Goal: Task Accomplishment & Management: Manage account settings

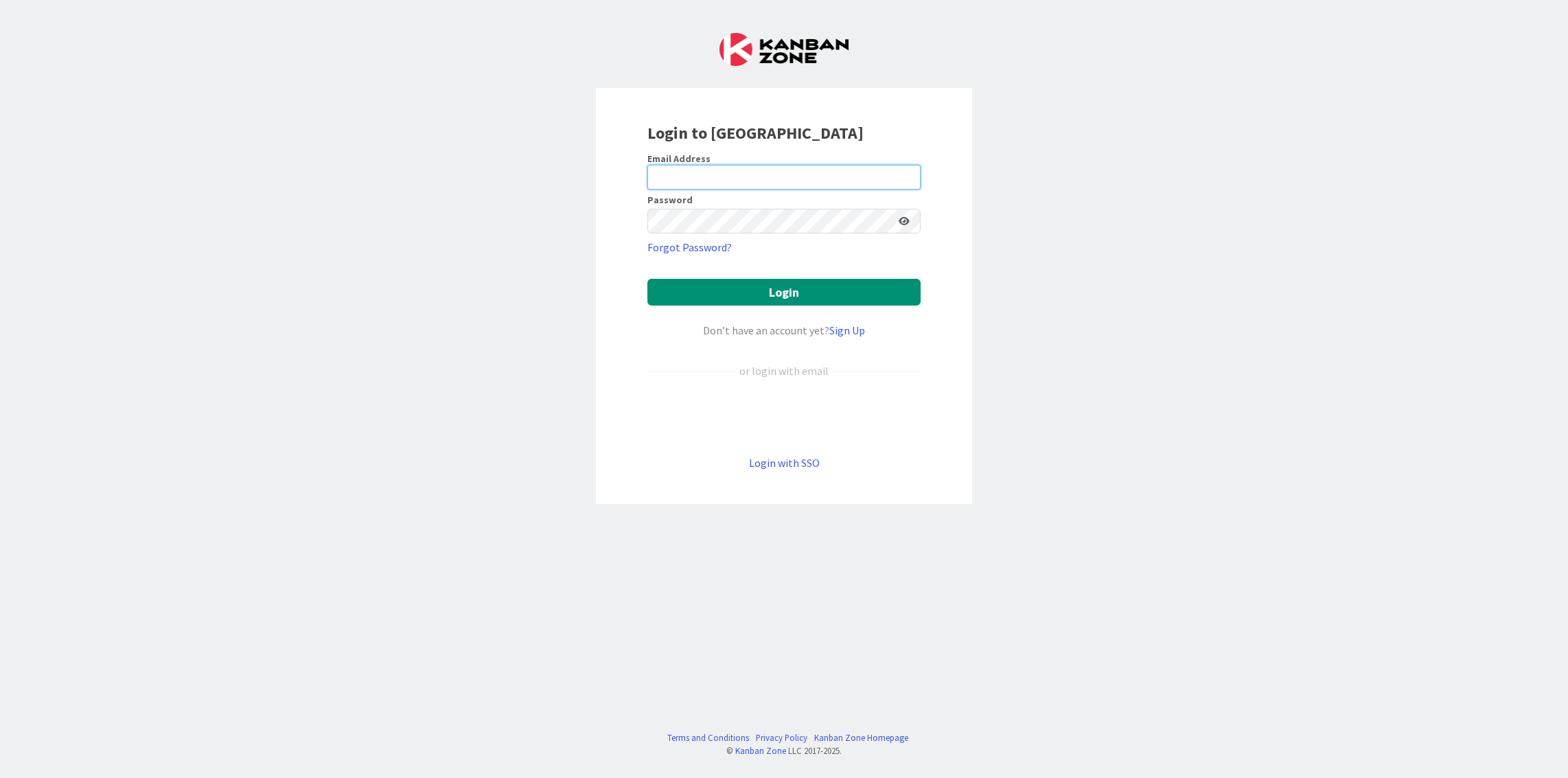
click at [816, 182] on input "email" at bounding box center [784, 176] width 273 height 24
type input "[PERSON_NAME][EMAIL_ADDRESS][DOMAIN_NAME]"
click at [648, 279] on button "Login" at bounding box center [784, 292] width 273 height 27
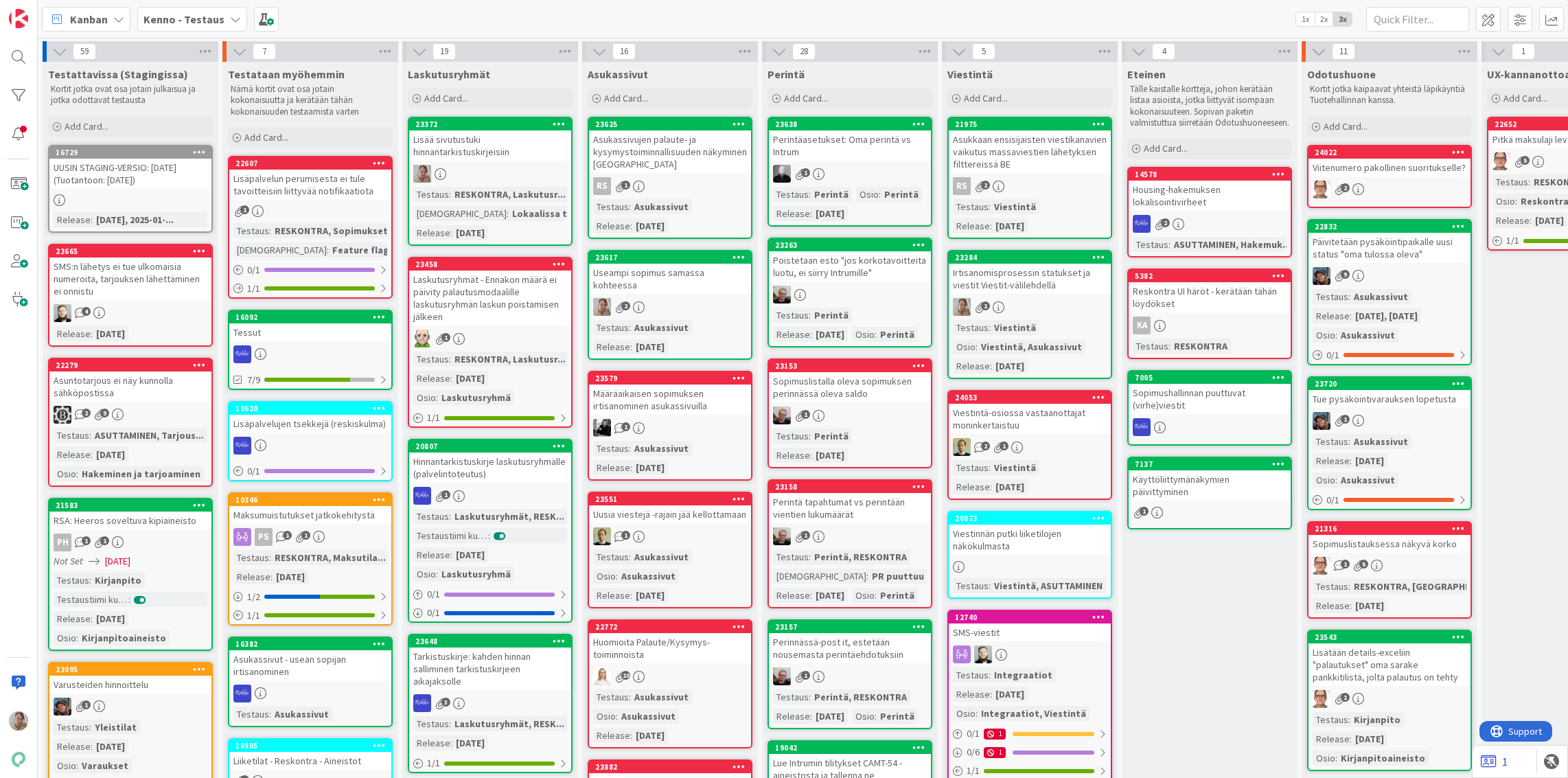
click at [1502, 759] on link "1" at bounding box center [1494, 761] width 27 height 16
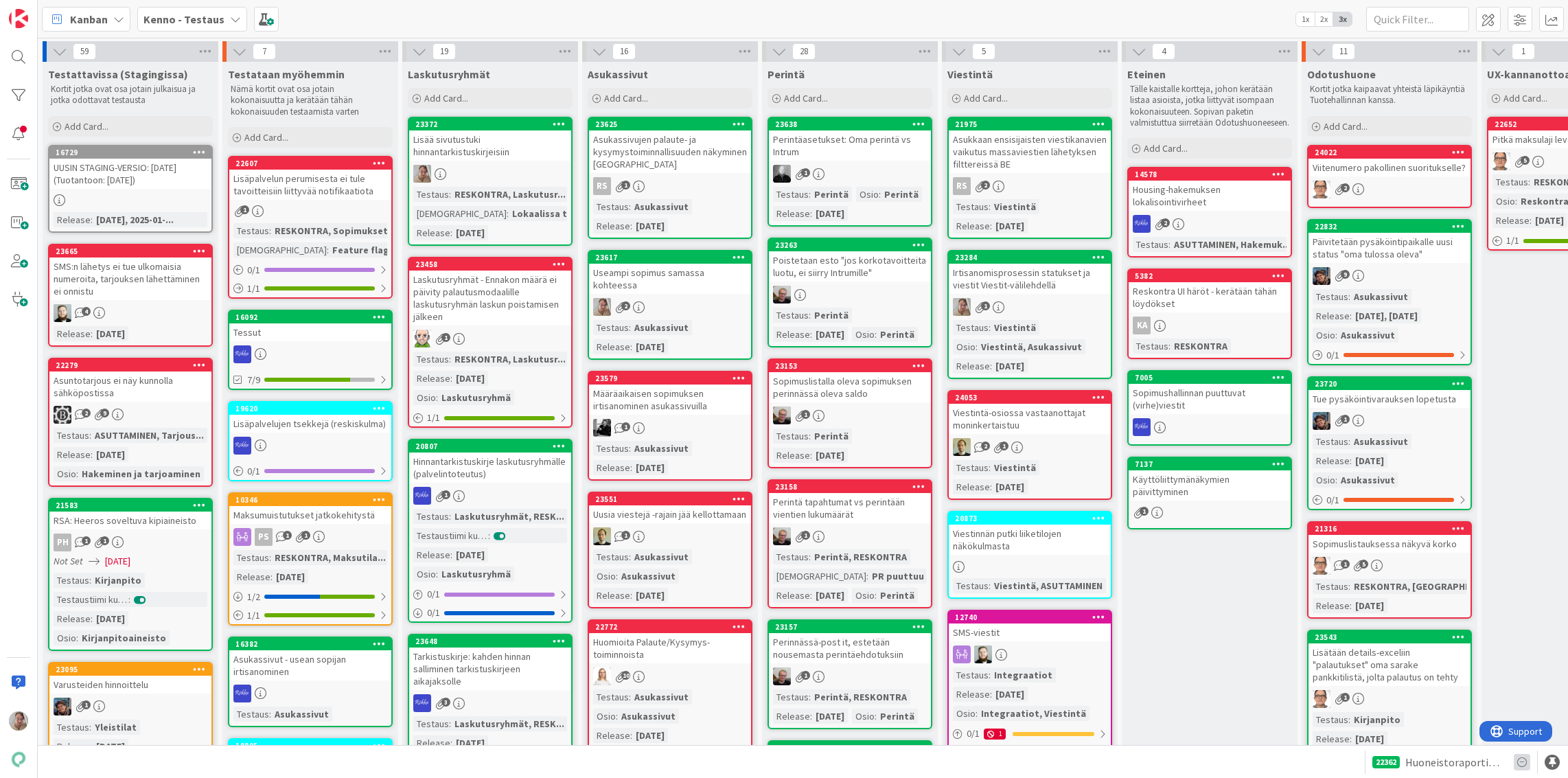
click at [1523, 761] on icon at bounding box center [1522, 762] width 16 height 16
click at [1522, 761] on icon at bounding box center [1522, 762] width 16 height 16
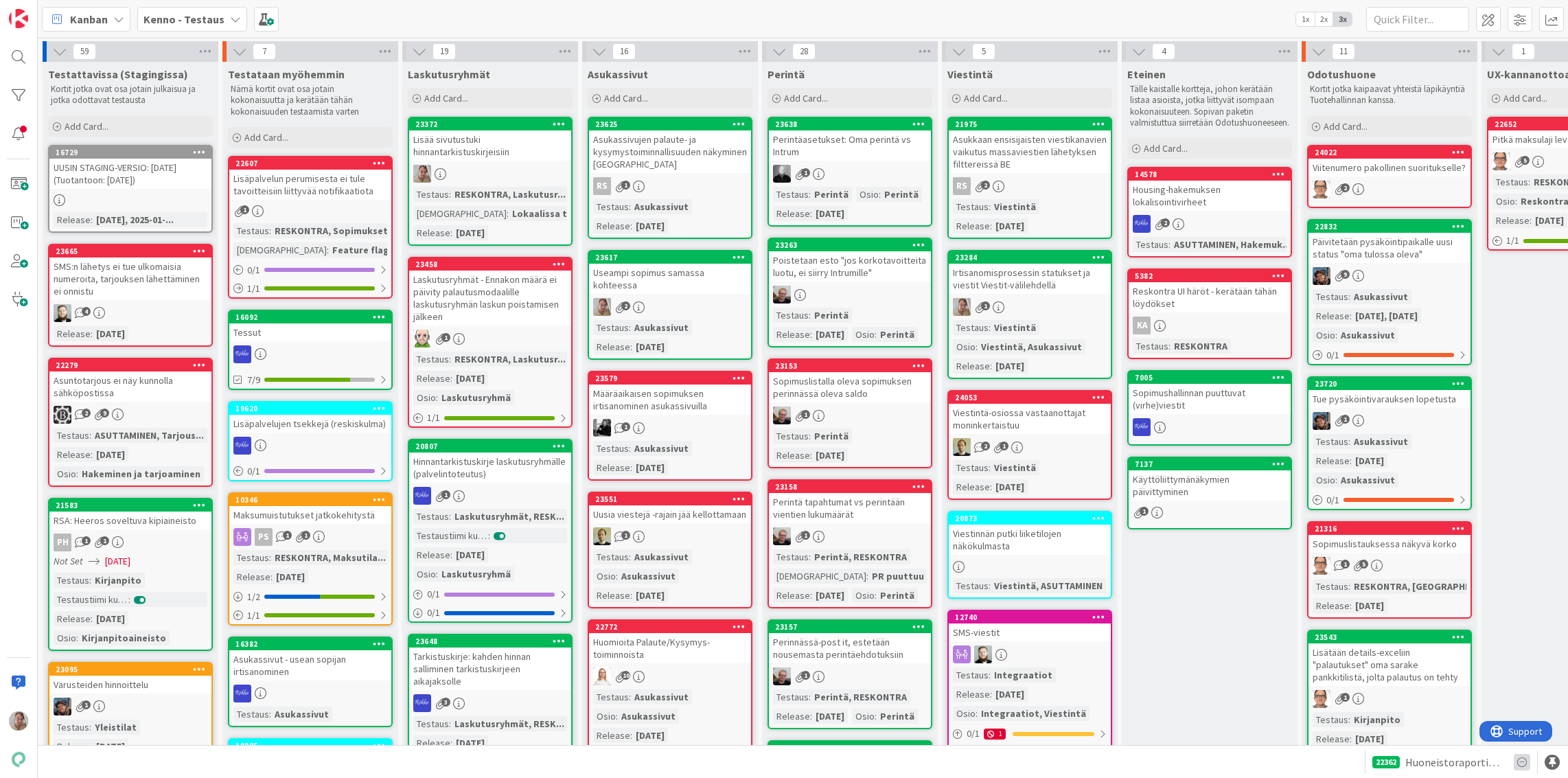
click at [1522, 761] on icon at bounding box center [1522, 762] width 16 height 16
click at [1483, 761] on span "Huoneistoraportin automaattinen liittäminen backendissä - UI muutokset" at bounding box center [1454, 762] width 97 height 16
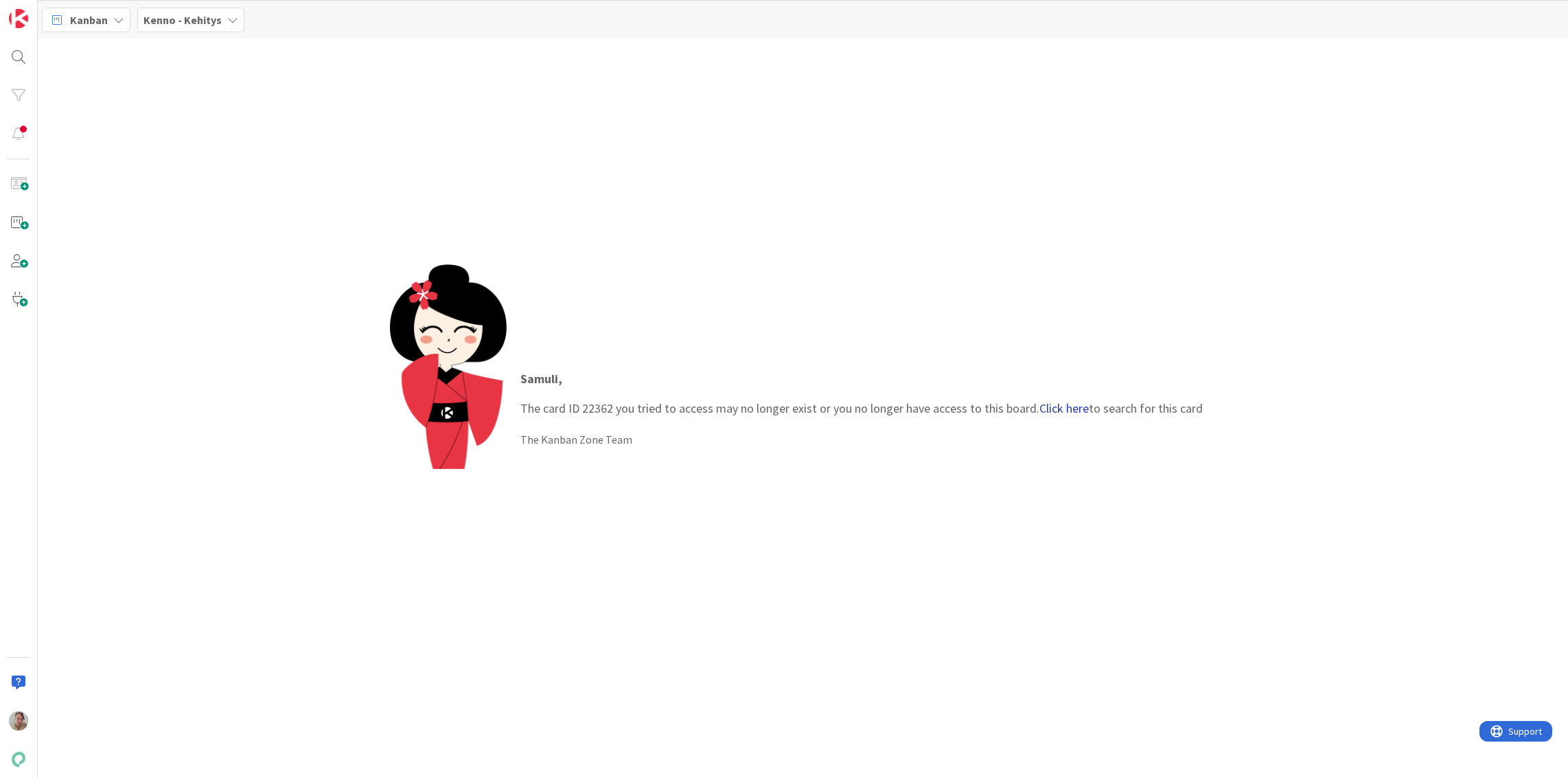
click at [1044, 413] on link "Click here" at bounding box center [1063, 408] width 49 height 16
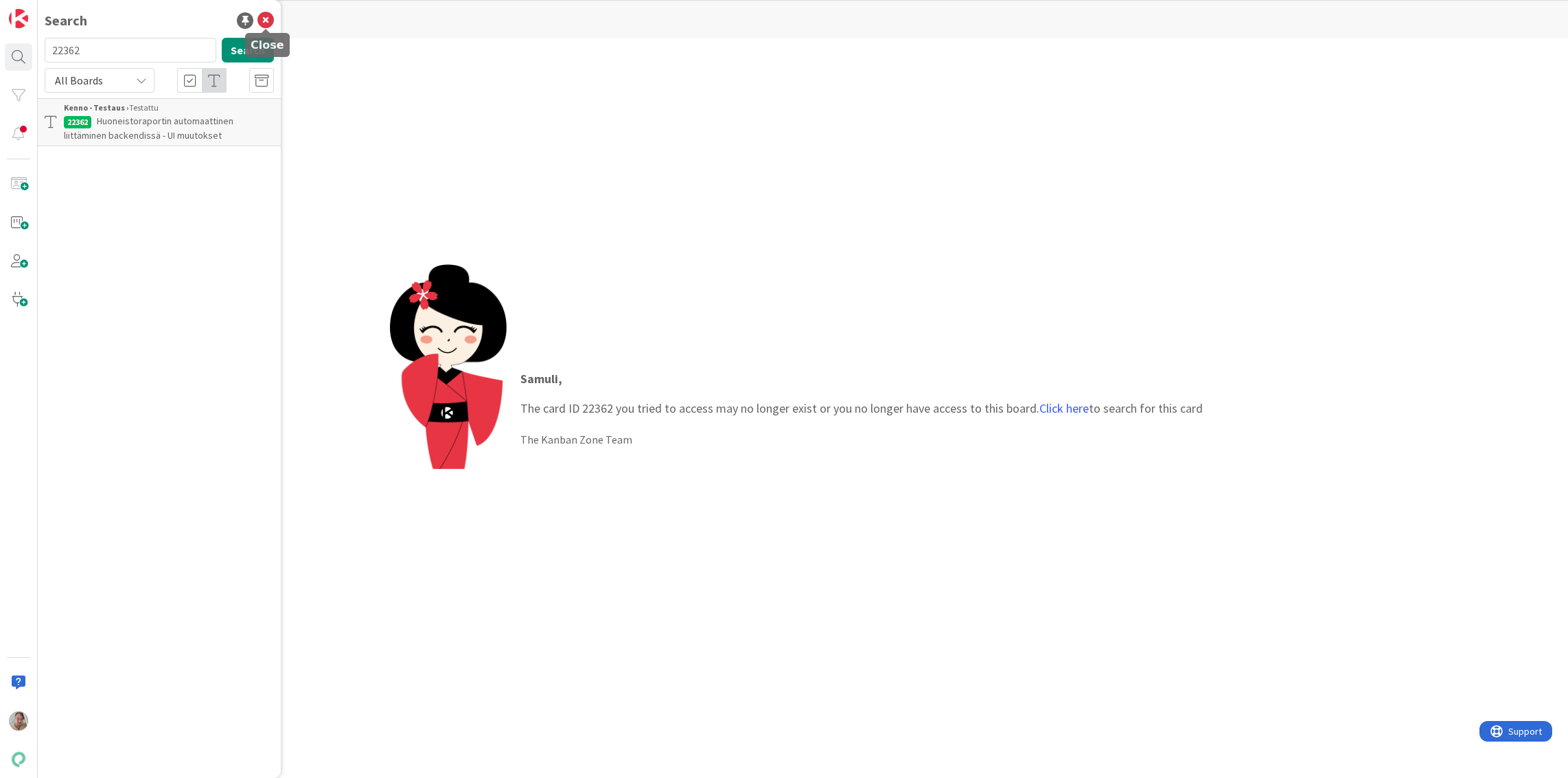
click at [271, 22] on icon at bounding box center [265, 21] width 16 height 16
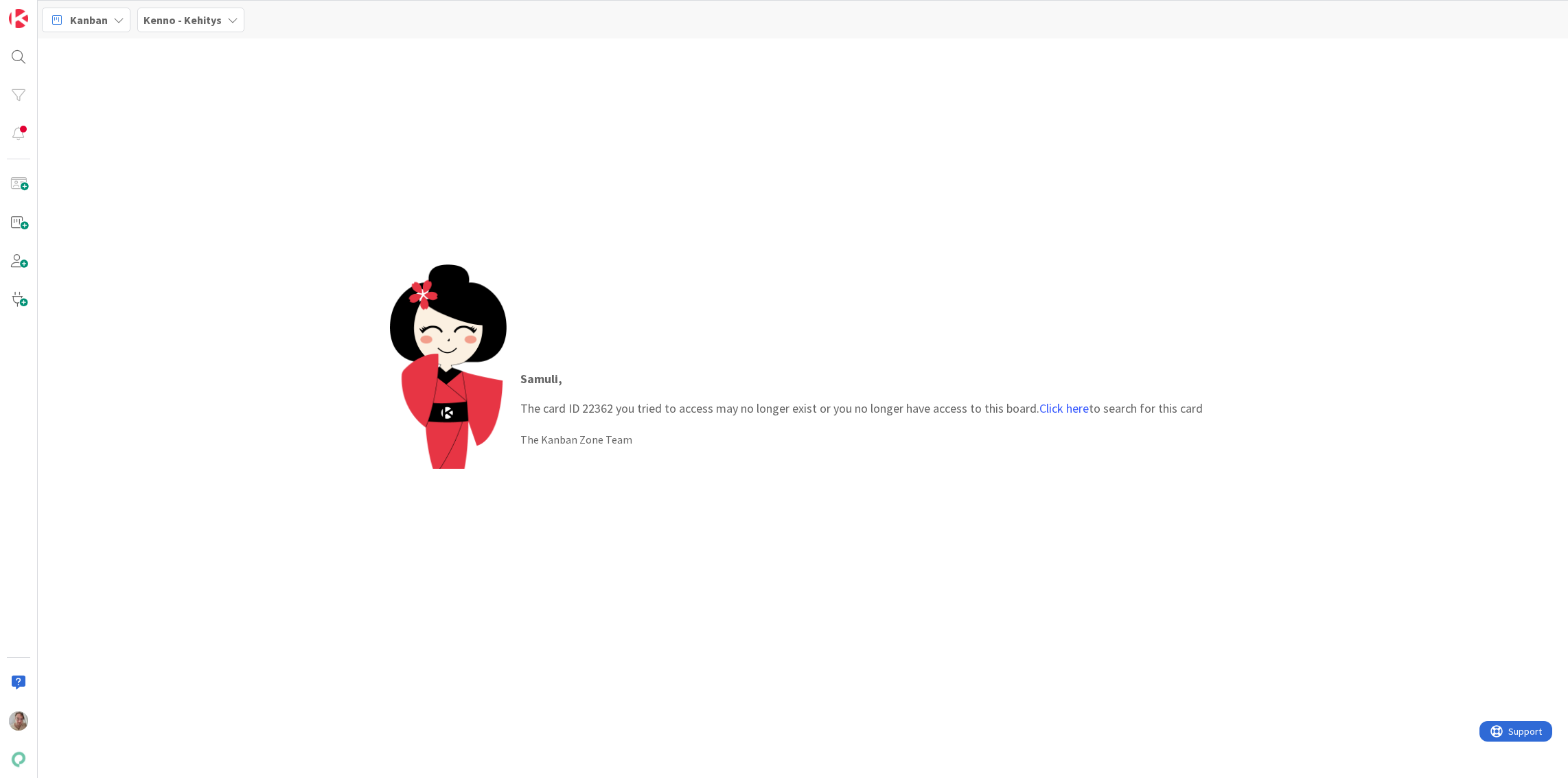
click at [94, 18] on span "Kanban" at bounding box center [89, 20] width 38 height 16
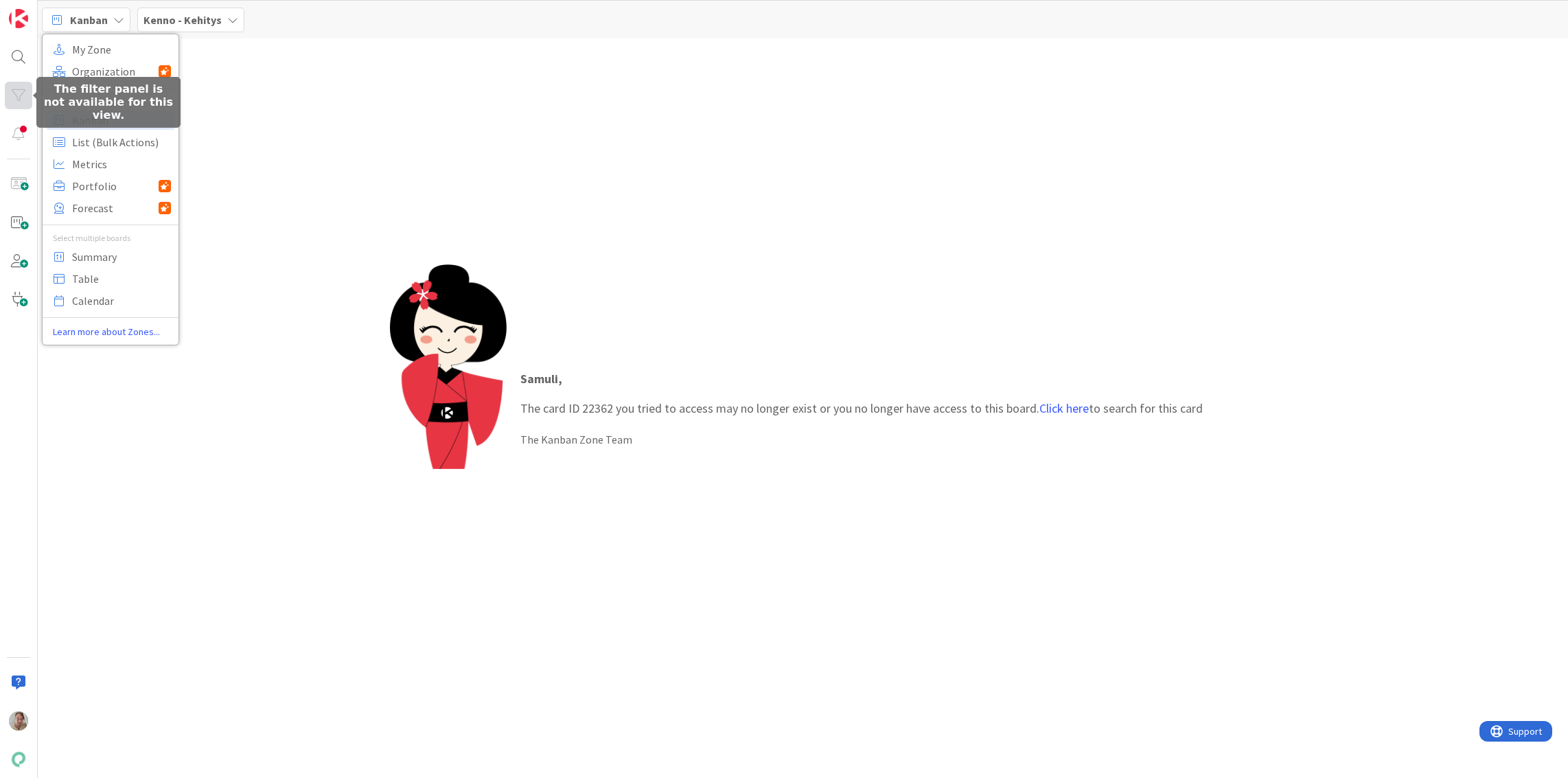
click at [25, 98] on div at bounding box center [18, 95] width 28 height 28
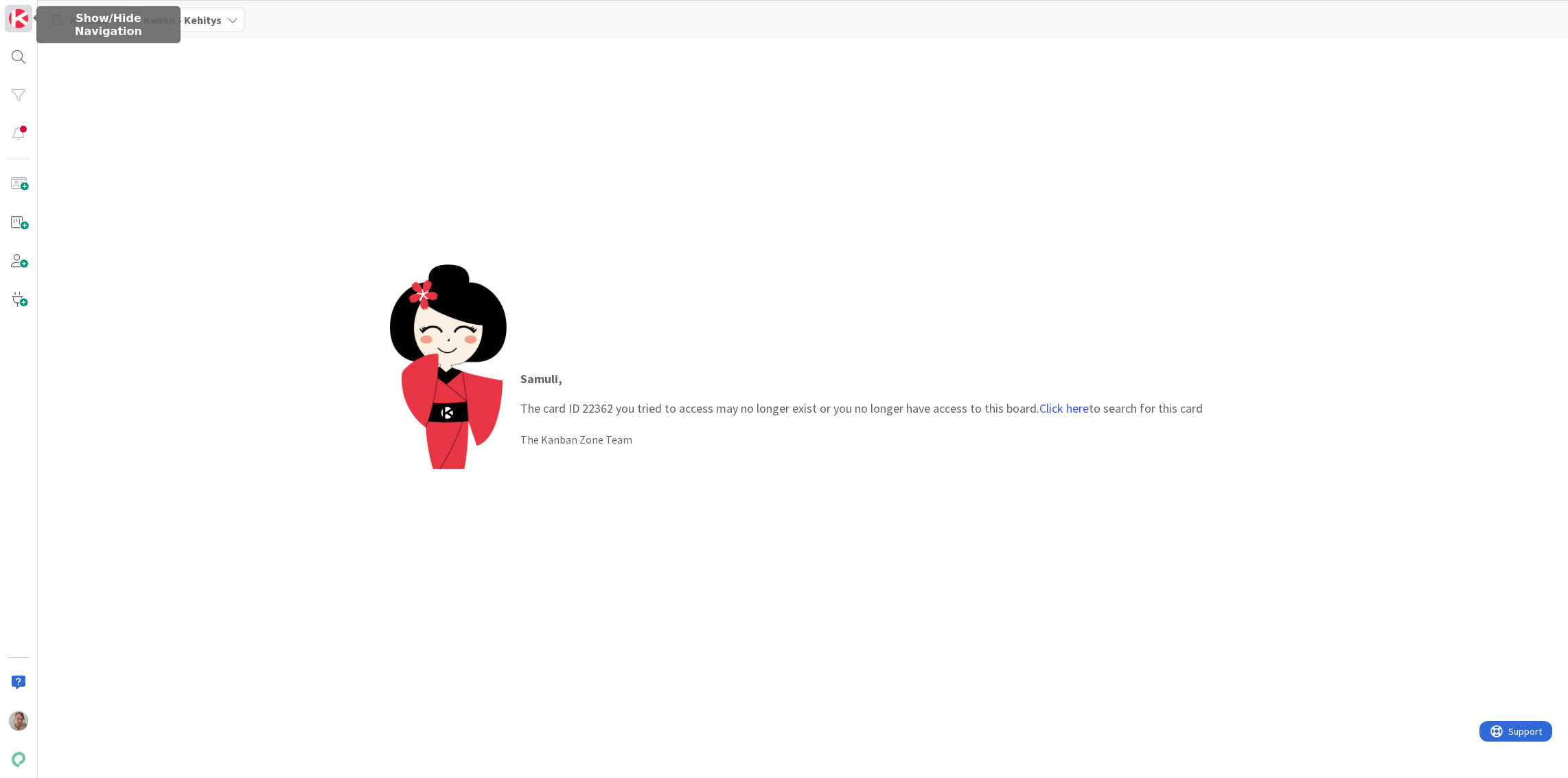
click at [22, 27] on img at bounding box center [18, 18] width 19 height 19
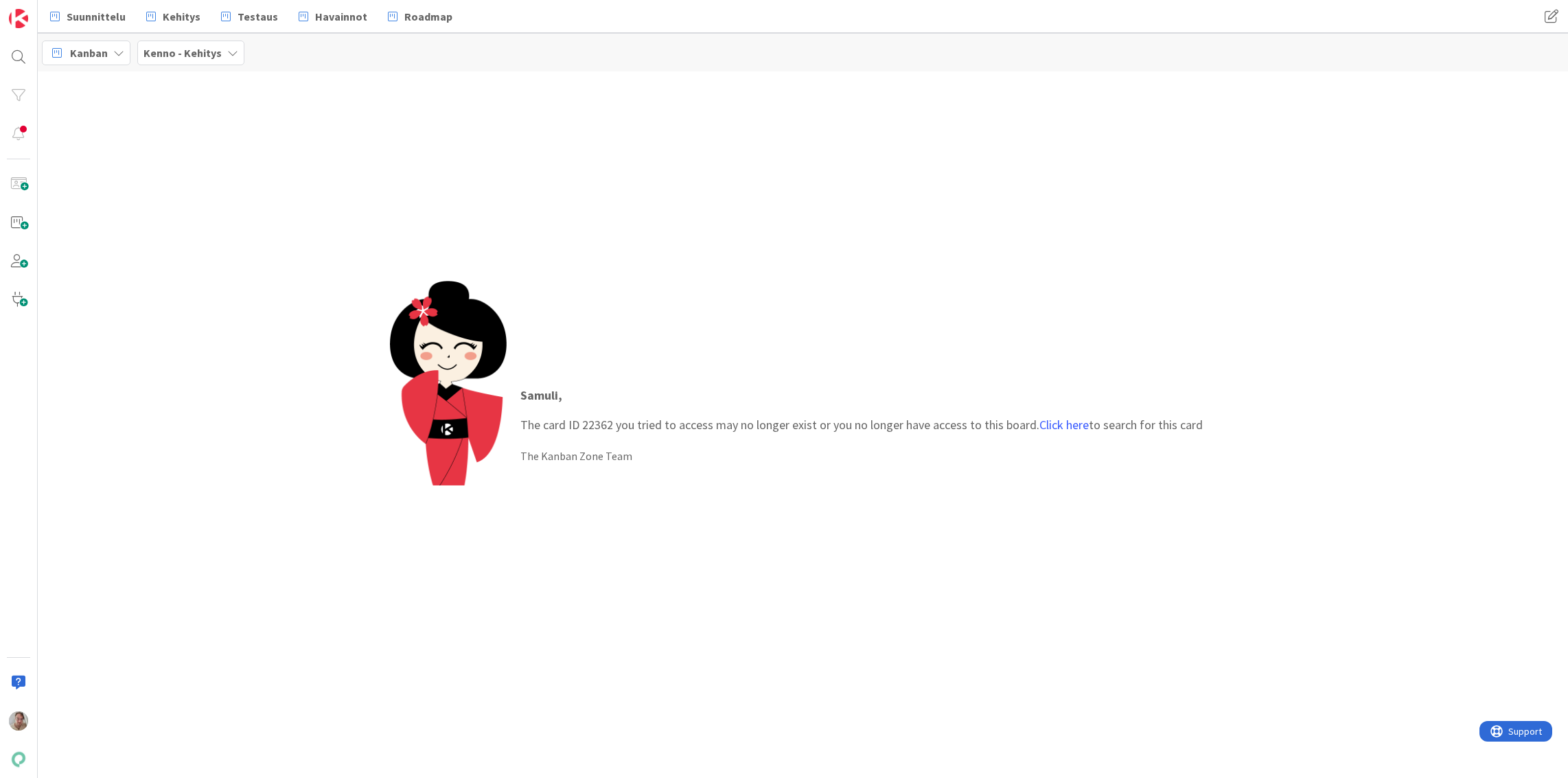
click at [269, 223] on div "Samuli , The card ID 22362 you tried to access may no longer exist or you no lo…" at bounding box center [802, 424] width 1530 height 706
click at [173, 22] on span "Kehitys" at bounding box center [182, 16] width 38 height 16
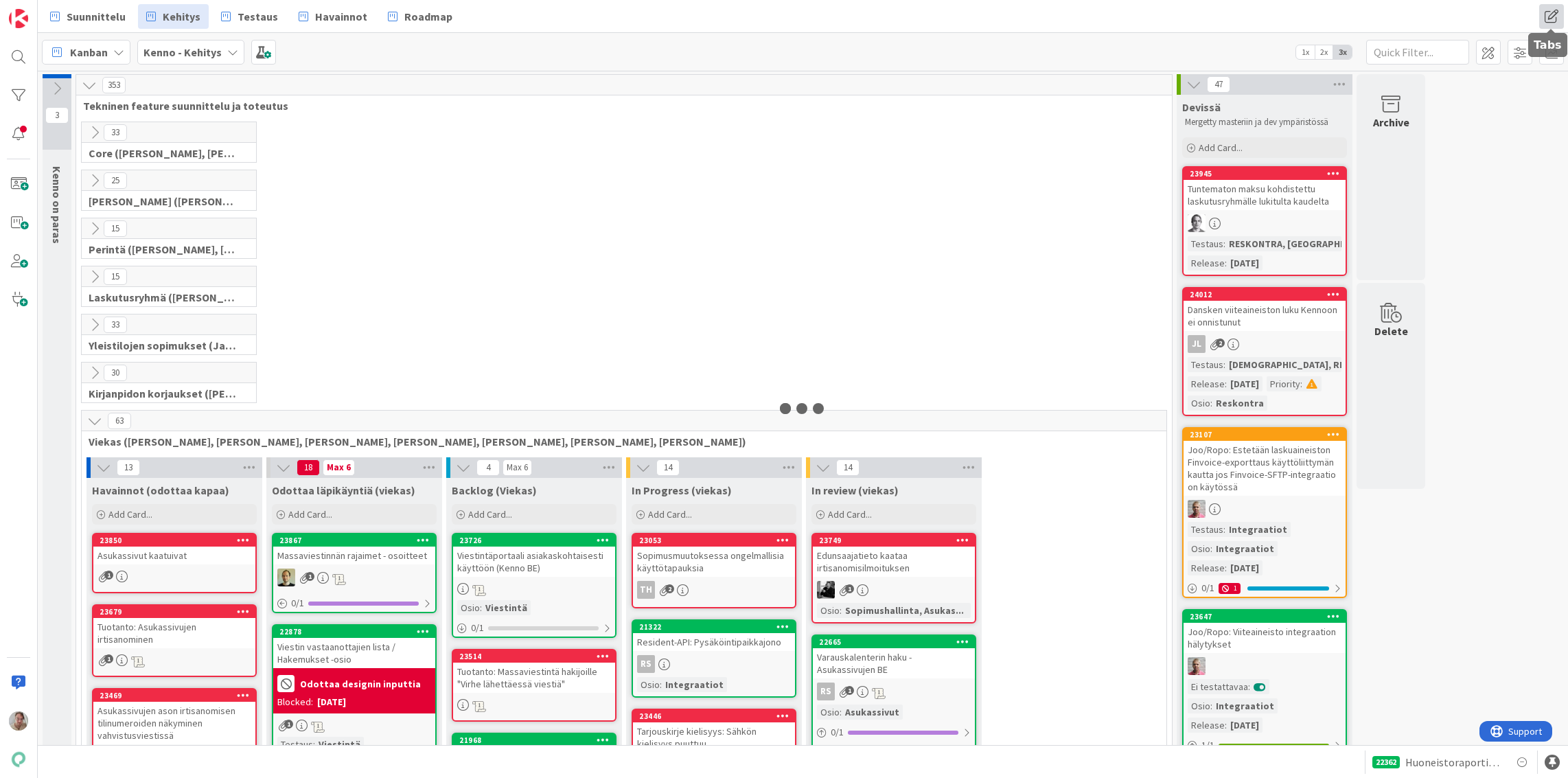
click at [1555, 17] on span at bounding box center [1551, 16] width 24 height 24
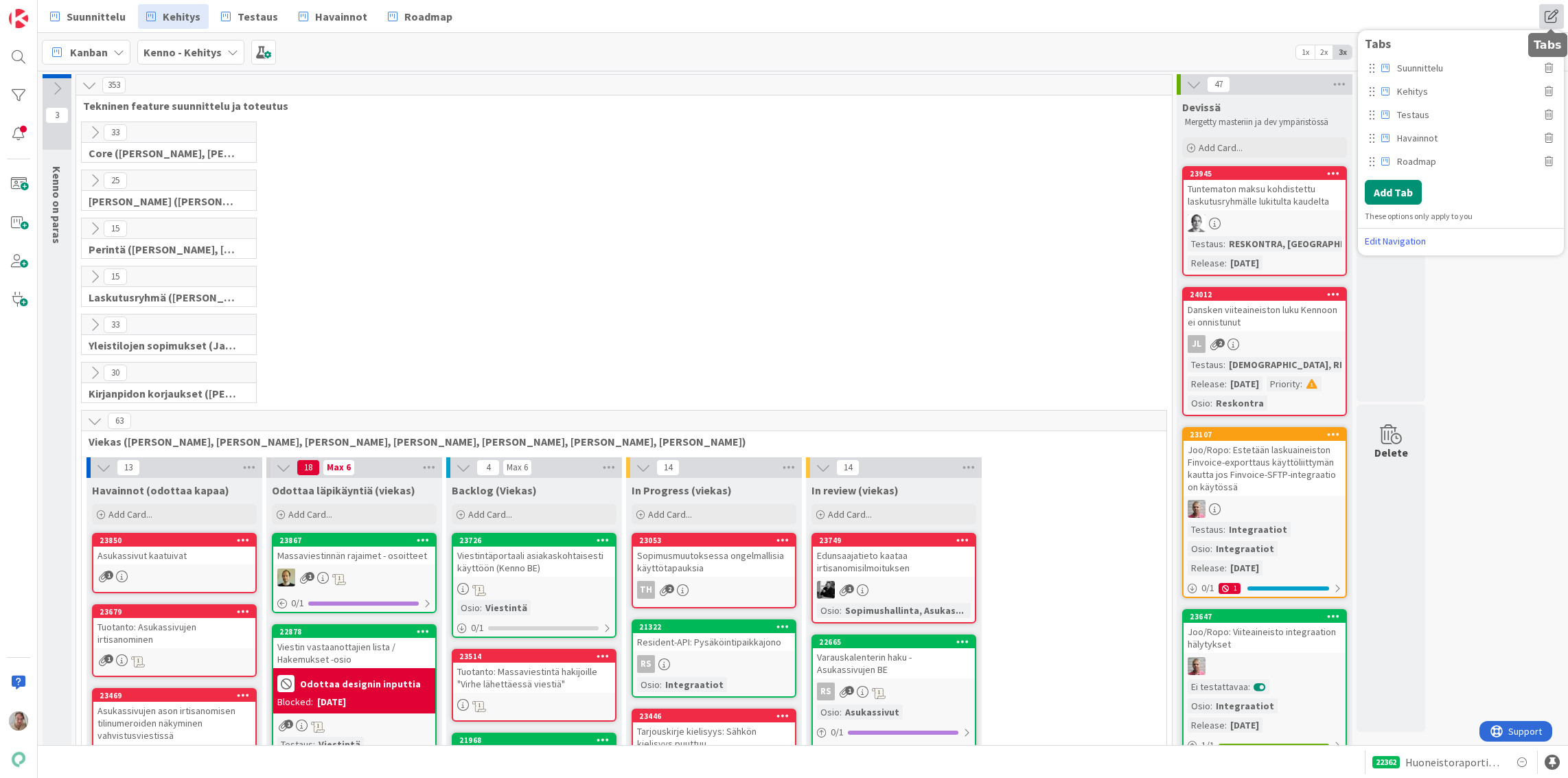
click at [1555, 10] on span at bounding box center [1551, 16] width 24 height 24
click at [1524, 53] on span at bounding box center [1519, 51] width 24 height 24
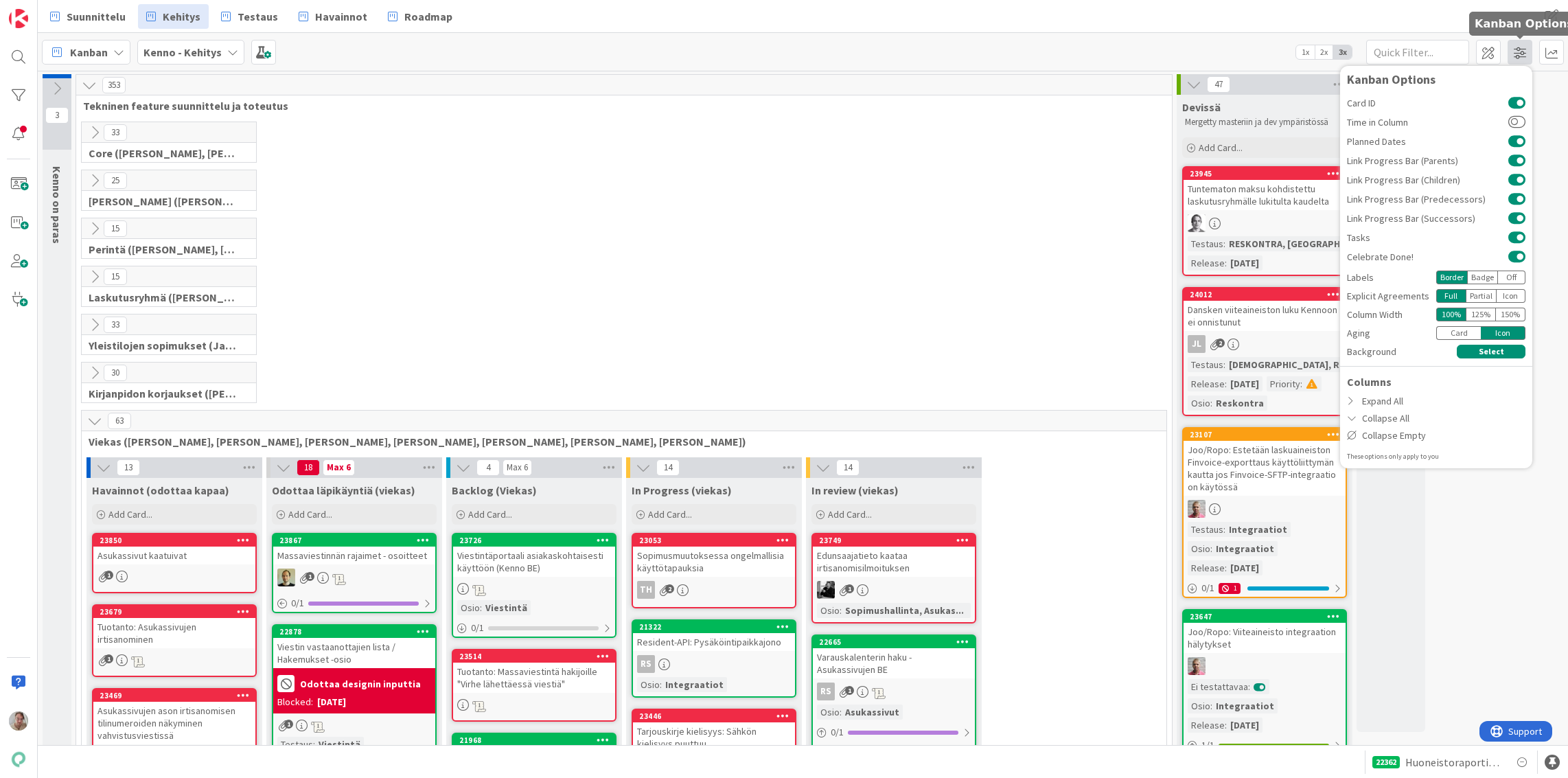
click at [1524, 53] on span at bounding box center [1519, 51] width 24 height 24
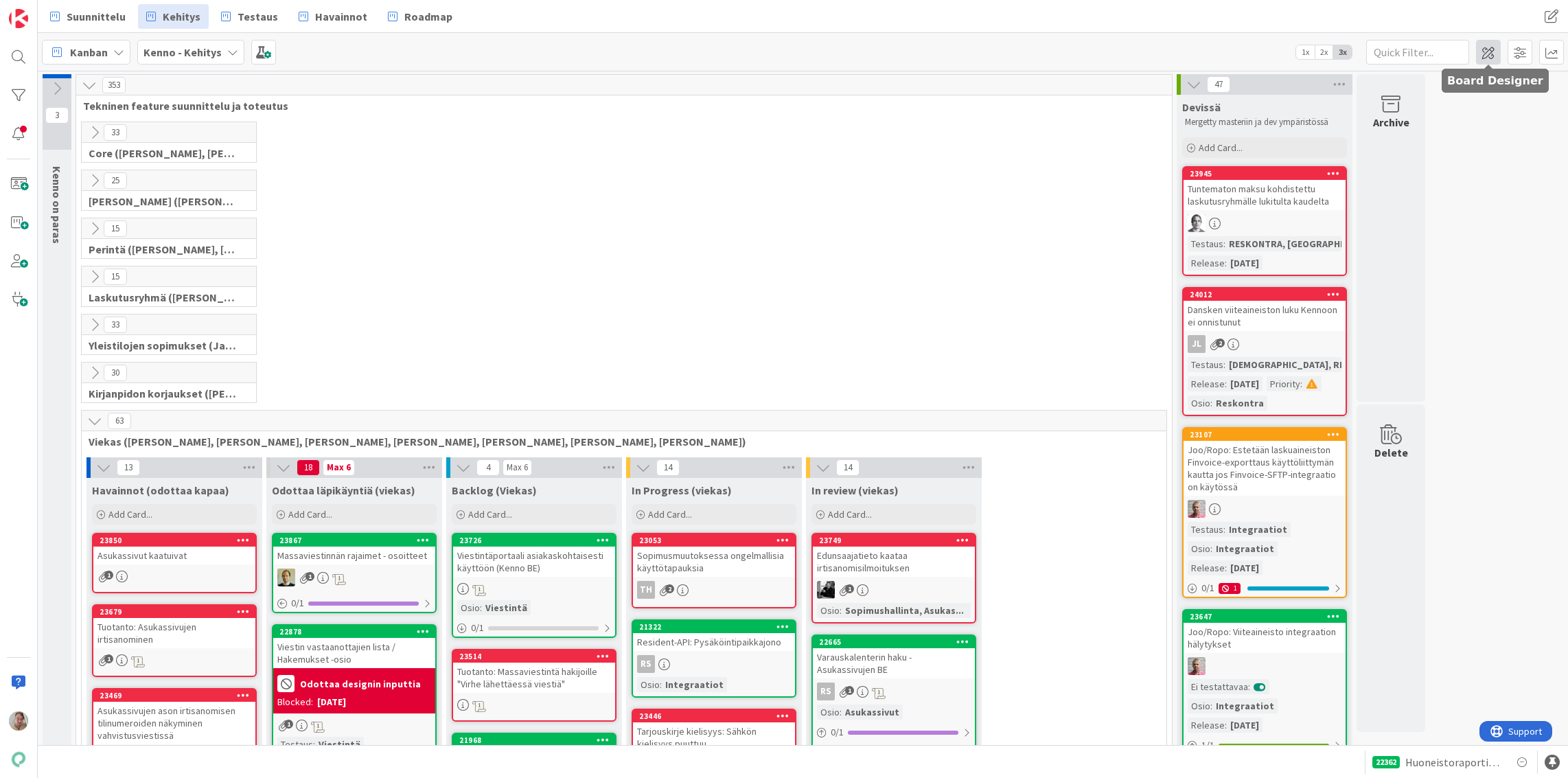
click at [1491, 55] on span at bounding box center [1488, 51] width 24 height 24
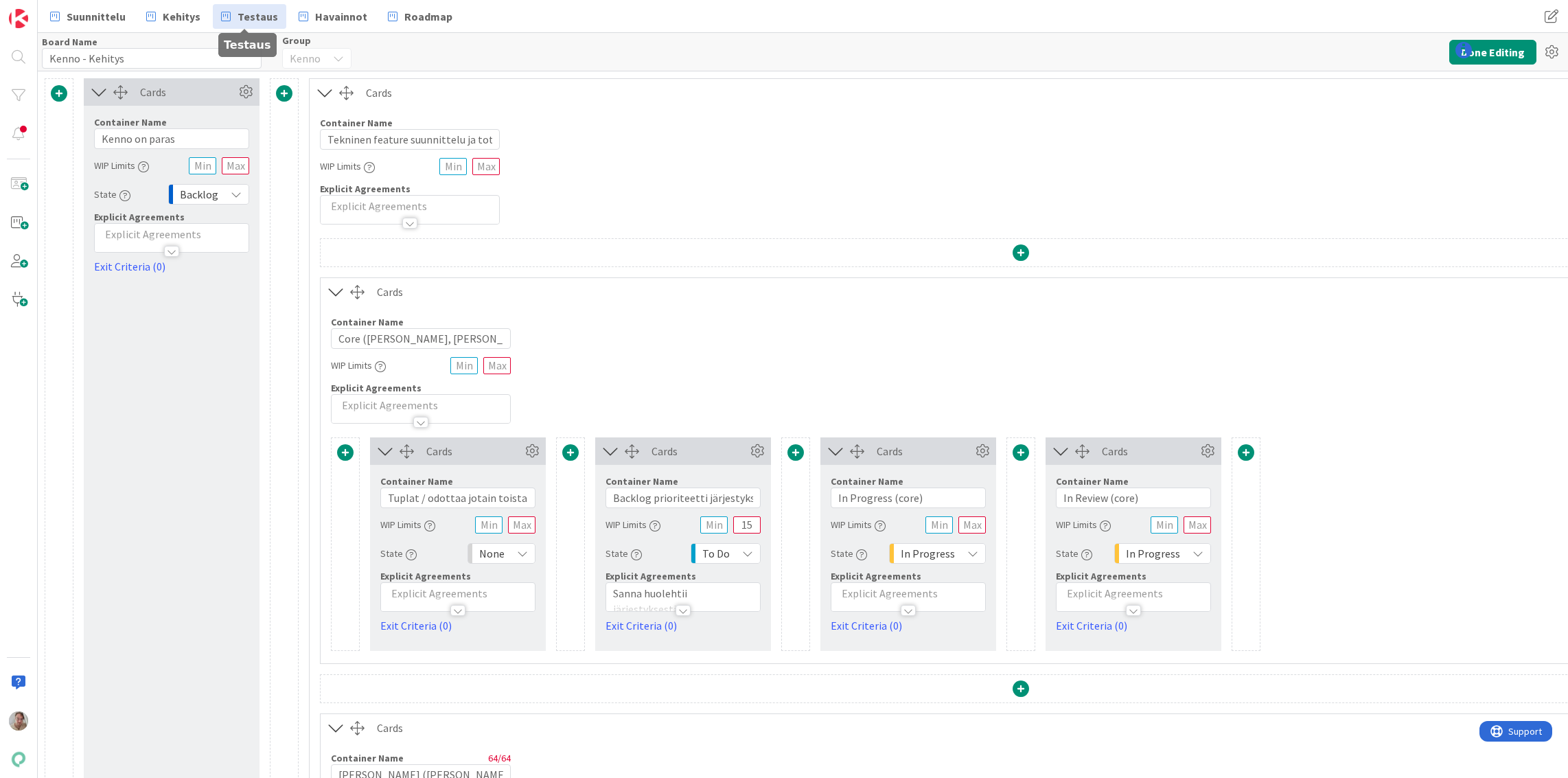
click at [271, 13] on span "Testaus" at bounding box center [257, 16] width 40 height 16
type input "Kenno - Kehitys"
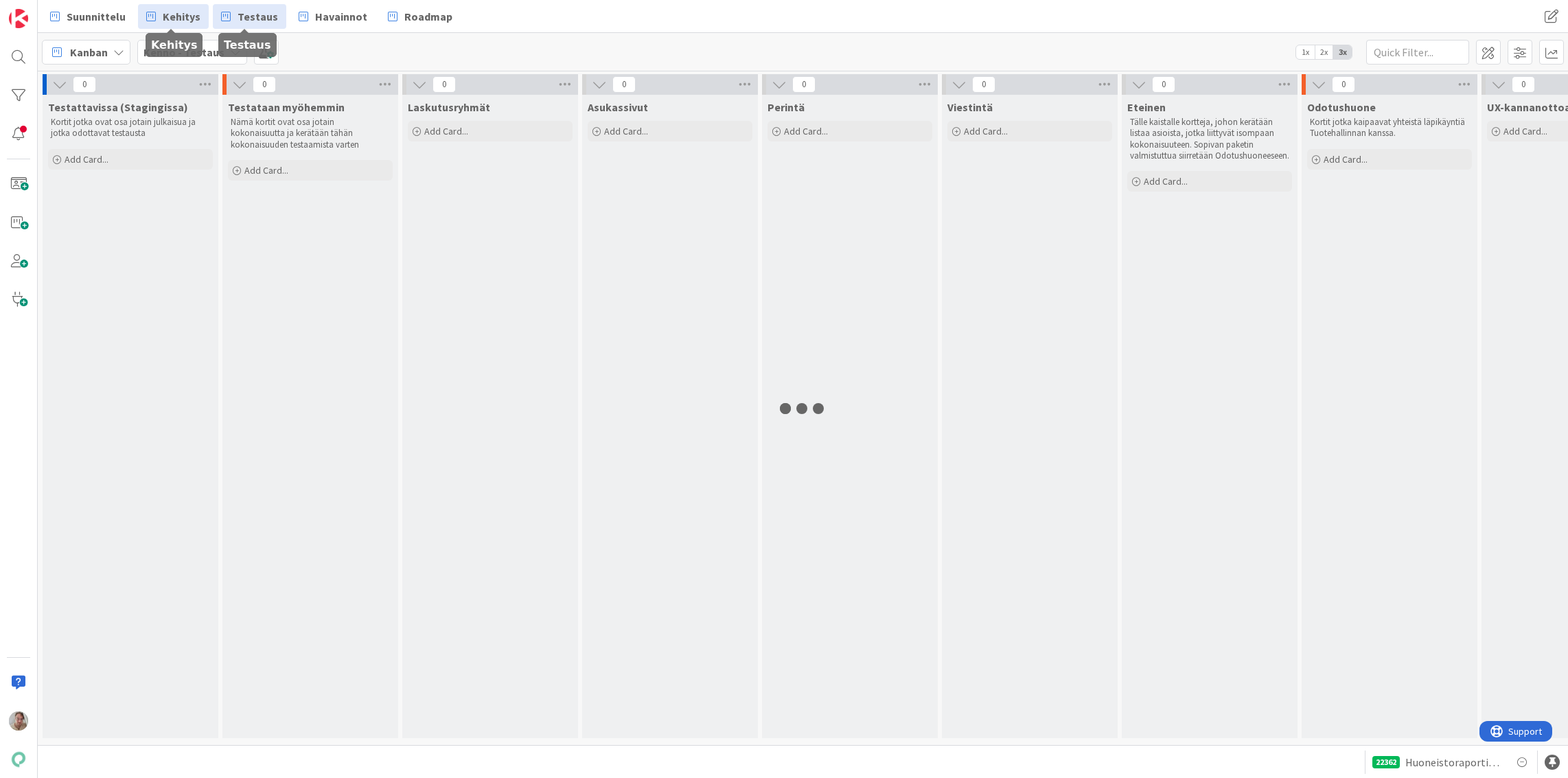
click at [167, 13] on span "Kehitys" at bounding box center [182, 16] width 38 height 16
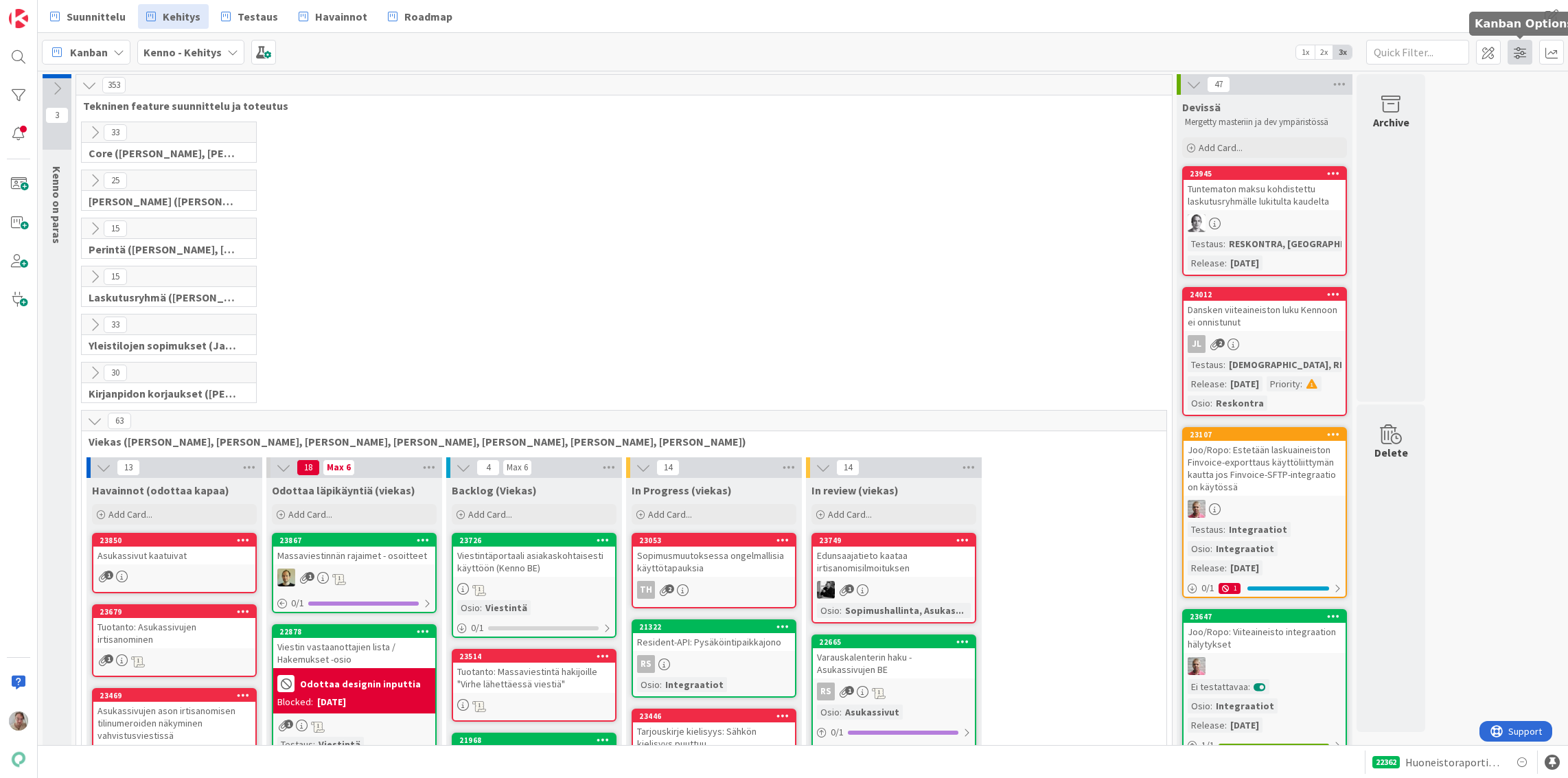
click at [1524, 57] on span at bounding box center [1519, 51] width 24 height 24
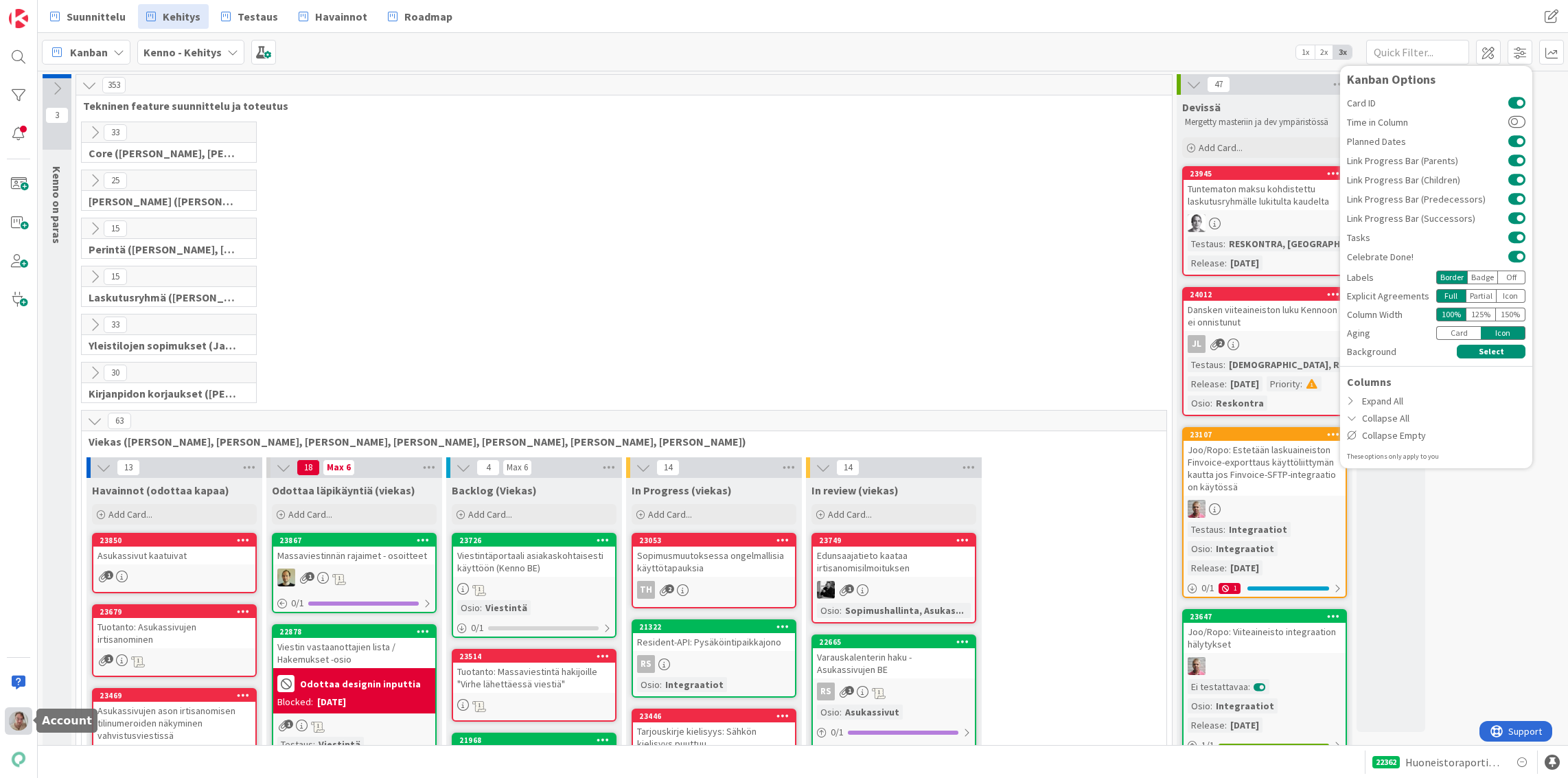
click at [22, 717] on img at bounding box center [18, 720] width 19 height 19
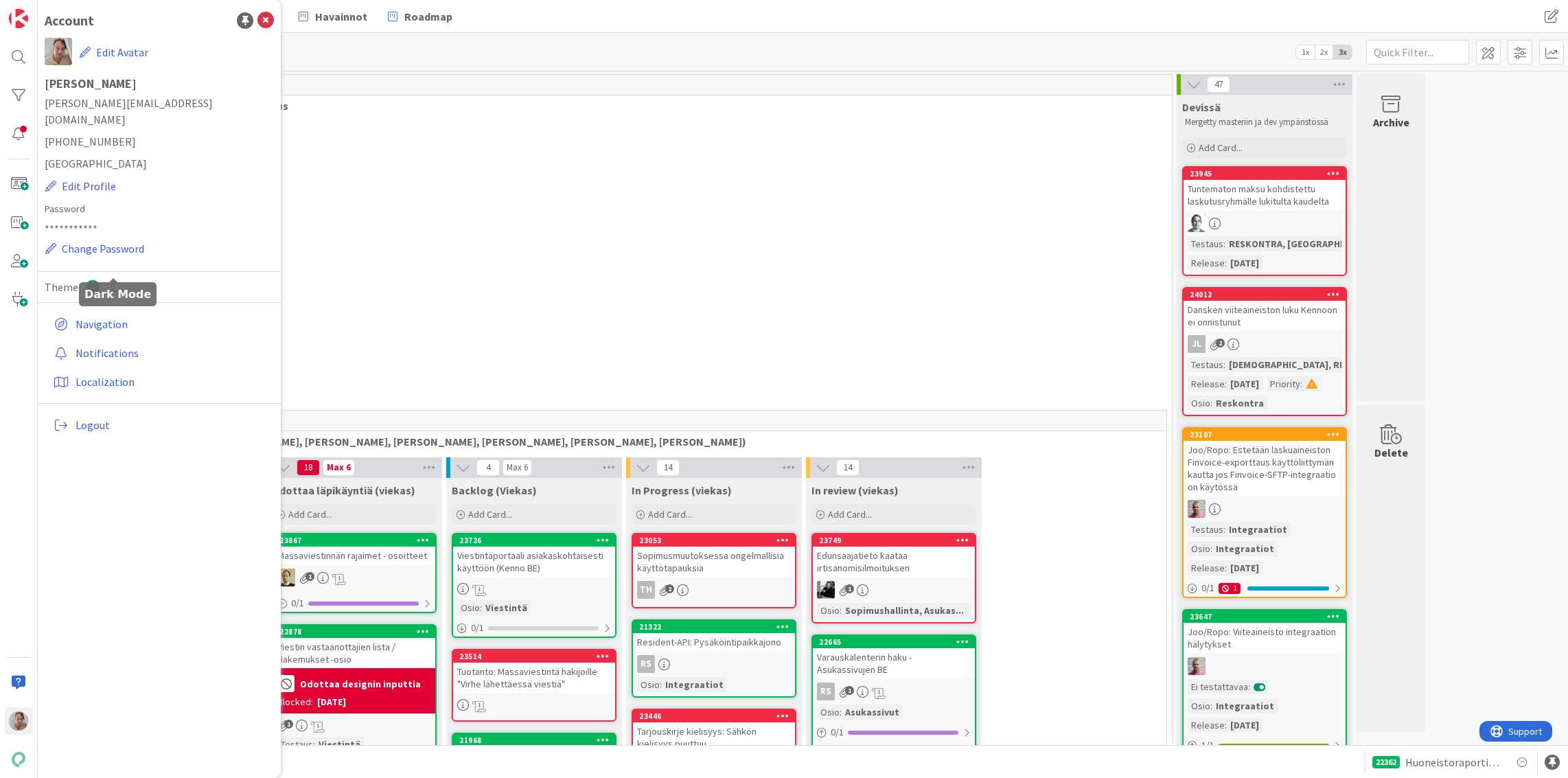
click at [112, 280] on icon at bounding box center [114, 287] width 15 height 15
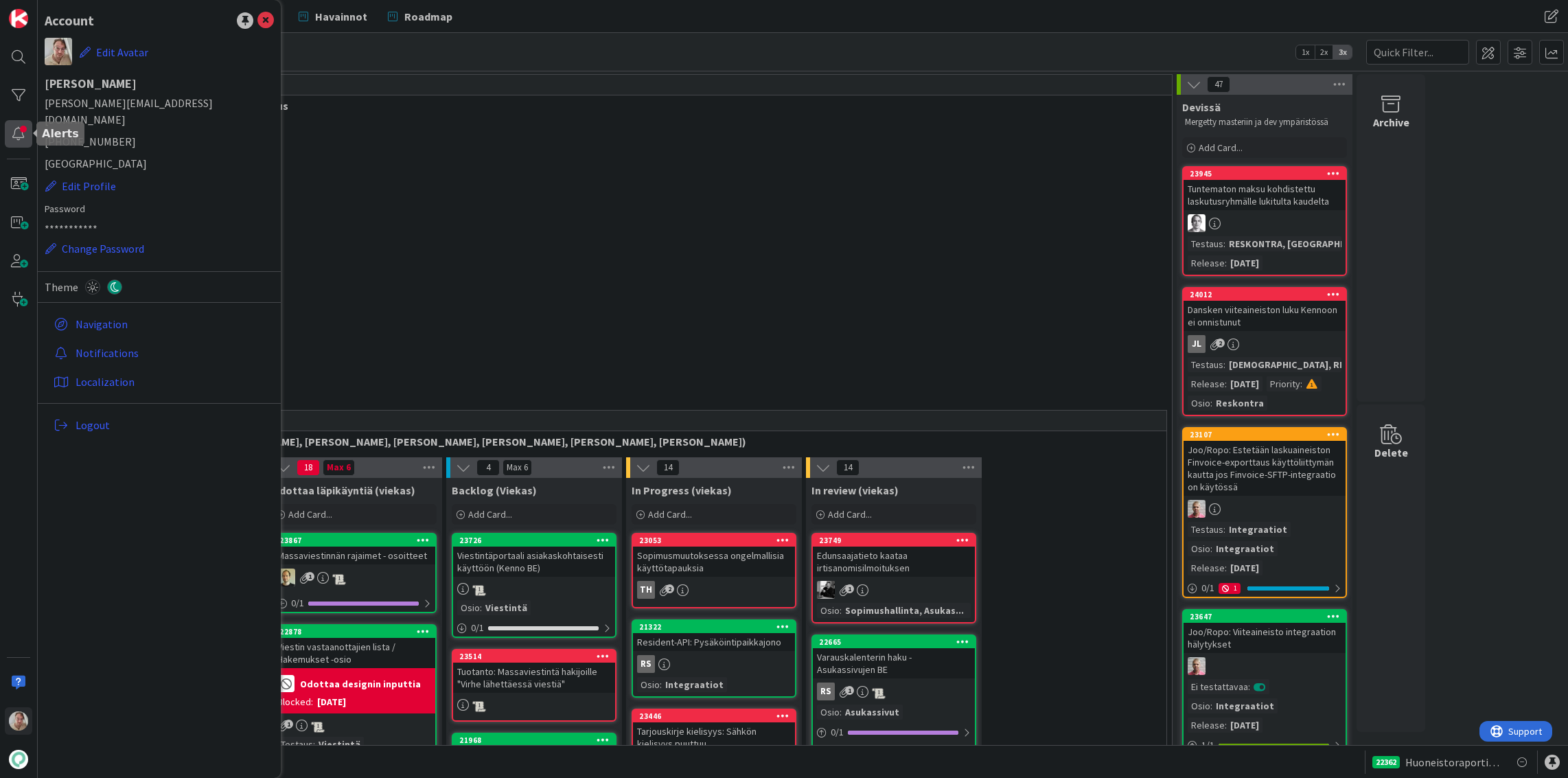
click at [22, 131] on div at bounding box center [18, 134] width 28 height 28
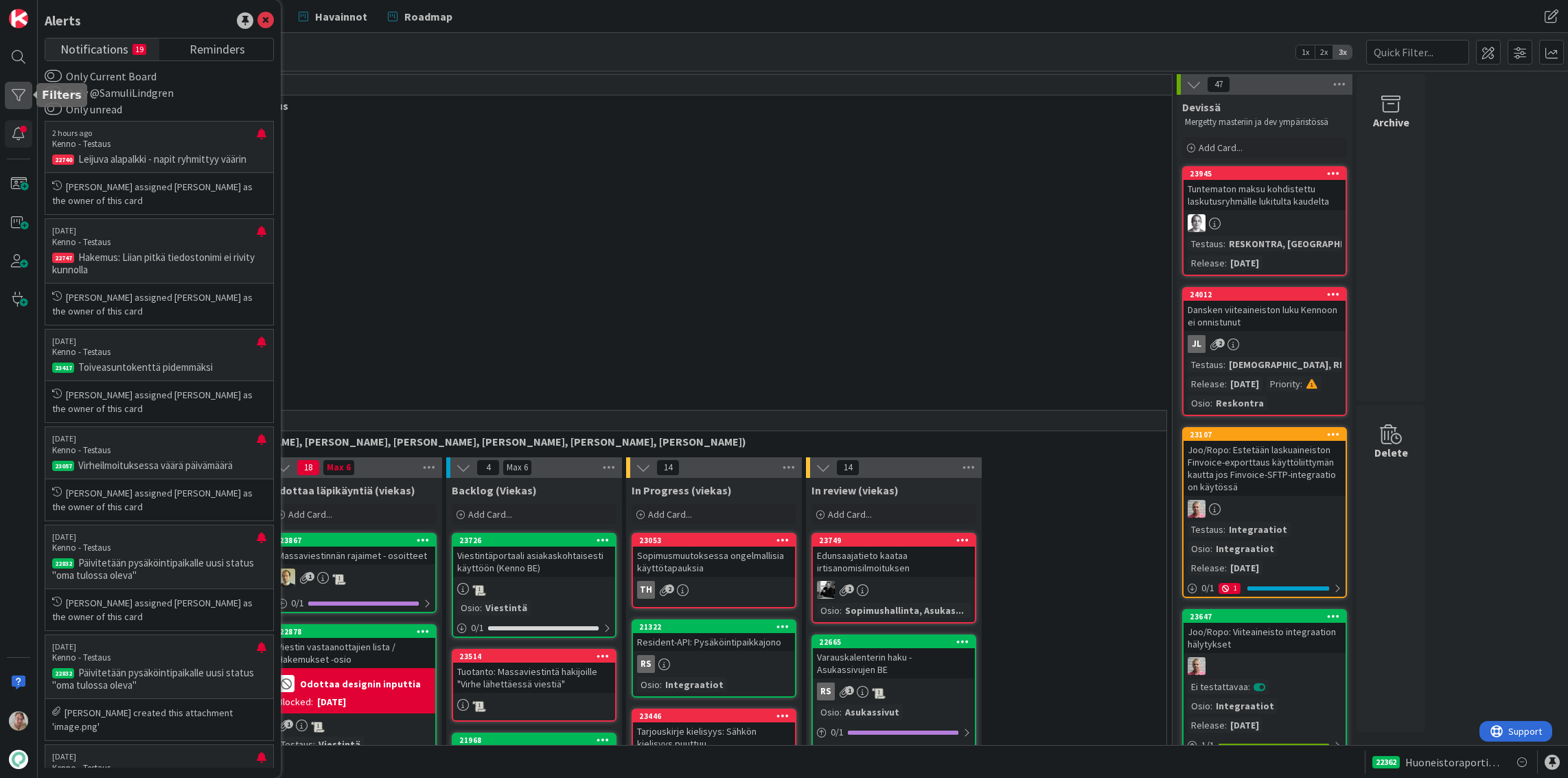
click at [8, 94] on div at bounding box center [18, 95] width 28 height 28
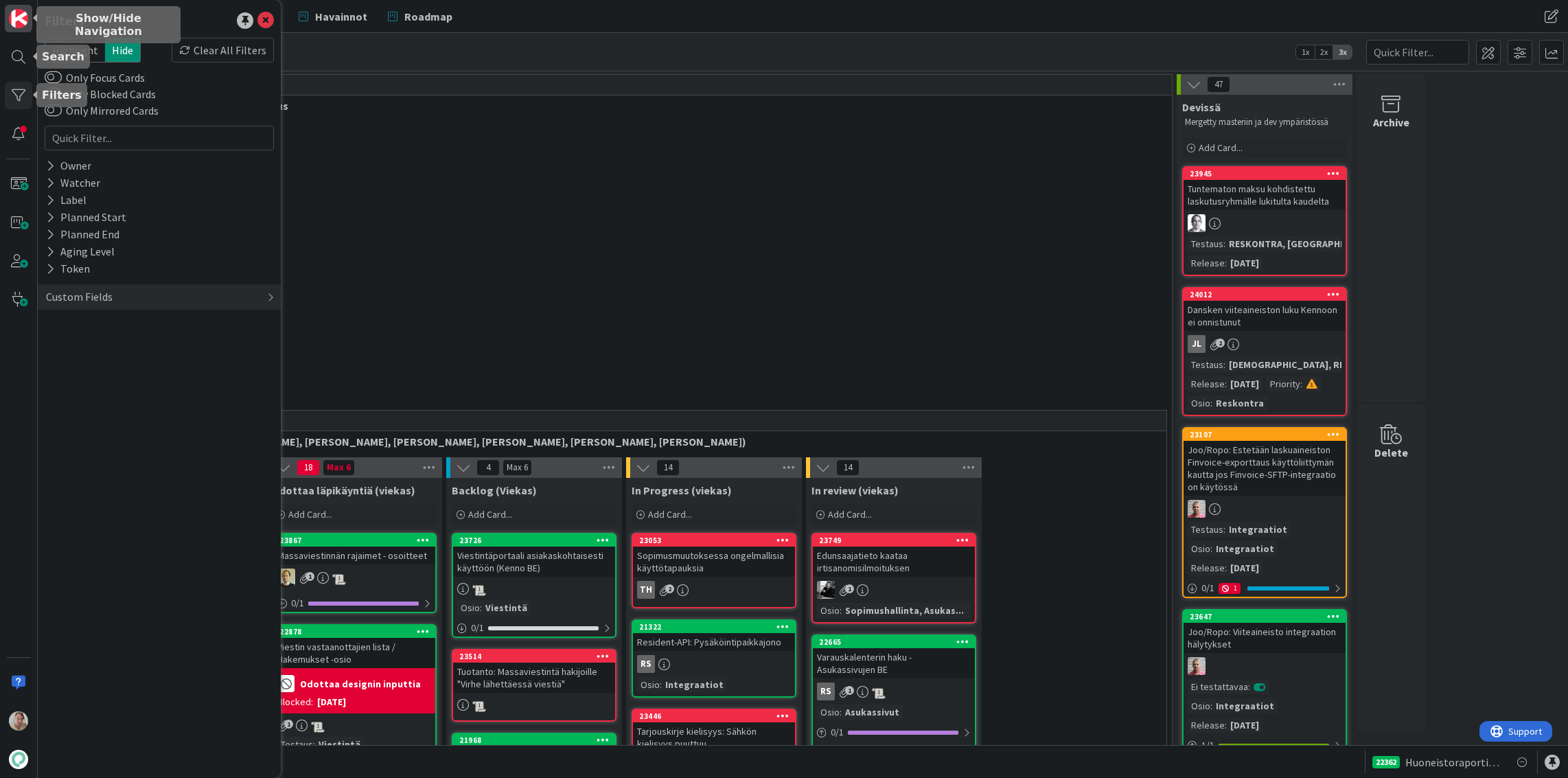
click at [17, 13] on img at bounding box center [18, 18] width 19 height 19
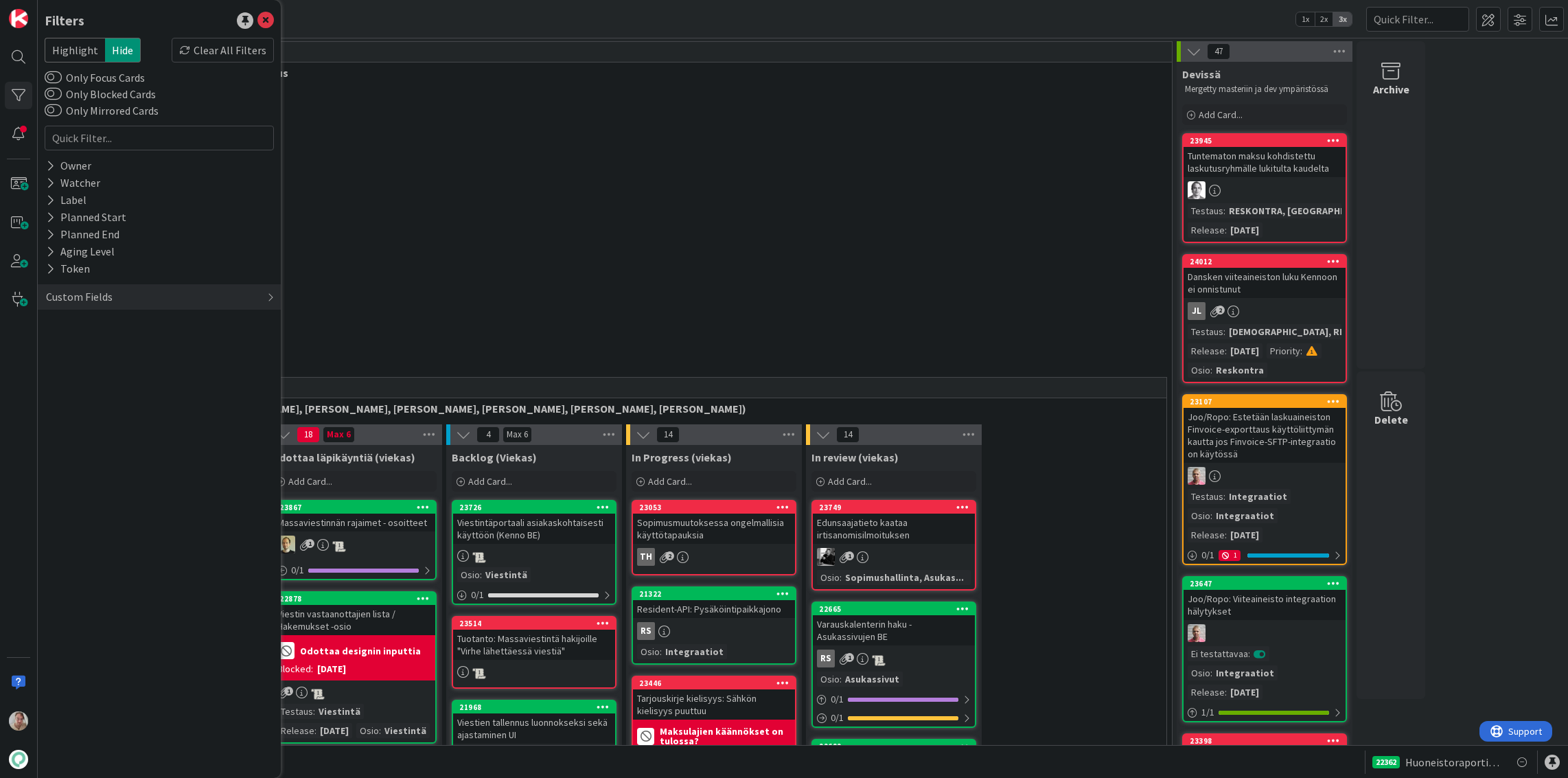
click at [668, 224] on div "15 Perintä (Jaakko, PetriH, MikkoV, Pasi)" at bounding box center [624, 208] width 1090 height 48
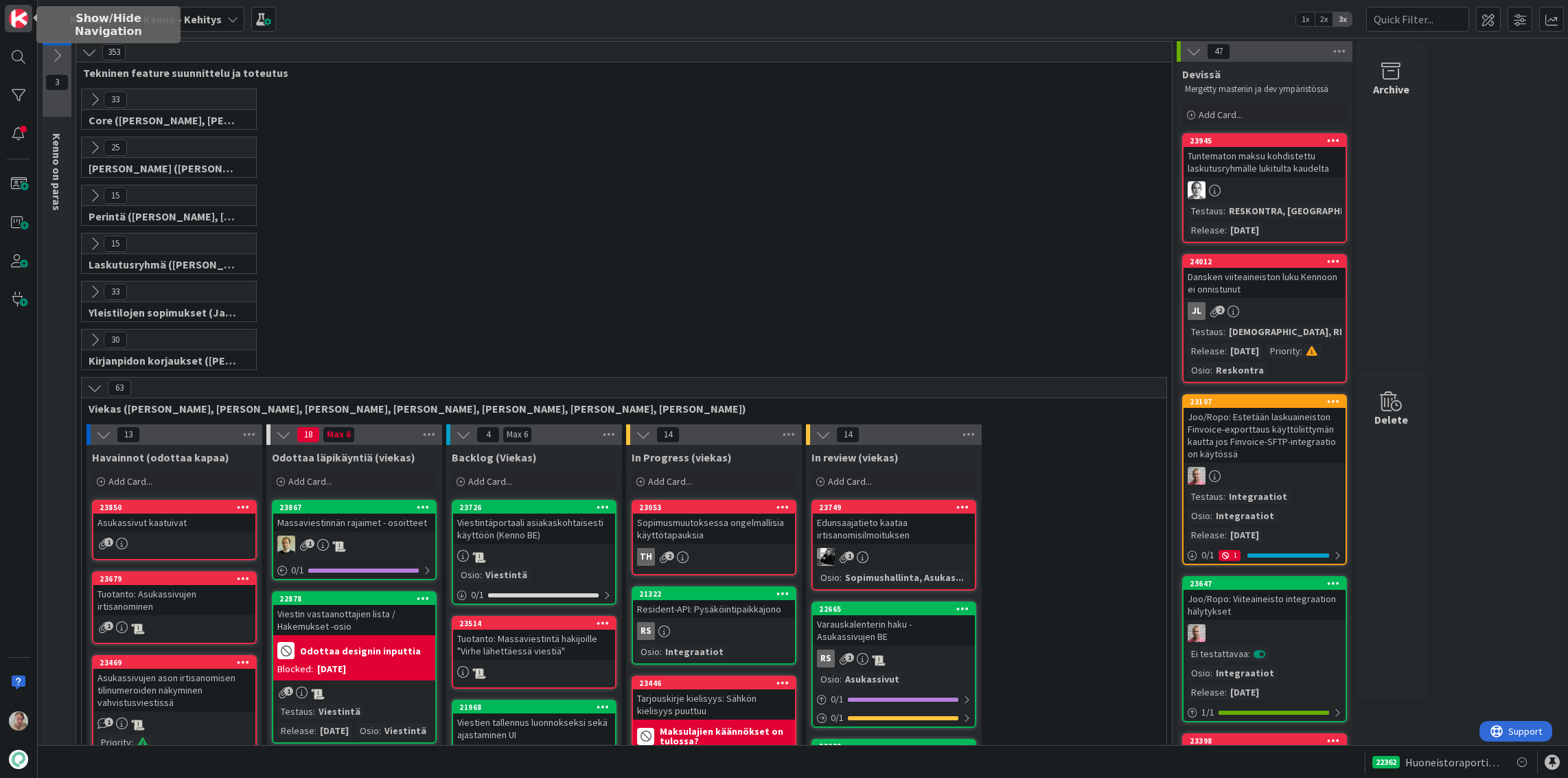
click at [24, 20] on img at bounding box center [18, 18] width 19 height 19
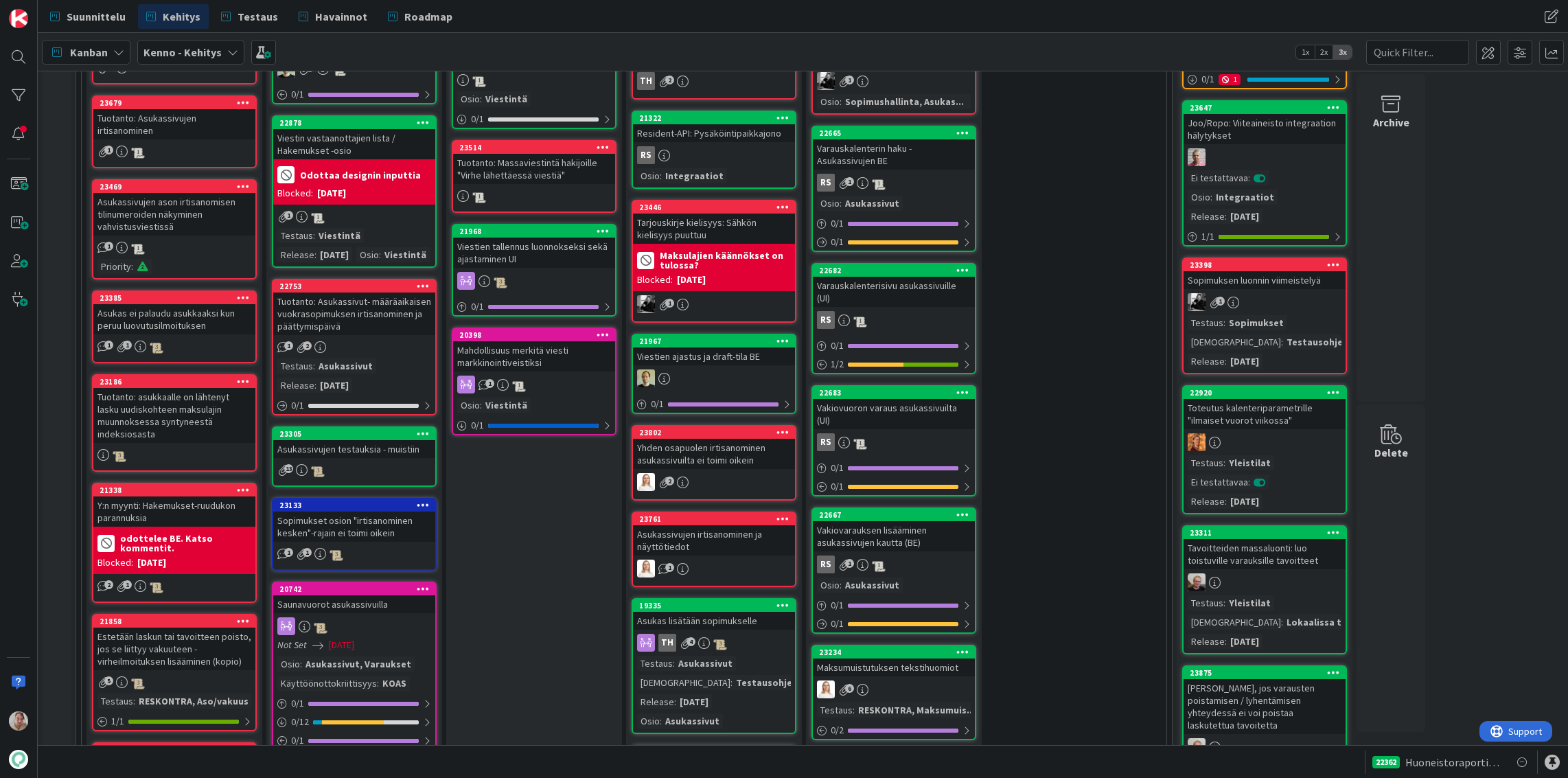
scroll to position [335, 0]
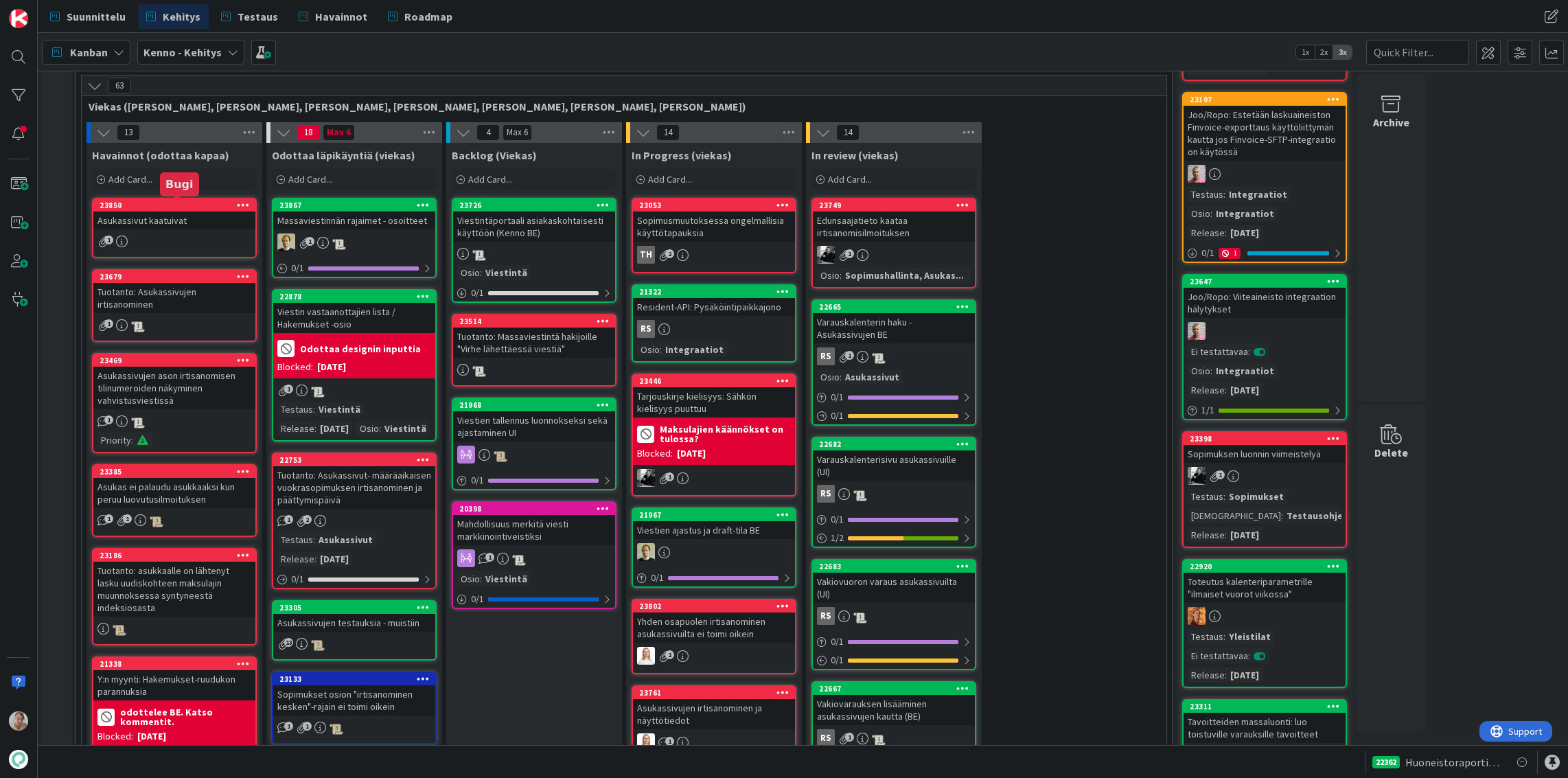
click at [164, 225] on div "Asukassivut kaatuivat" at bounding box center [175, 220] width 162 height 18
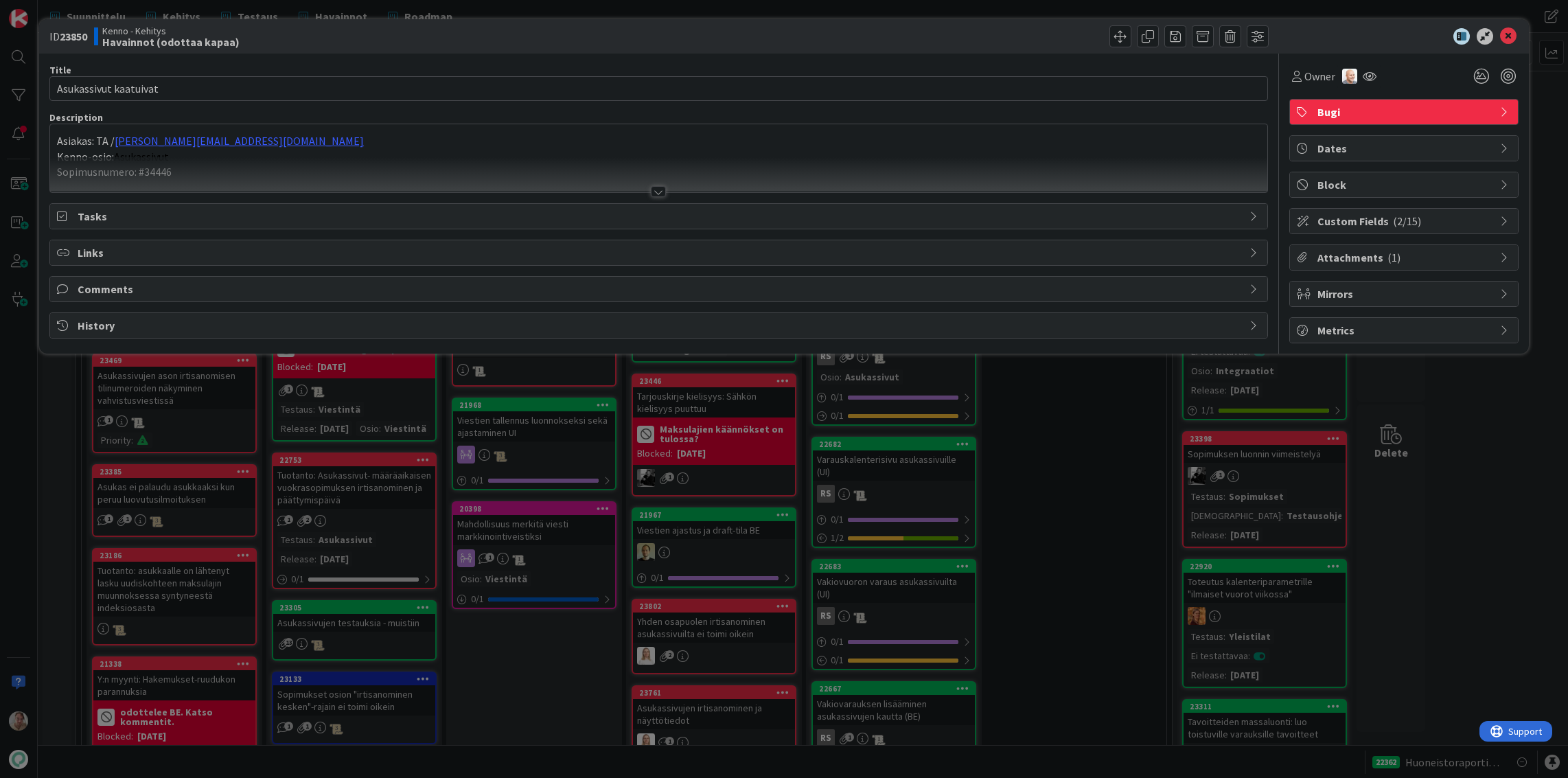
click at [434, 164] on div at bounding box center [659, 174] width 1217 height 35
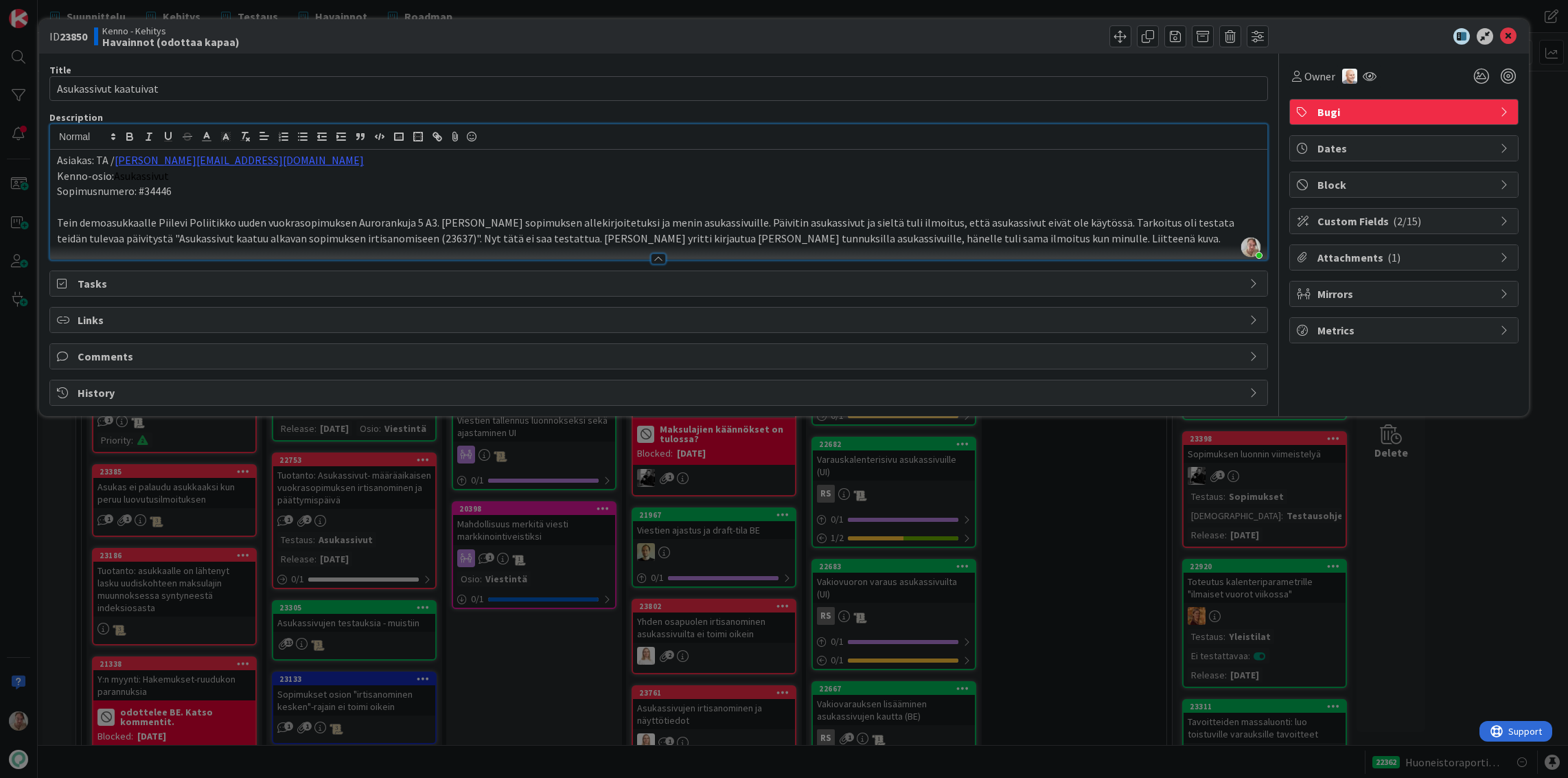
click at [1366, 256] on span "Attachments ( 1 )" at bounding box center [1405, 257] width 175 height 16
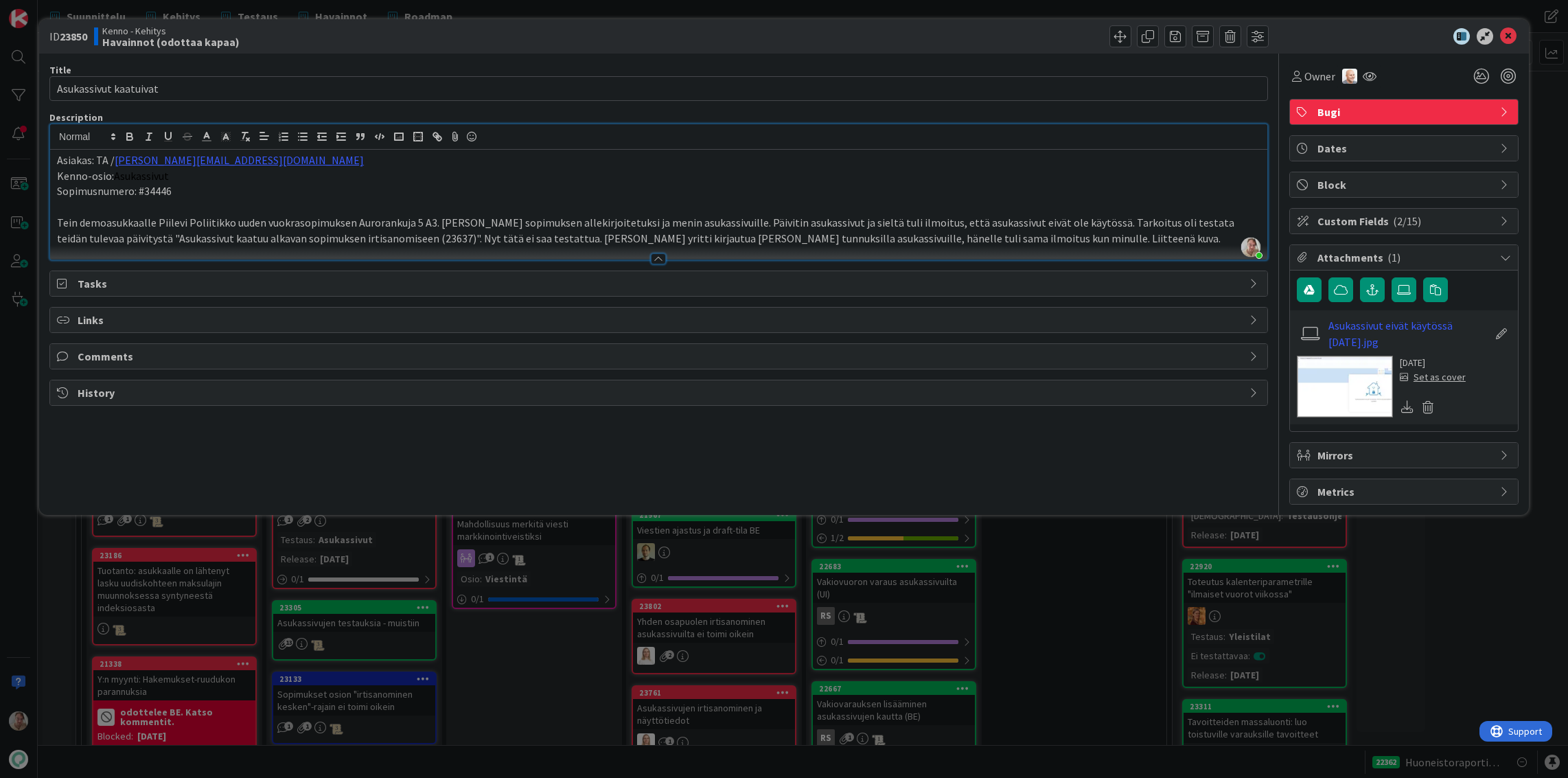
click at [1362, 381] on img at bounding box center [1345, 386] width 96 height 62
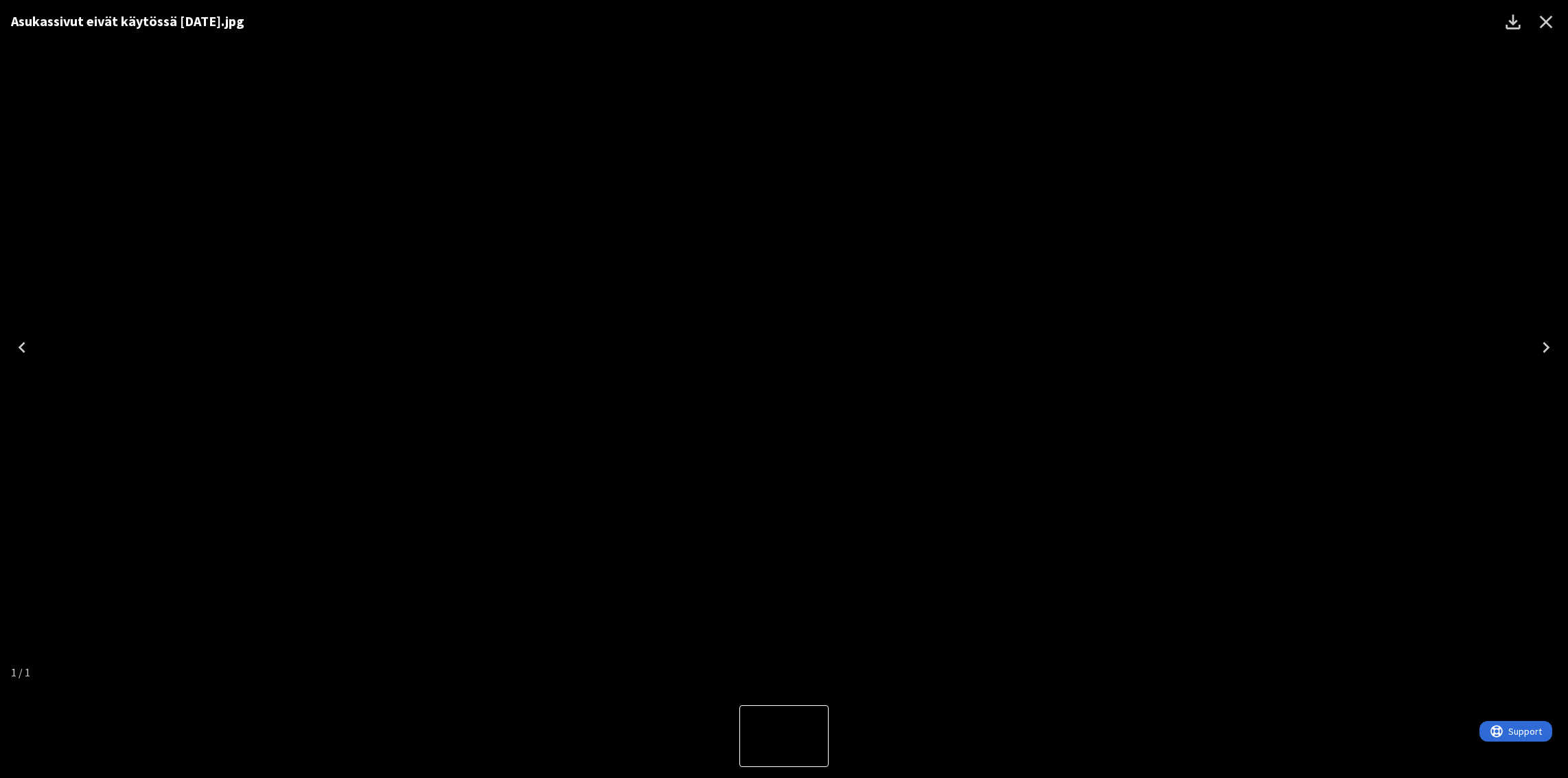
click at [1098, 308] on div "Asukassivut eivät käytössä 6.10.25.jpg" at bounding box center [784, 347] width 1568 height 694
click at [1544, 22] on icon "Close" at bounding box center [1546, 22] width 13 height 13
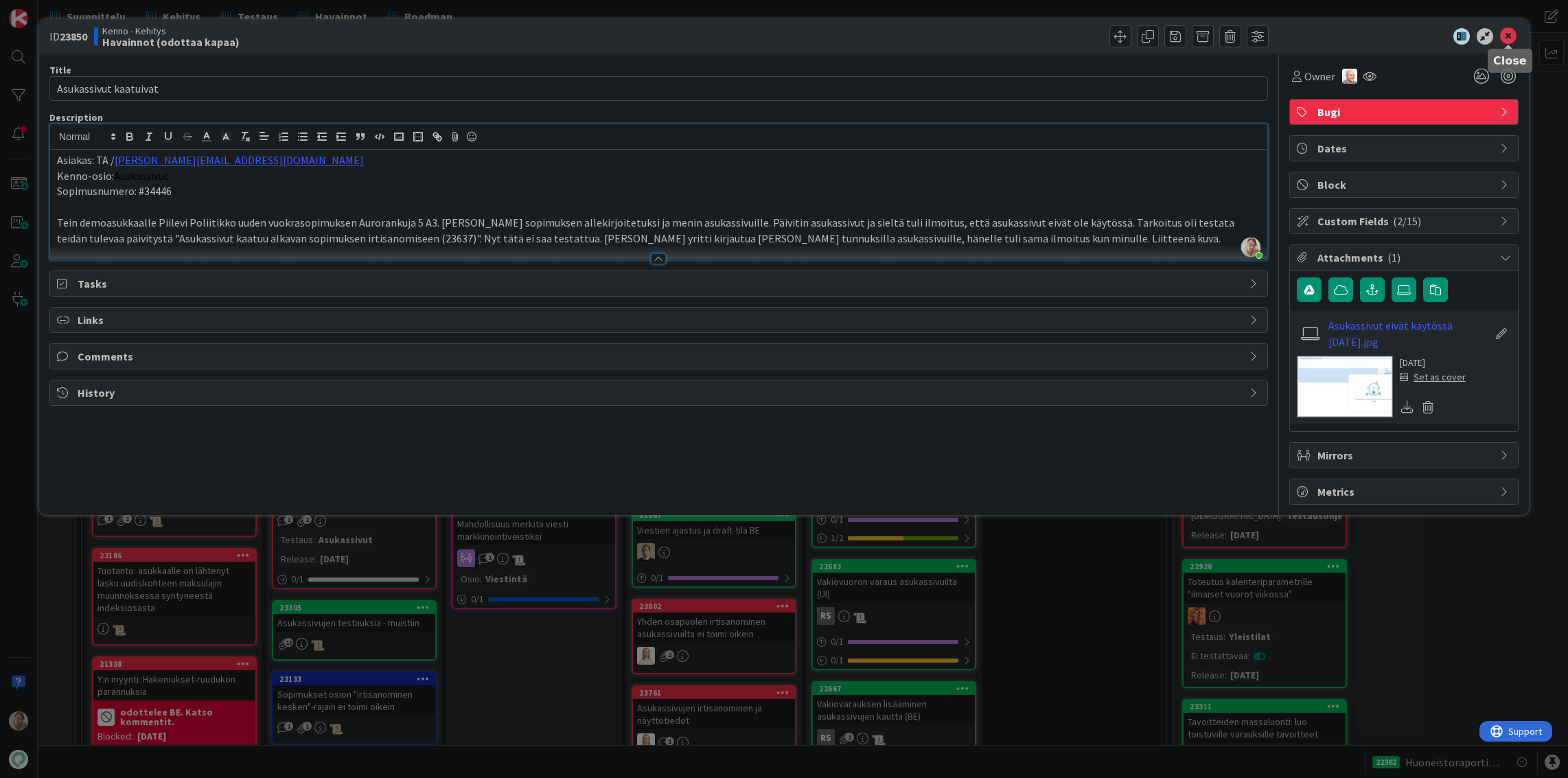
click at [1509, 35] on icon at bounding box center [1509, 36] width 16 height 16
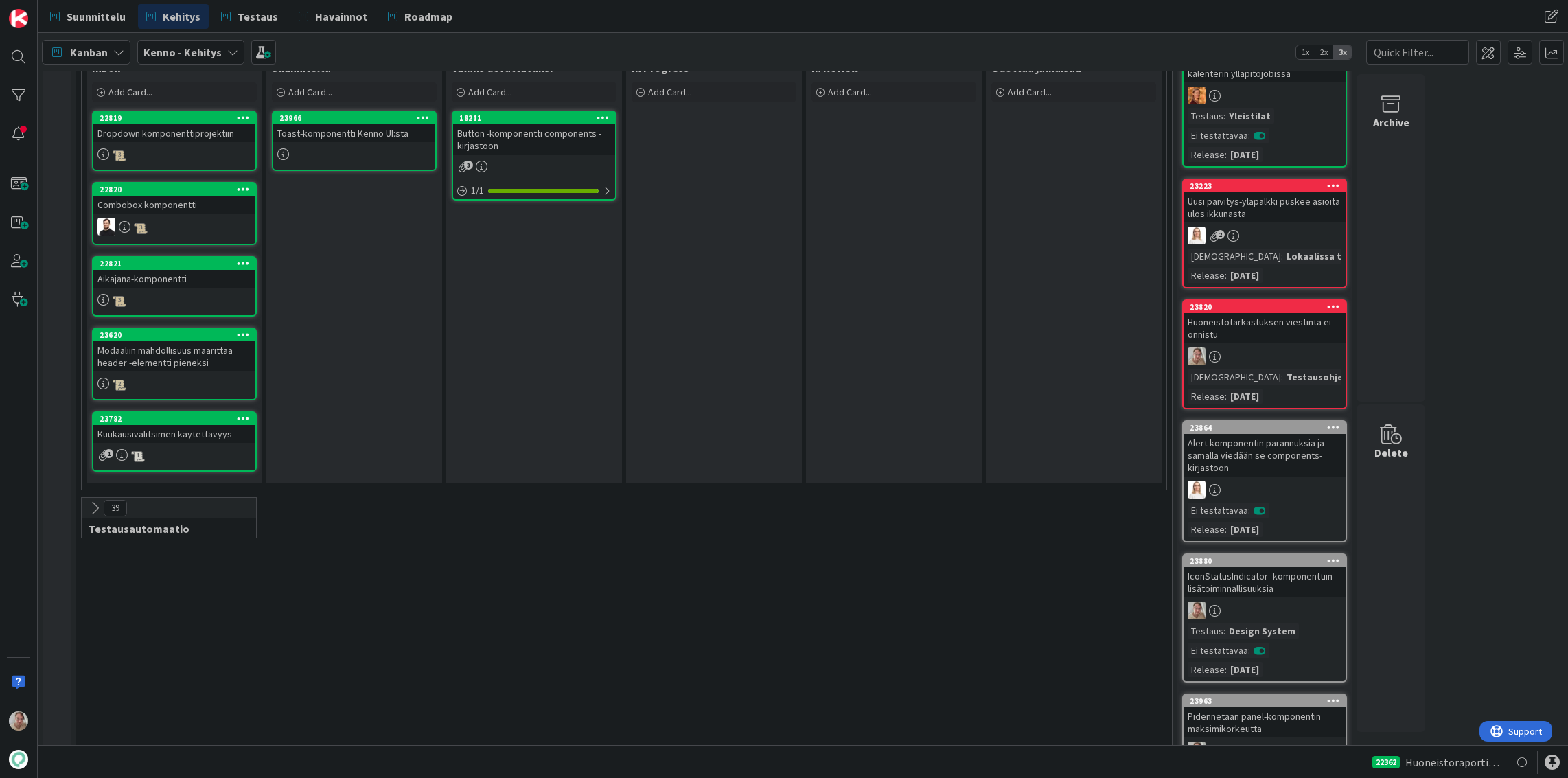
scroll to position [4091, 0]
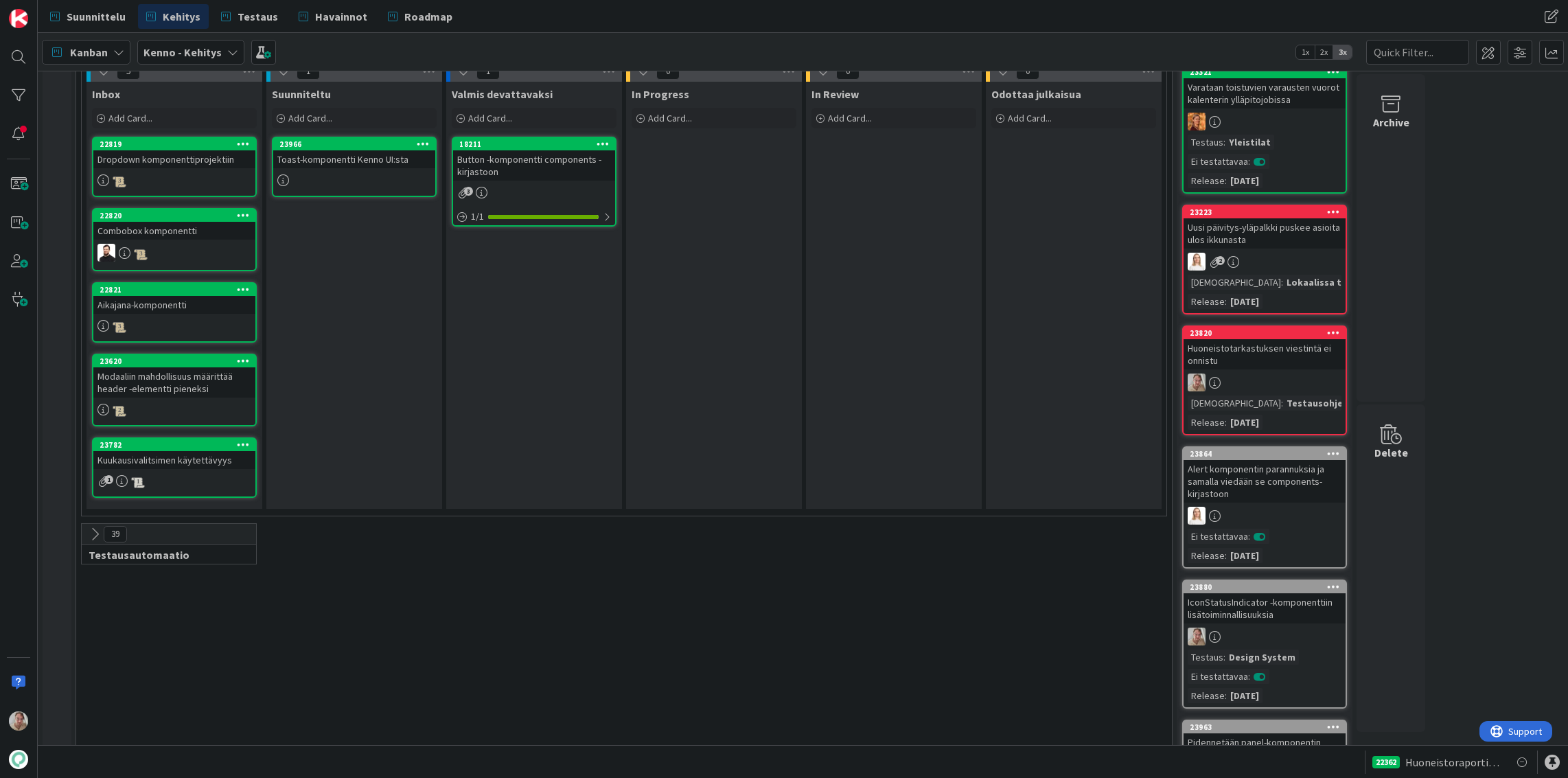
click at [183, 222] on div "Combobox komponentti" at bounding box center [175, 231] width 162 height 18
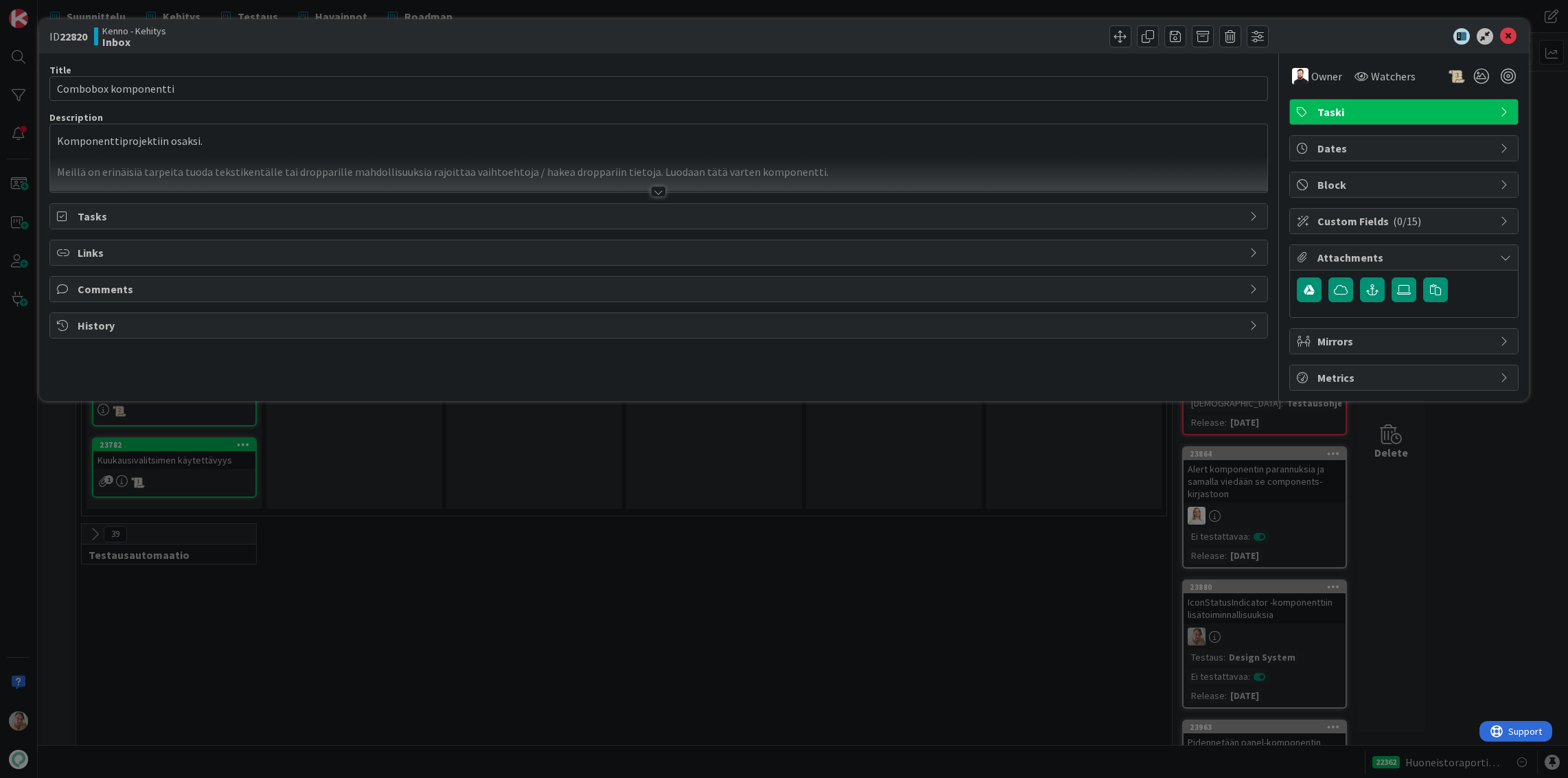
click at [398, 163] on div at bounding box center [659, 174] width 1217 height 35
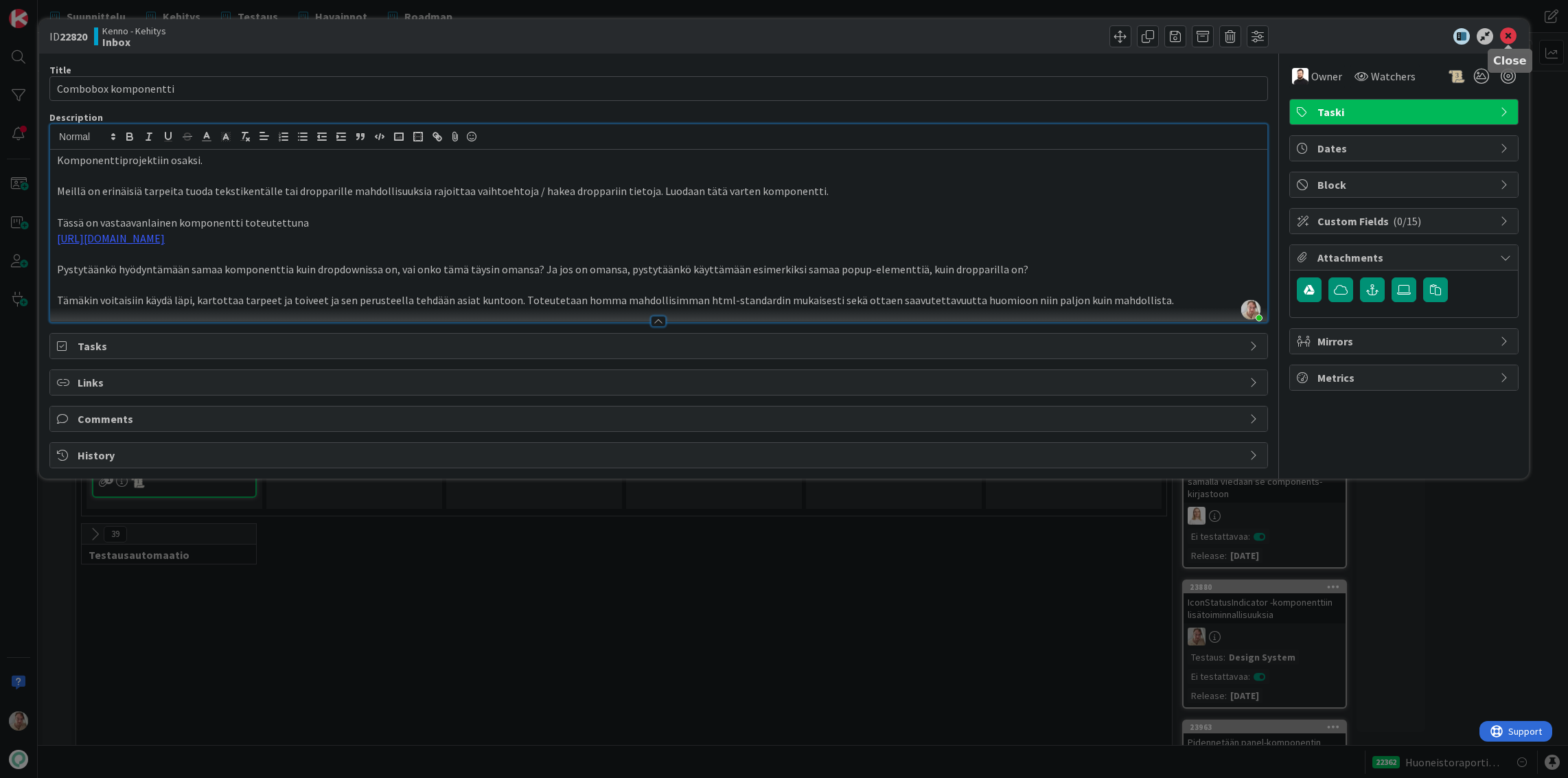
click at [1510, 41] on icon at bounding box center [1509, 36] width 16 height 16
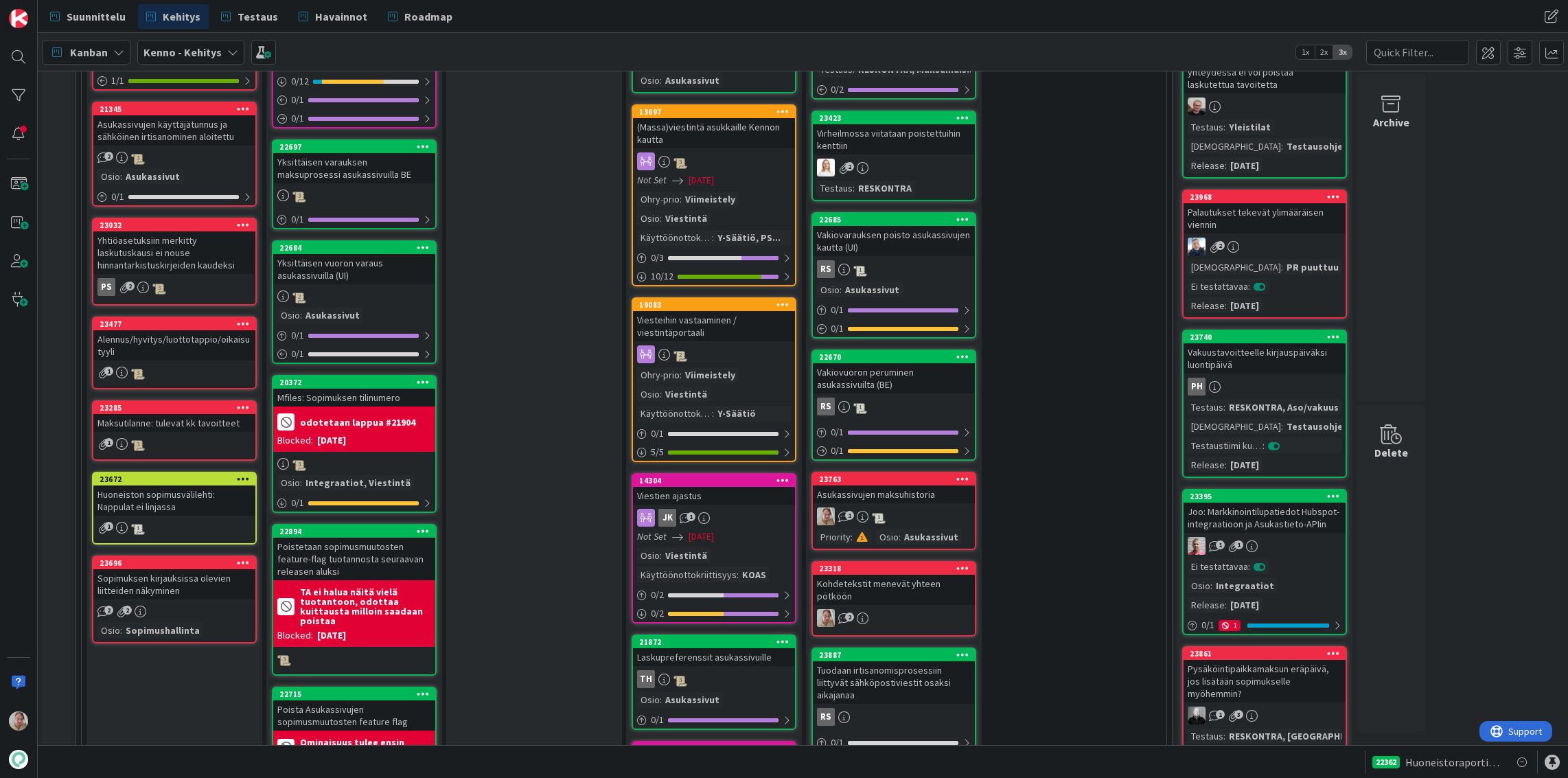
scroll to position [1262, 0]
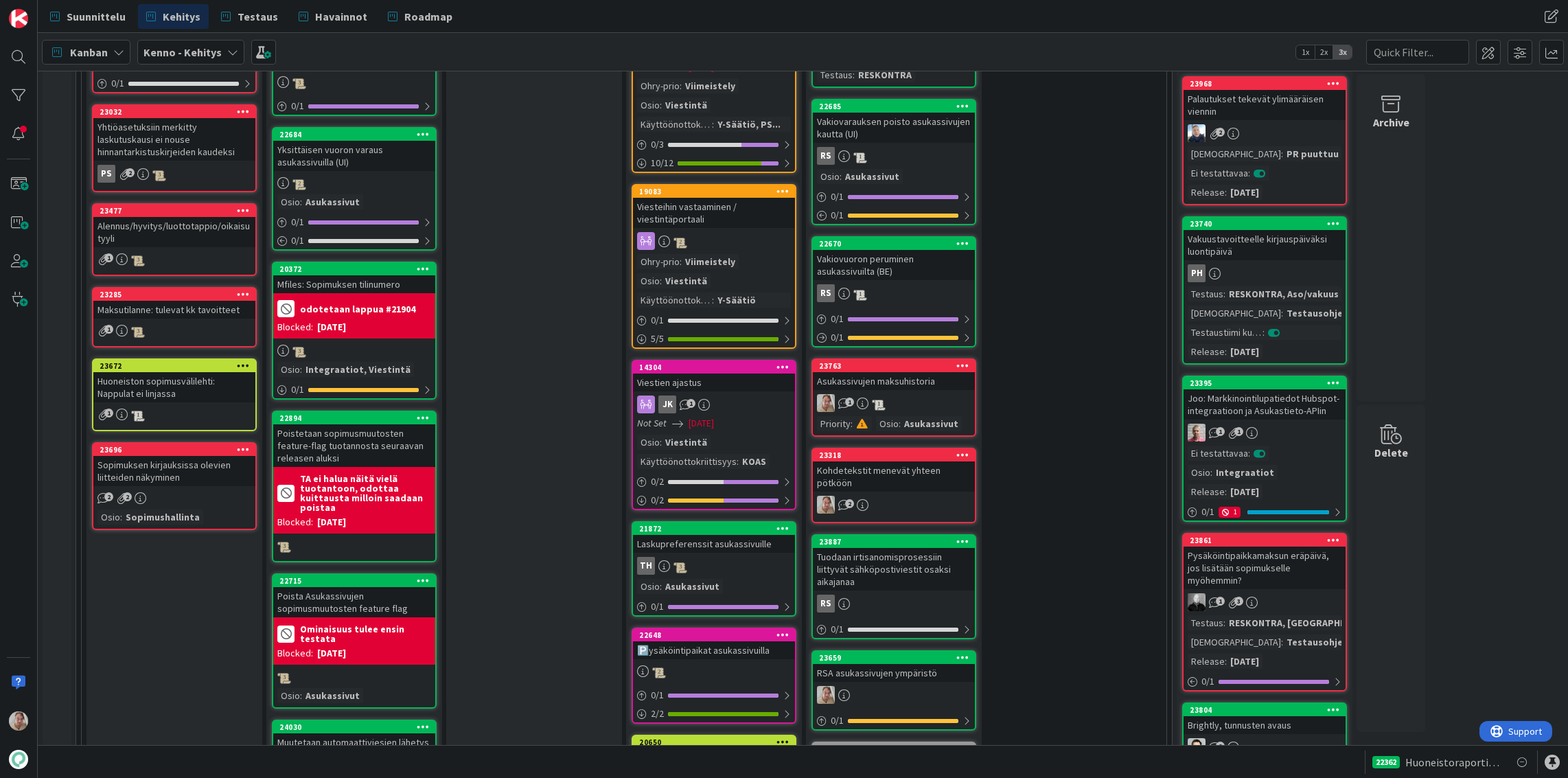
click at [224, 237] on div "Alennus/hyvitys/luottotappio/oikaisu tyyli" at bounding box center [175, 232] width 162 height 31
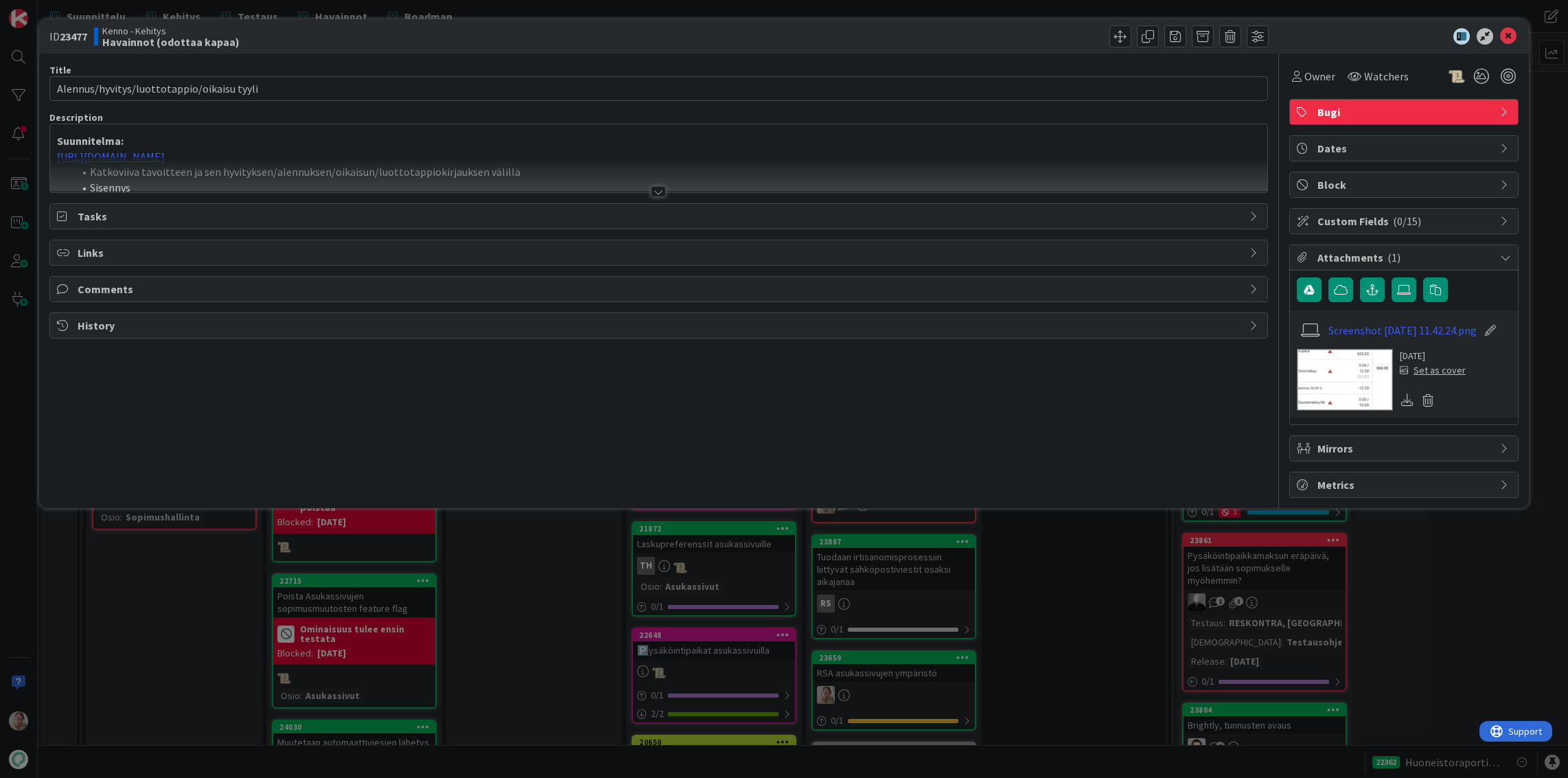
click at [337, 145] on p "Suunnitelma:" at bounding box center [659, 141] width 1204 height 16
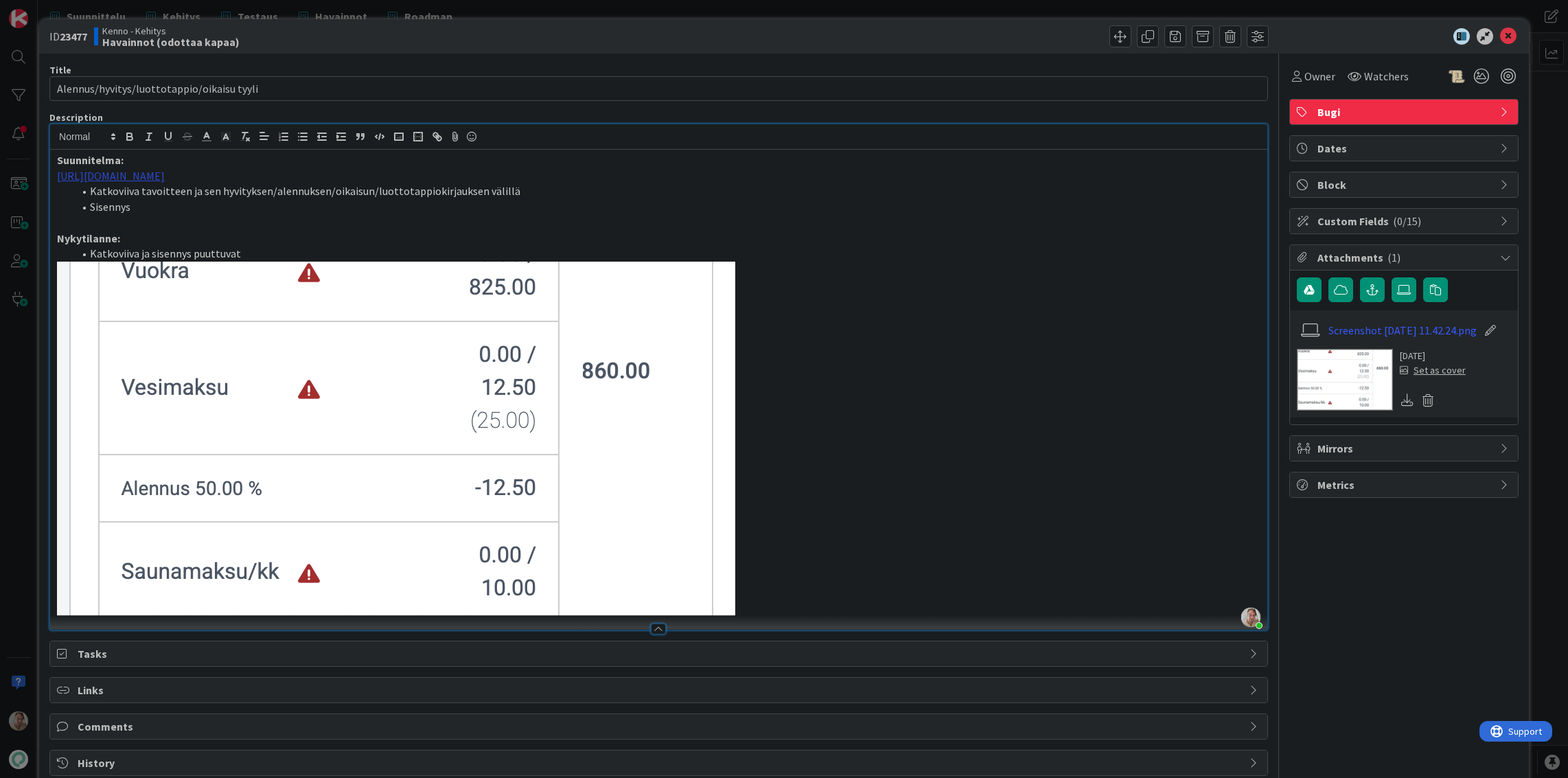
click at [165, 175] on link "https://www.figma.com/proto/s06ePFuGvSFkRRSBp8p43G/Reskontra?node-id=27527-1749…" at bounding box center [111, 175] width 108 height 13
click at [561, 202] on link "https://www.figma.com/proto/s06ePFuGvSFkRRSBp8p43G/Reskontra?content-scaling=fi…" at bounding box center [514, 202] width 94 height 18
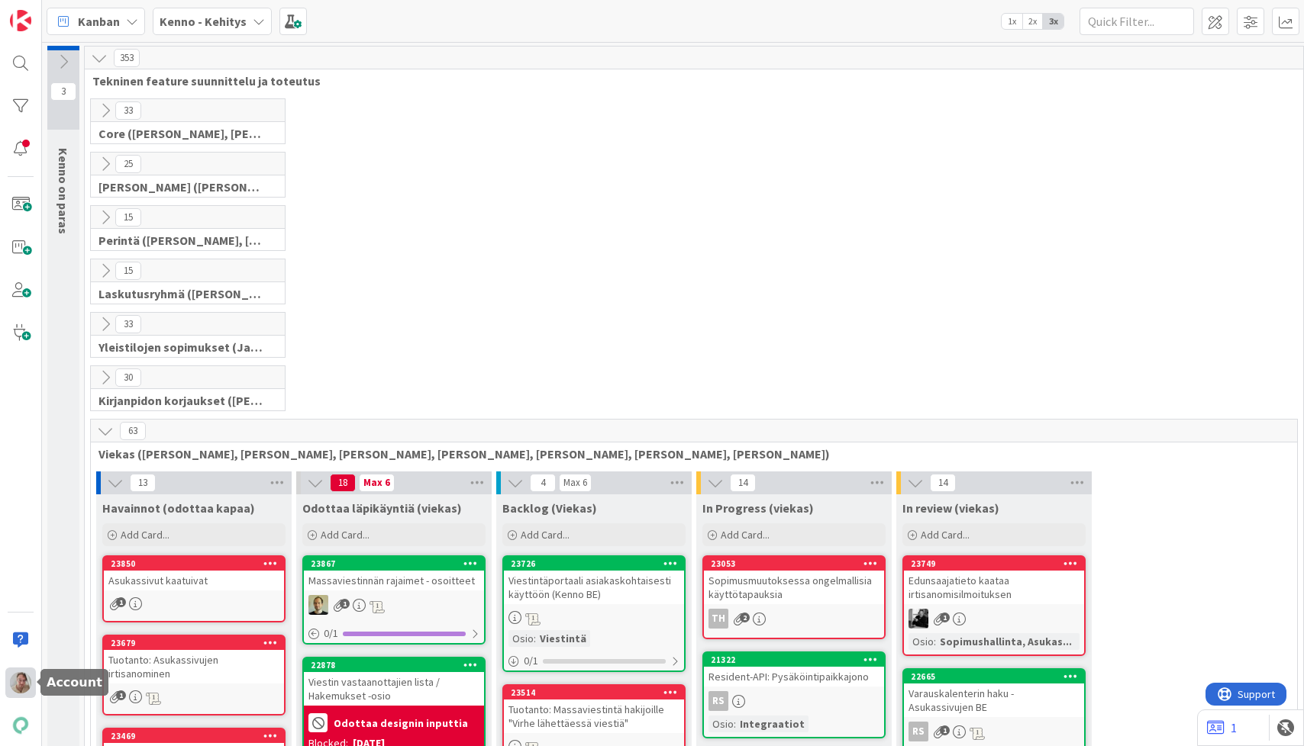
click at [21, 688] on img at bounding box center [20, 682] width 21 height 21
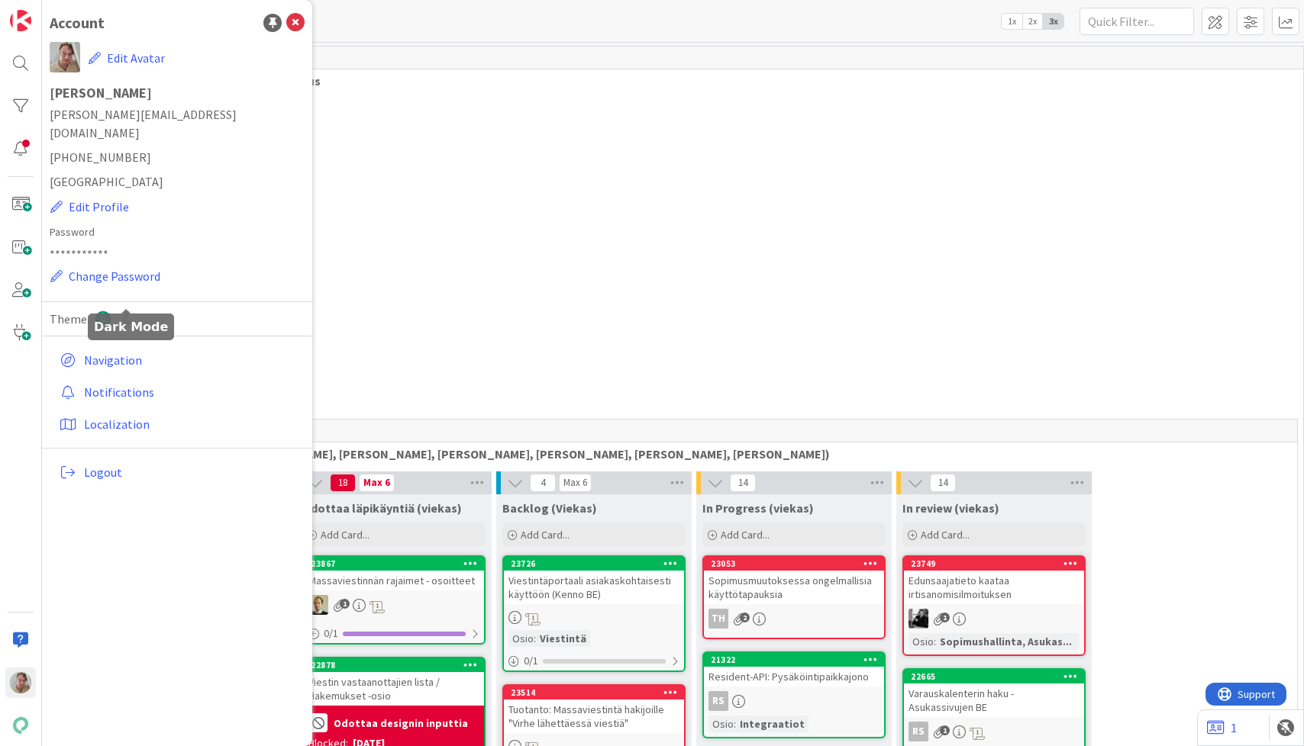
click at [127, 311] on icon at bounding box center [127, 319] width 17 height 17
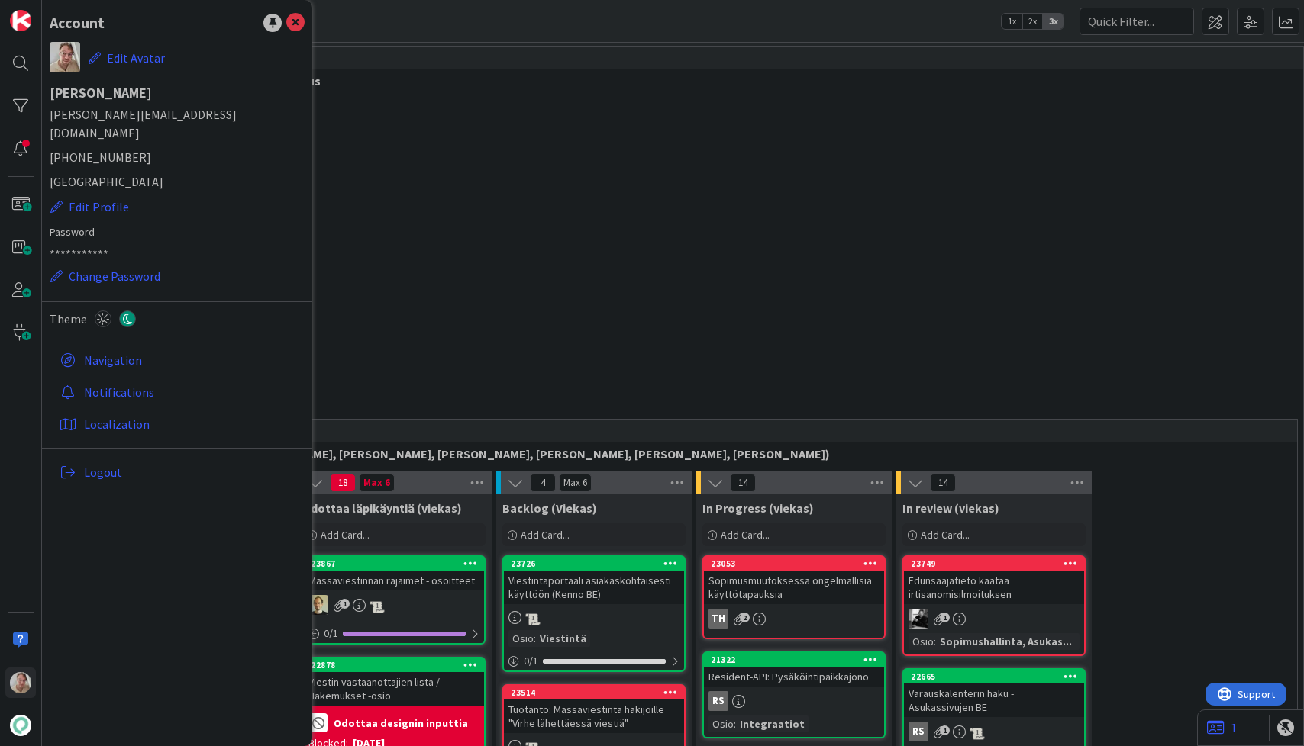
click at [574, 291] on div "15 Laskutusryhmä ([PERSON_NAME], [PERSON_NAME])" at bounding box center [694, 285] width 1212 height 53
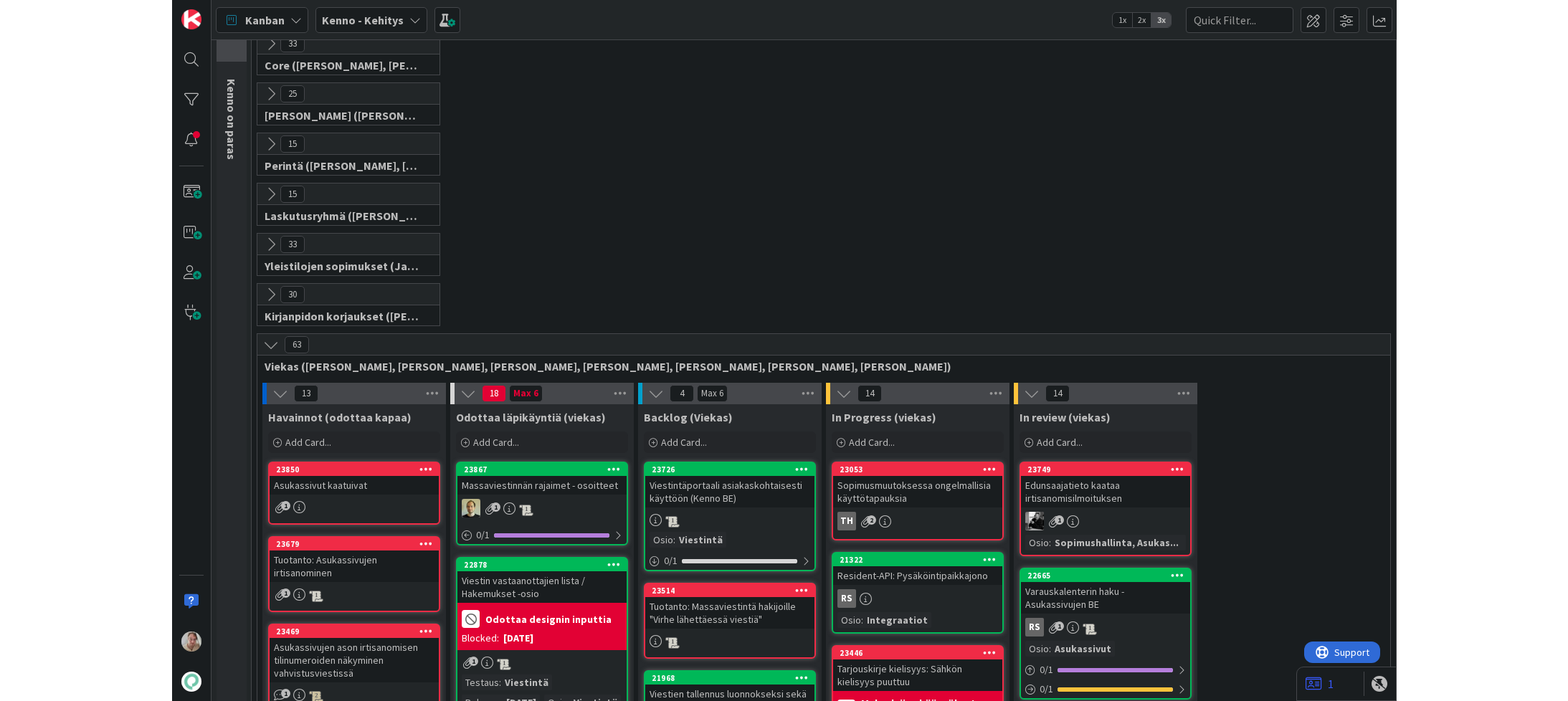
scroll to position [132, 0]
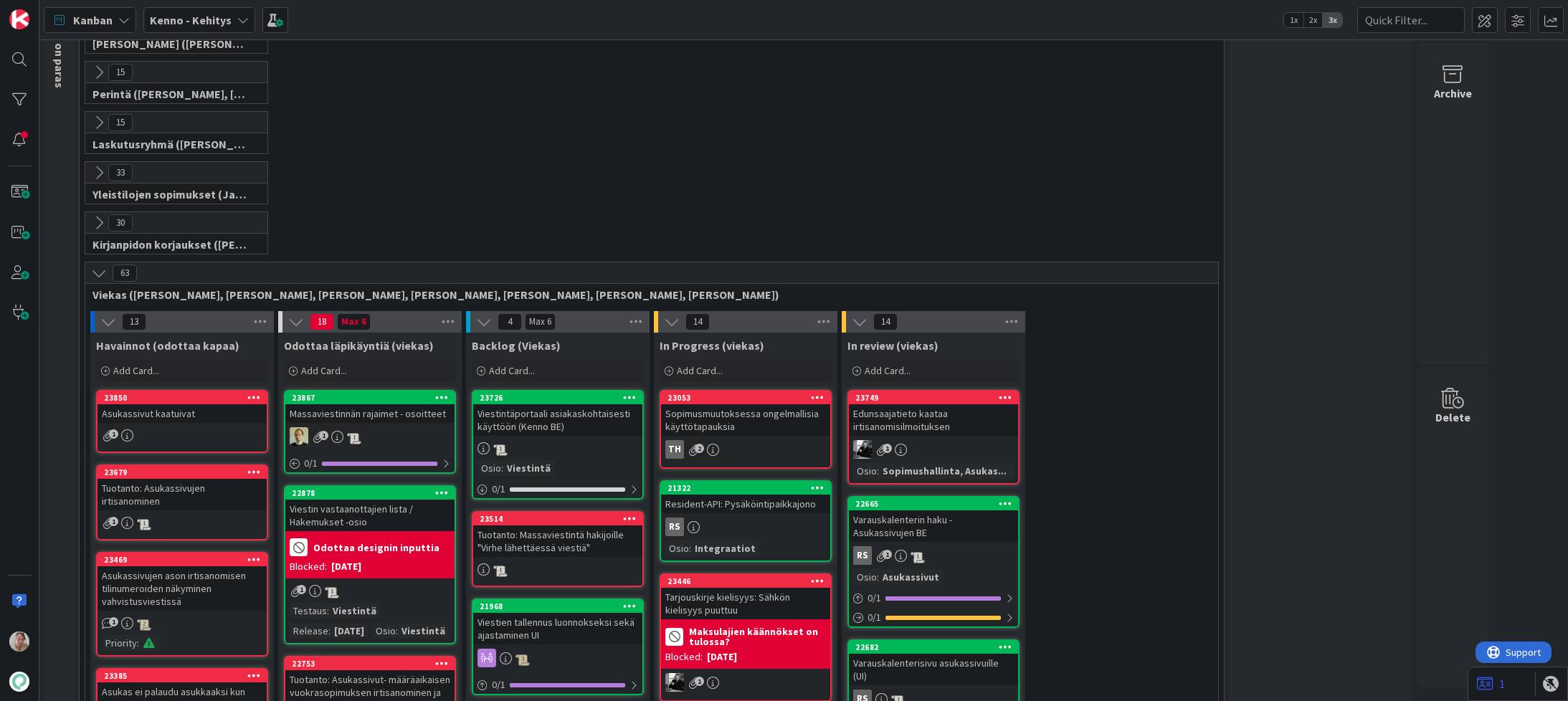
click at [1224, 693] on div "1" at bounding box center [1517, 684] width 101 height 35
click at [1224, 690] on div at bounding box center [1550, 684] width 16 height 16
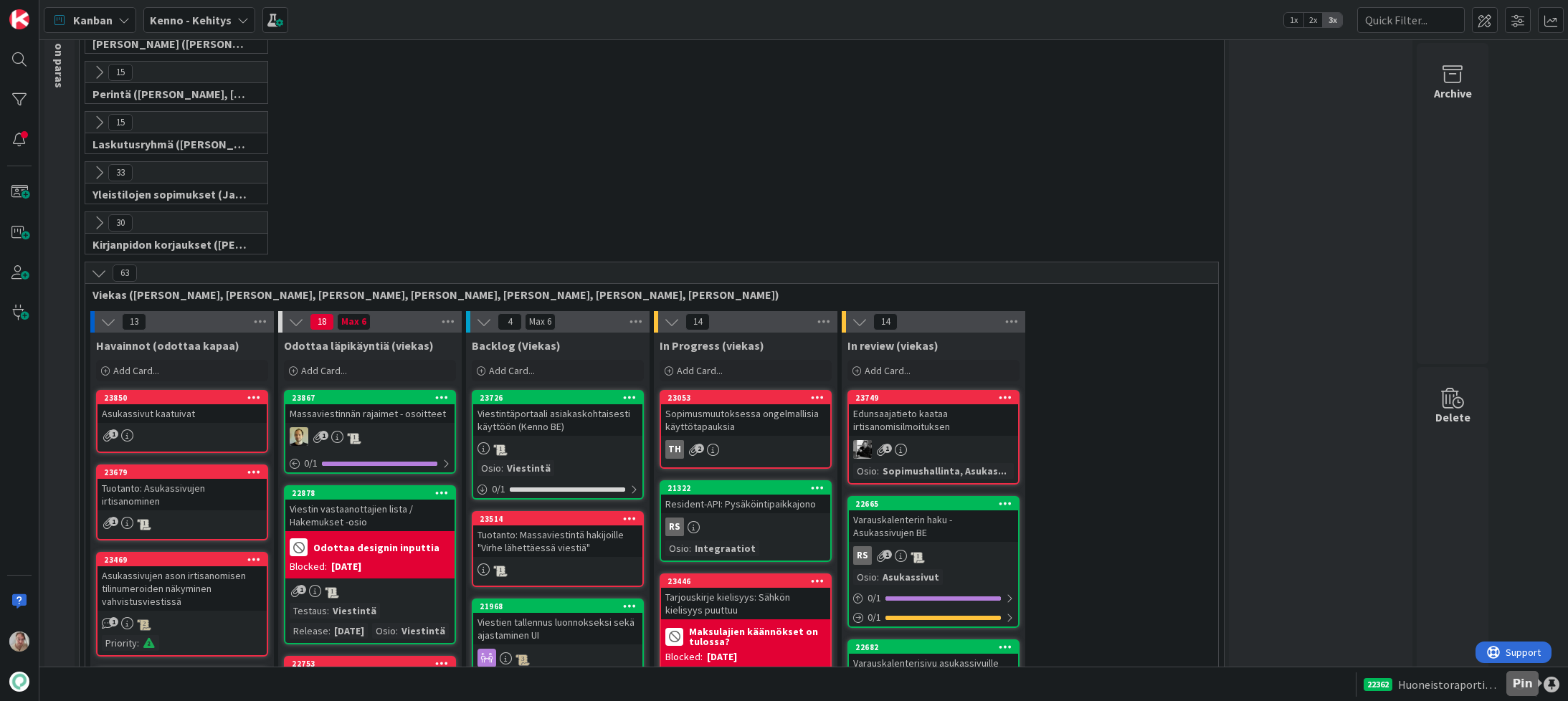
click at [1224, 689] on div at bounding box center [1551, 684] width 16 height 16
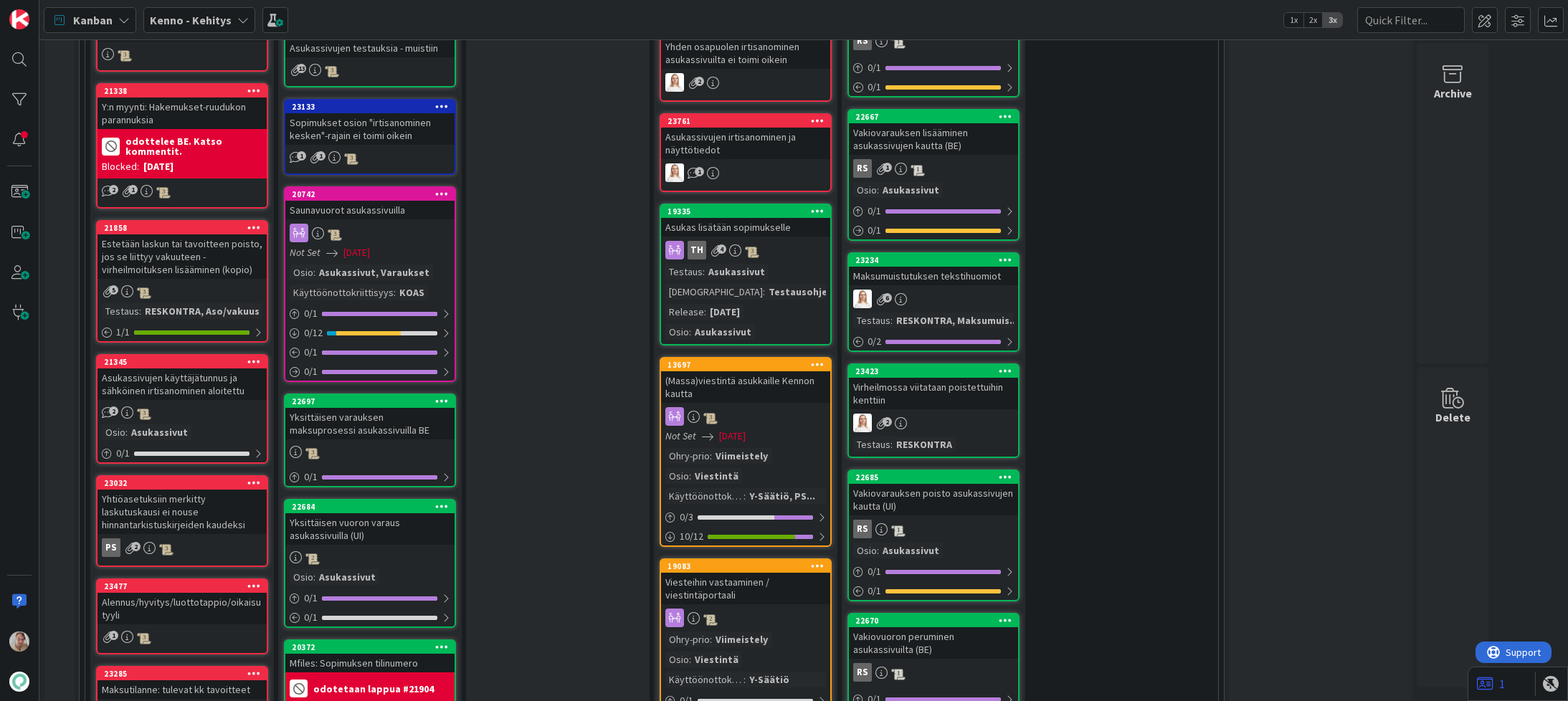
scroll to position [919, 0]
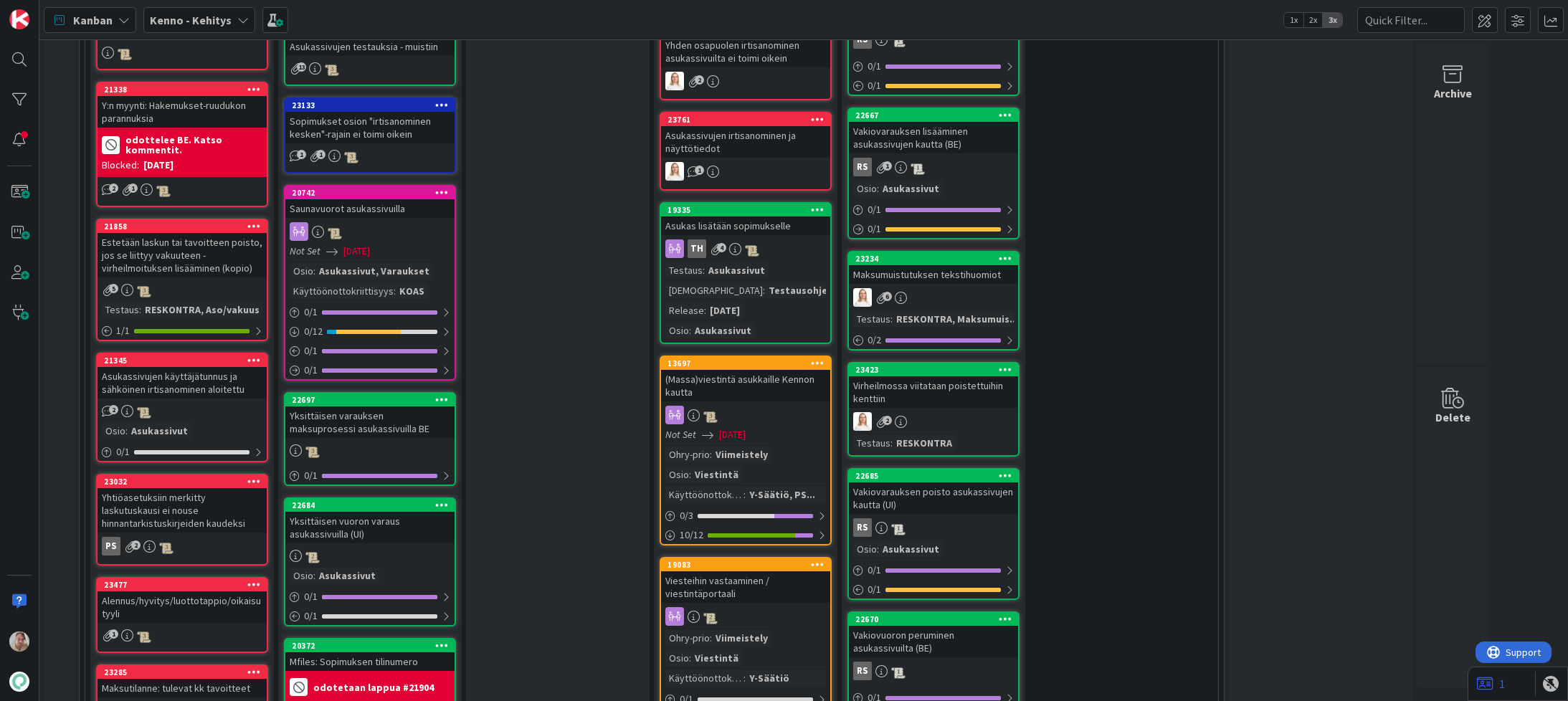
click at [387, 144] on div "Sopimukset osion "irtisanominen kesken"-rajain ei toimi oikein" at bounding box center [370, 128] width 169 height 32
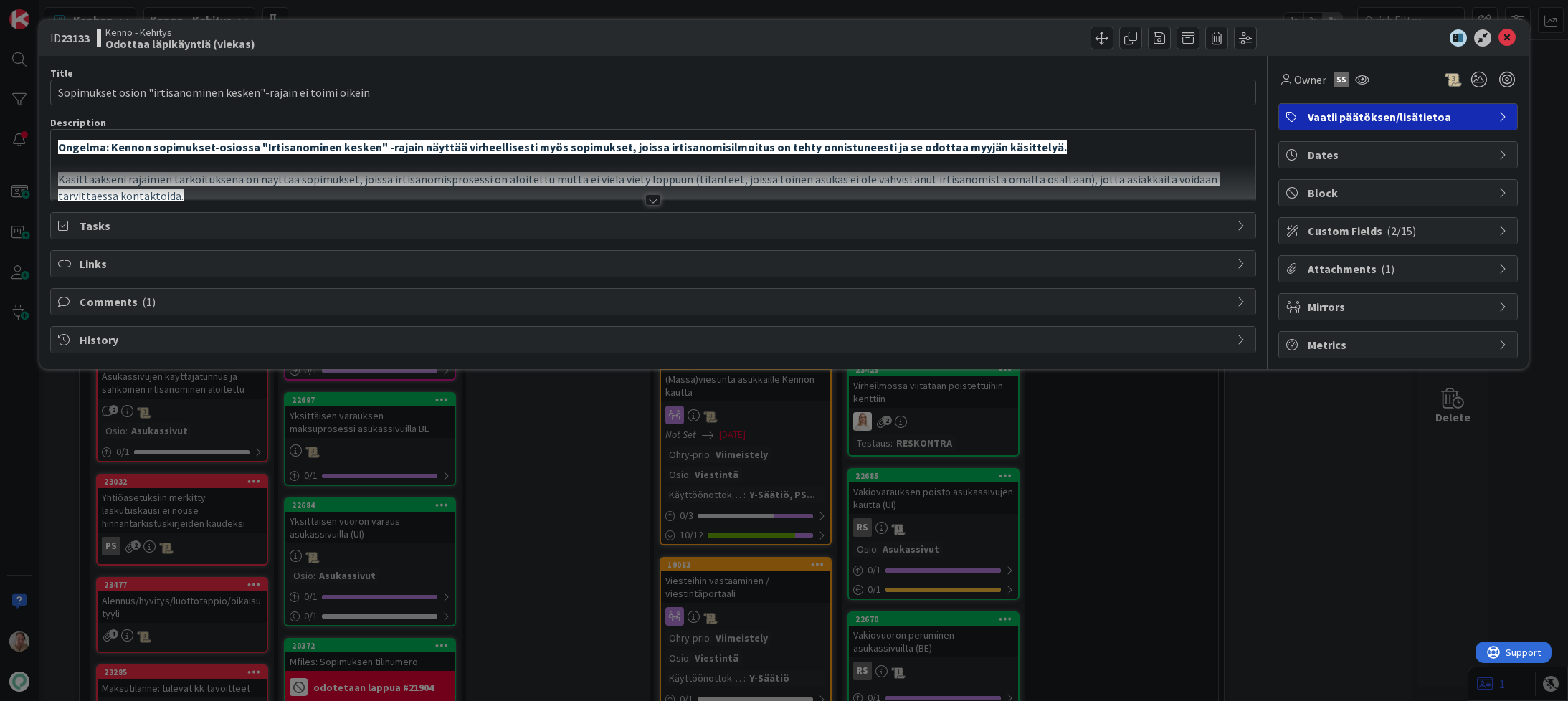
click at [356, 163] on p at bounding box center [654, 164] width 1191 height 17
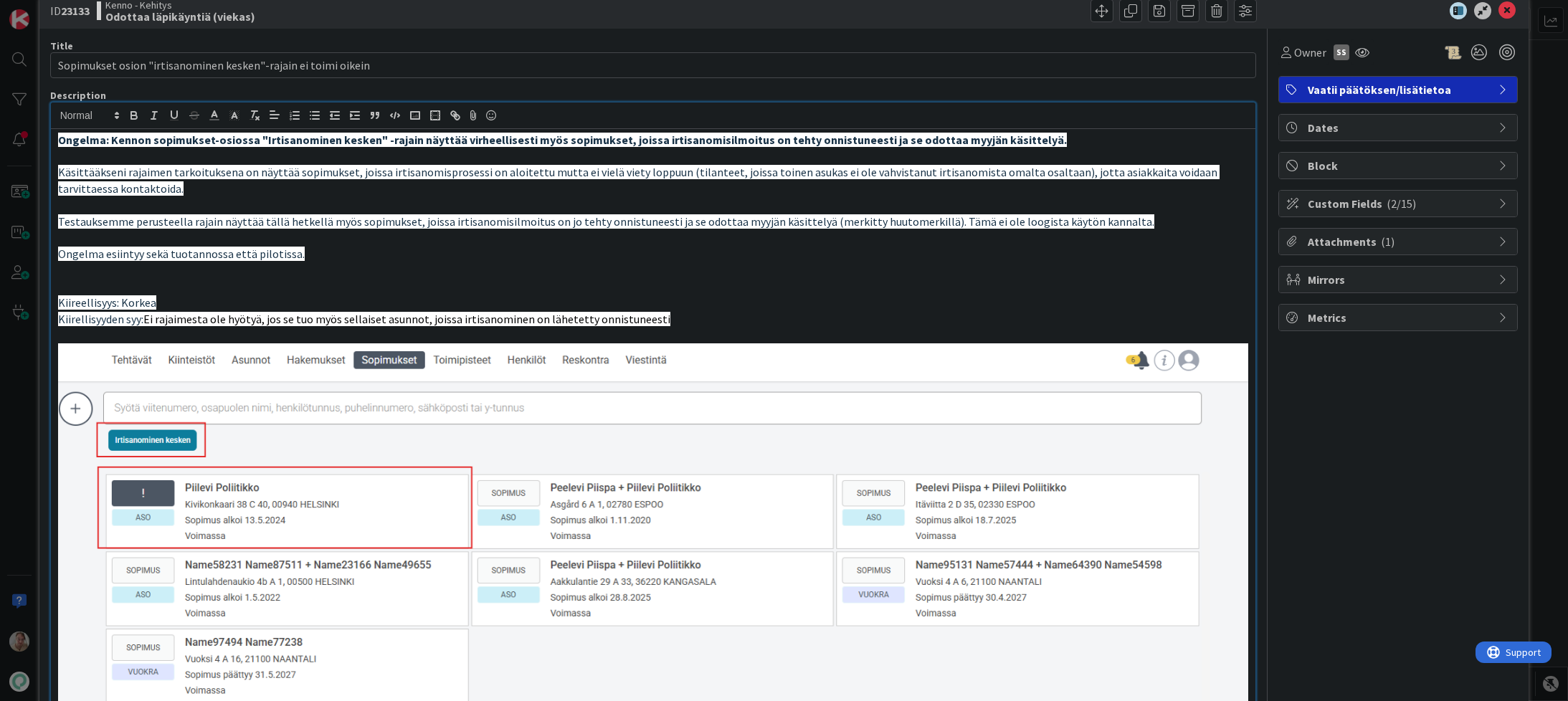
scroll to position [46, 0]
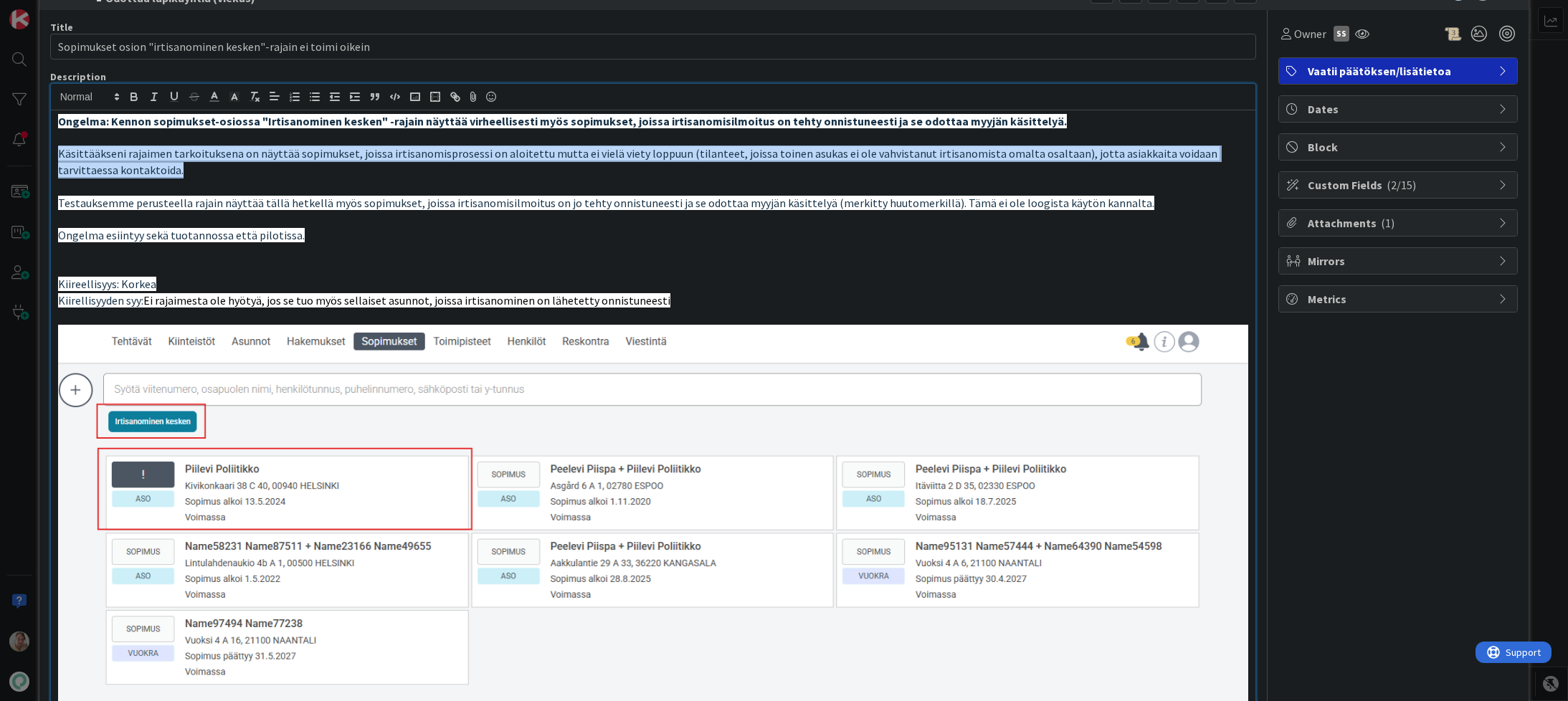
drag, startPoint x: 168, startPoint y: 170, endPoint x: 40, endPoint y: 154, distance: 129.0
click at [40, 154] on div "ID 23133 Kenno - Kehitys Odottaa läpikäyntiä (viekas) Title 62 / 128 Sopimukset…" at bounding box center [784, 443] width 1490 height 936
click at [256, 99] on line "button" at bounding box center [256, 100] width 3 height 3
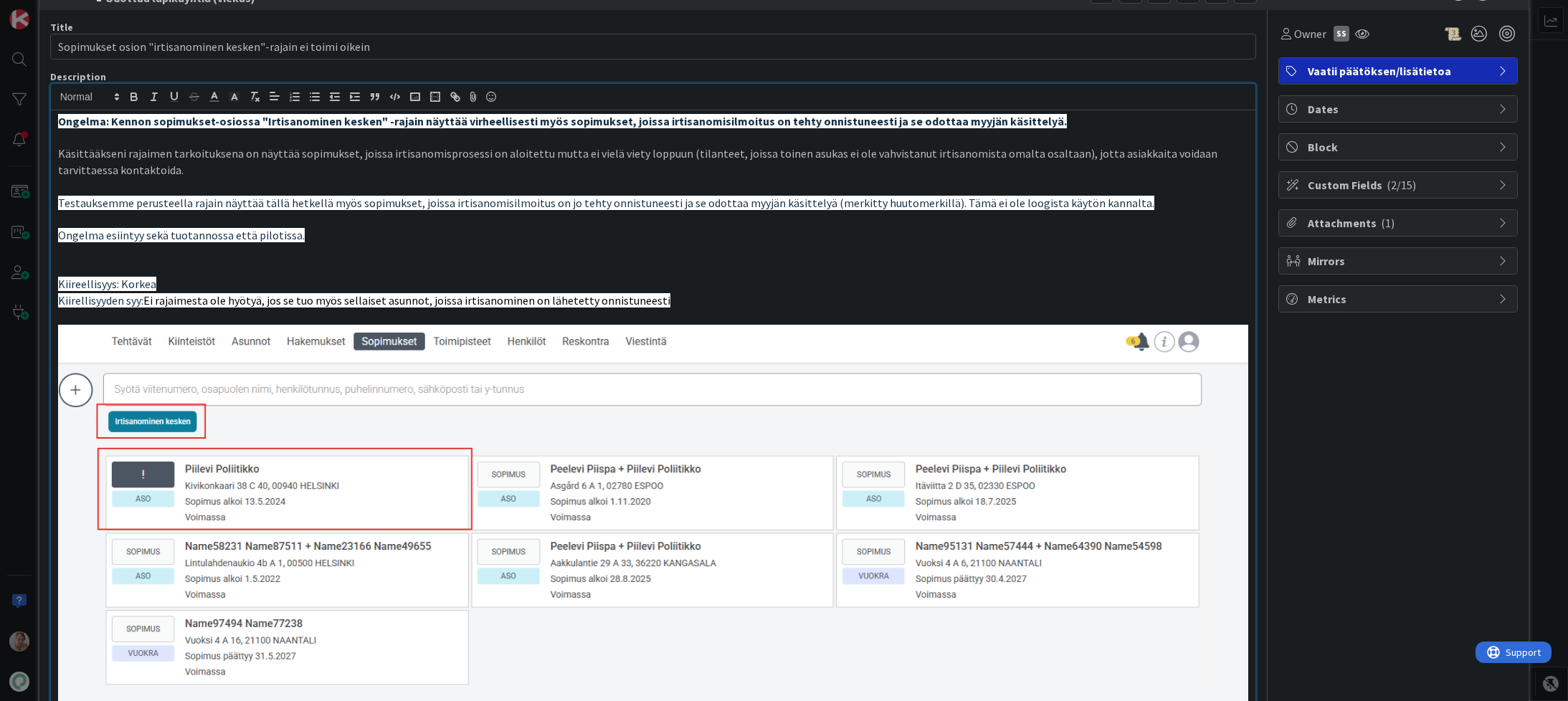
click at [184, 175] on p "Käsittääkseni rajaimen tarkoituksena on näyttää sopimukset, joissa irtisanomisp…" at bounding box center [654, 162] width 1191 height 32
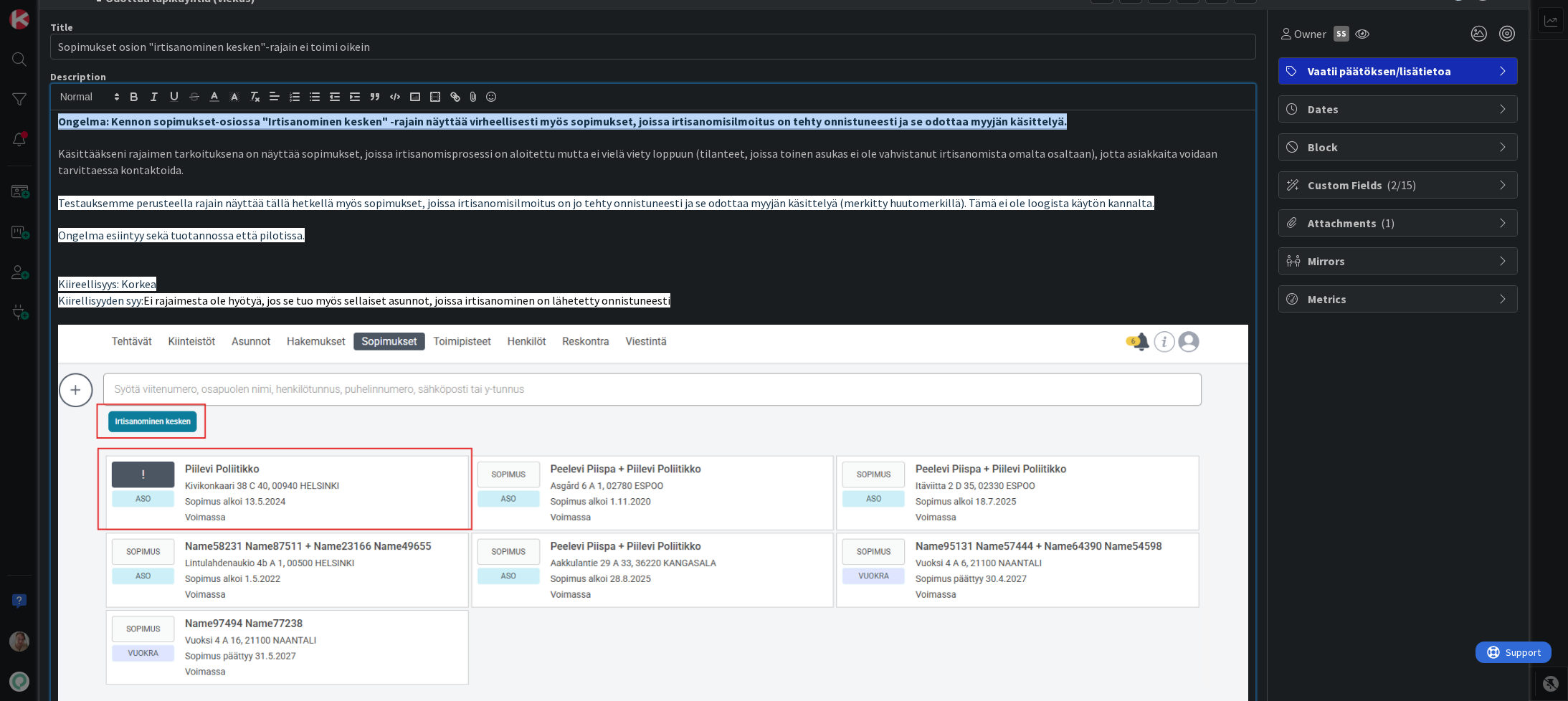
drag, startPoint x: 1055, startPoint y: 120, endPoint x: 35, endPoint y: 118, distance: 1020.0
click at [35, 118] on div "ID 23133 Kenno - Kehitys Odottaa läpikäyntiä (viekas) Title 62 / 128 Sopimukset…" at bounding box center [784, 350] width 1568 height 701
click at [254, 96] on icon "button" at bounding box center [255, 97] width 13 height 13
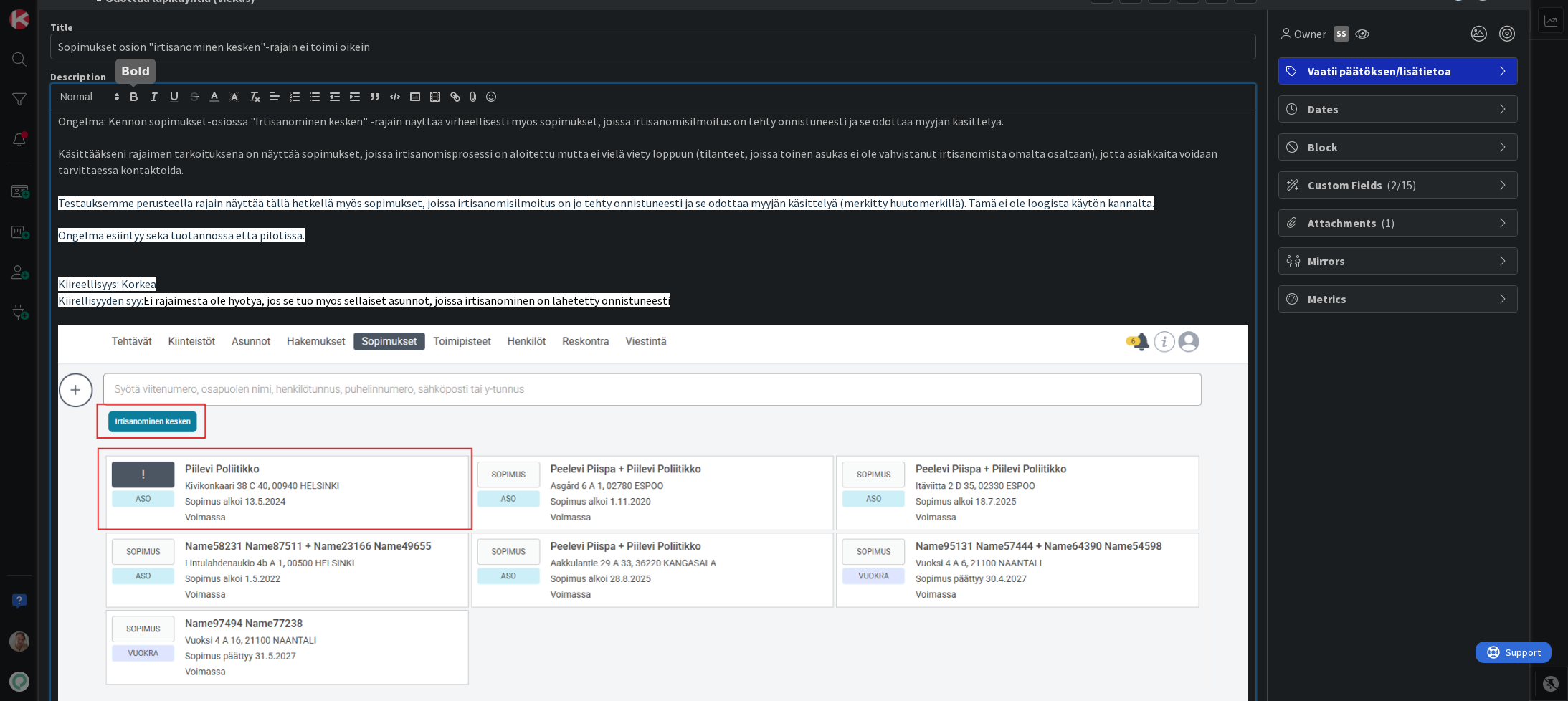
click at [132, 101] on icon "button" at bounding box center [134, 97] width 13 height 13
click at [295, 249] on p at bounding box center [654, 252] width 1191 height 17
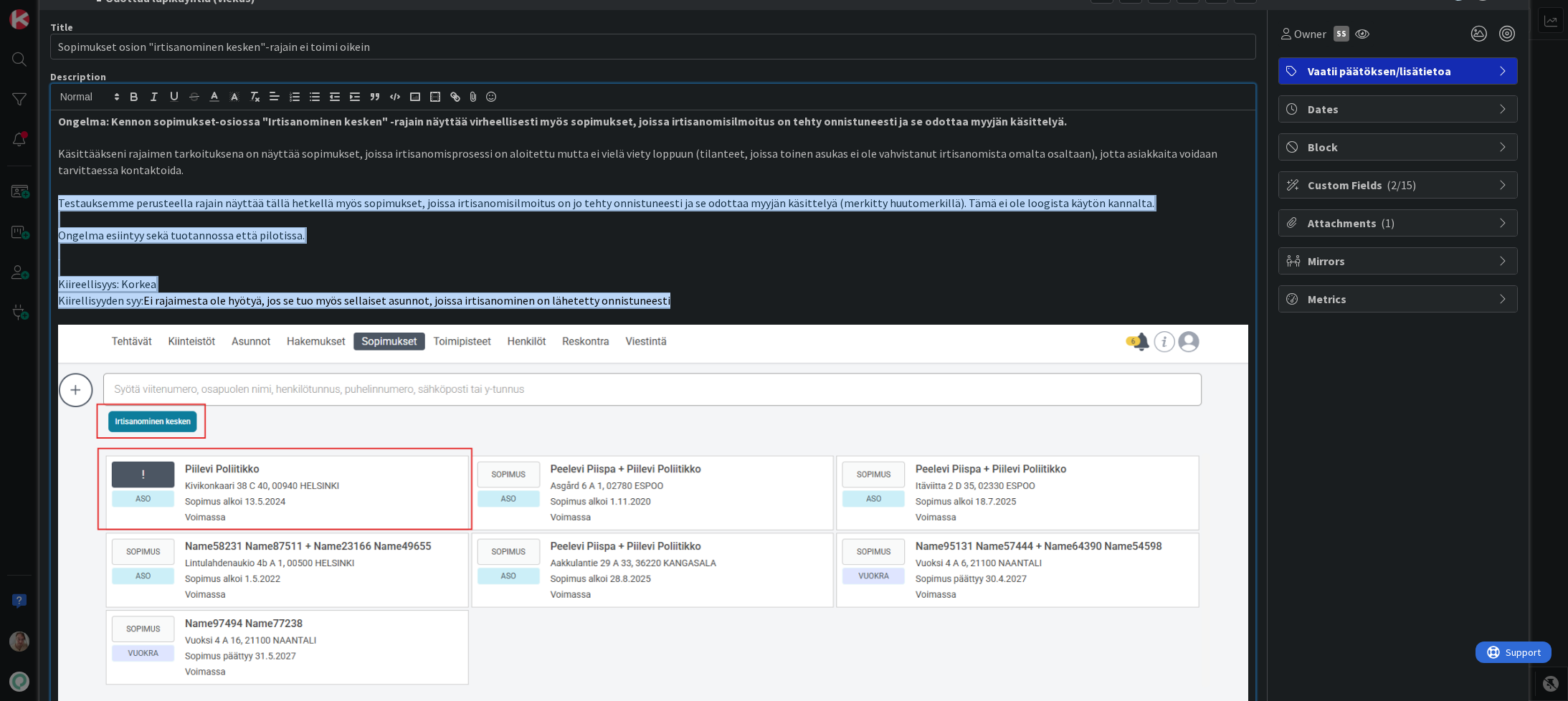
drag, startPoint x: 683, startPoint y: 300, endPoint x: 35, endPoint y: 206, distance: 654.8
click at [35, 206] on div "ID 23133 Kenno - Kehitys Odottaa läpikäyntiä (viekas) Title 62 / 128 Sopimukset…" at bounding box center [784, 350] width 1568 height 701
click at [248, 96] on icon "button" at bounding box center [255, 97] width 13 height 13
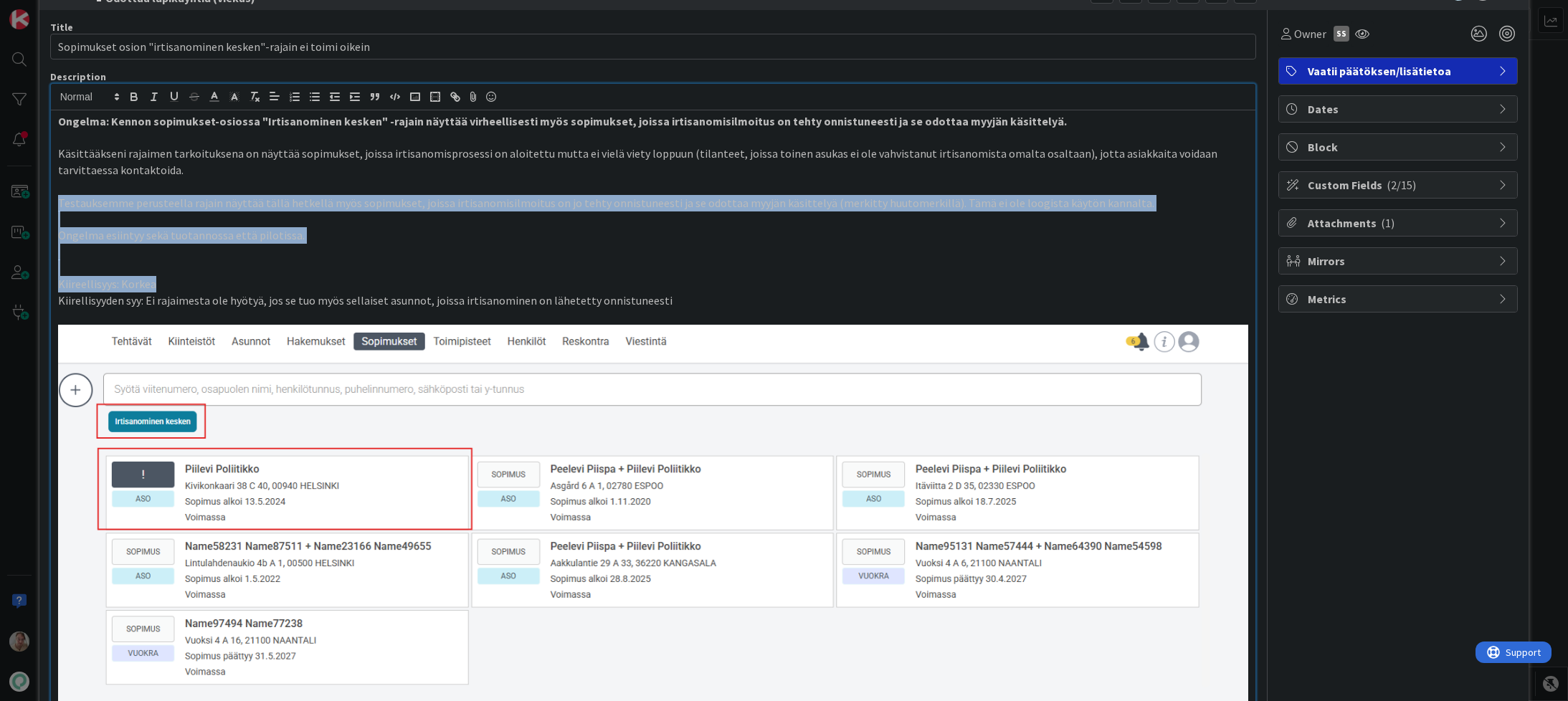
drag, startPoint x: 274, startPoint y: 246, endPoint x: 290, endPoint y: 226, distance: 25.6
click at [274, 246] on p at bounding box center [654, 252] width 1191 height 17
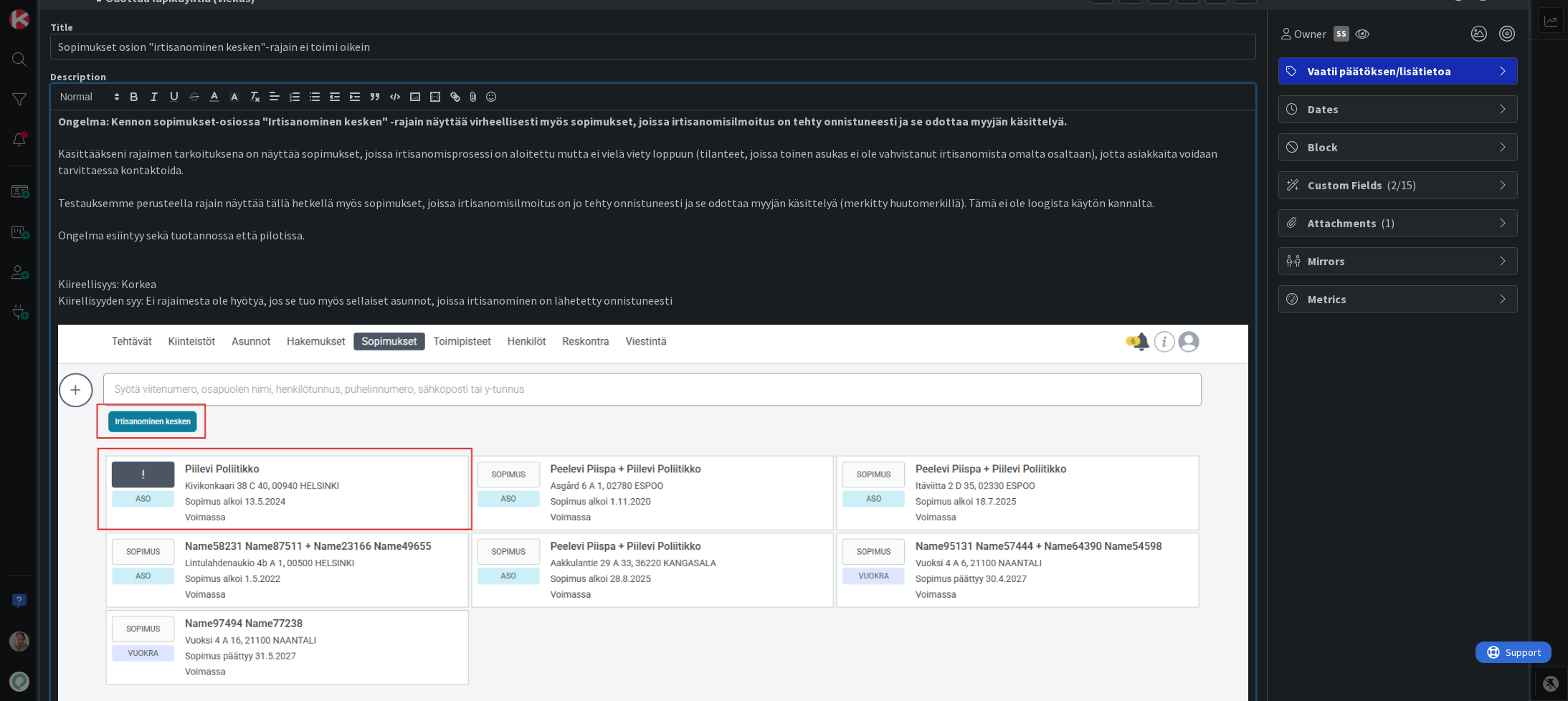
click at [144, 286] on p "Kiireellisyys: Korkea" at bounding box center [654, 285] width 1191 height 17
click at [134, 97] on icon "button" at bounding box center [134, 99] width 6 height 4
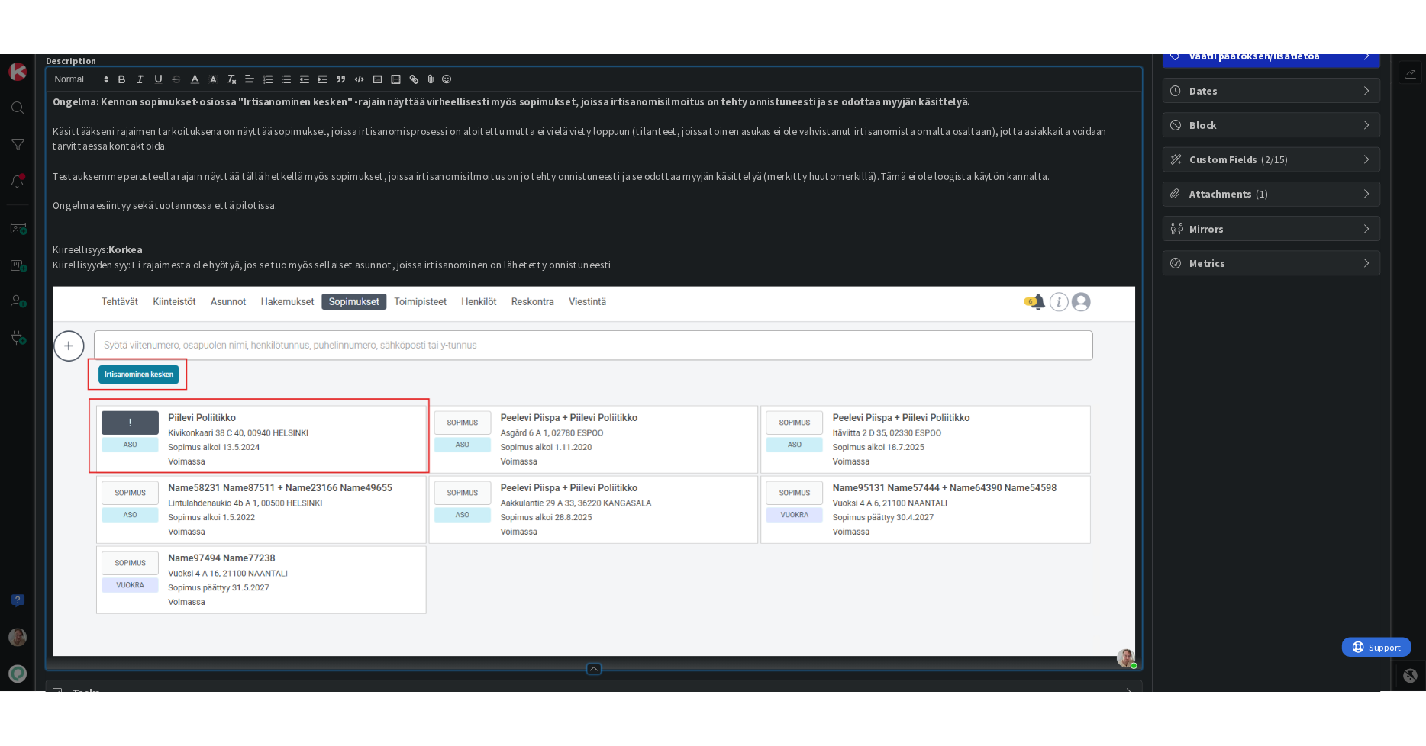
scroll to position [209, 0]
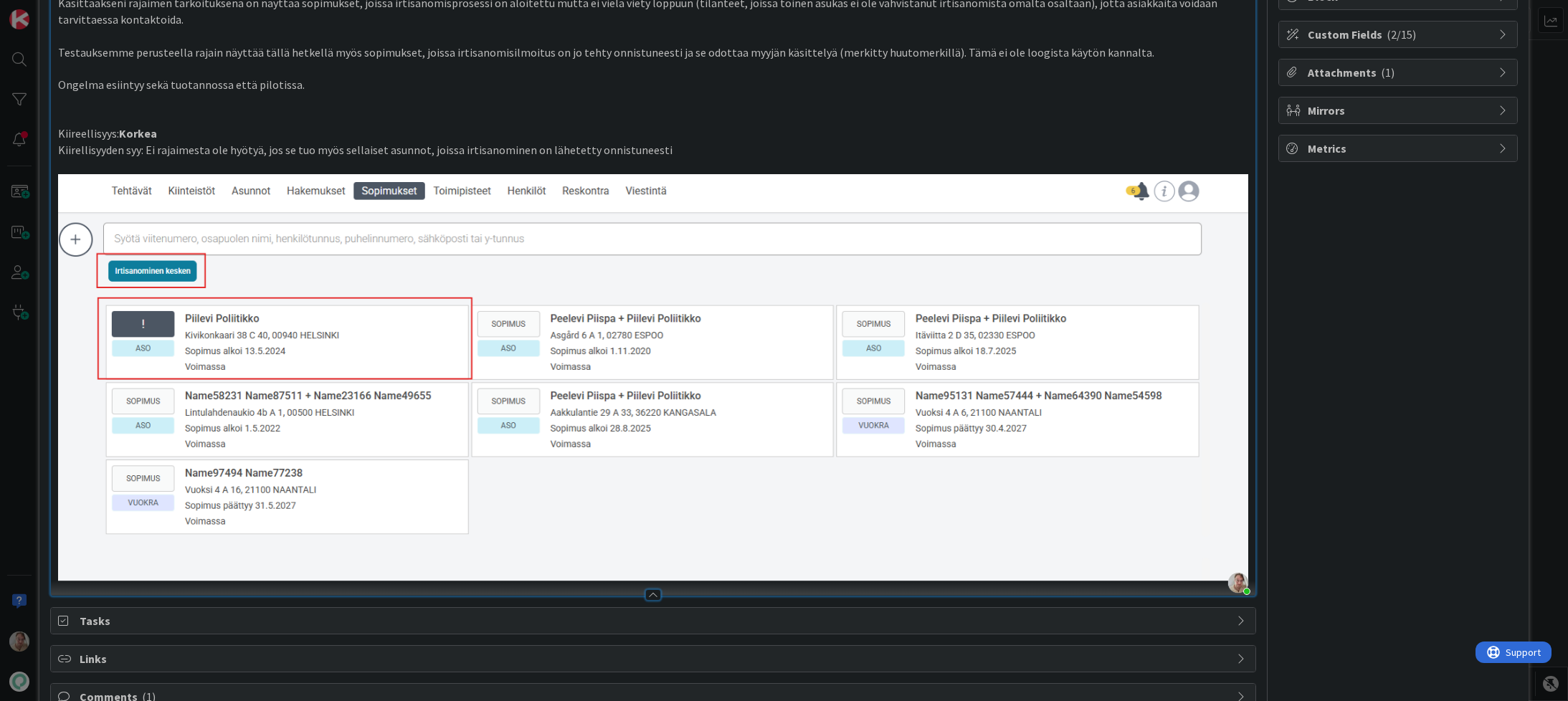
click at [400, 75] on p at bounding box center [654, 69] width 1191 height 17
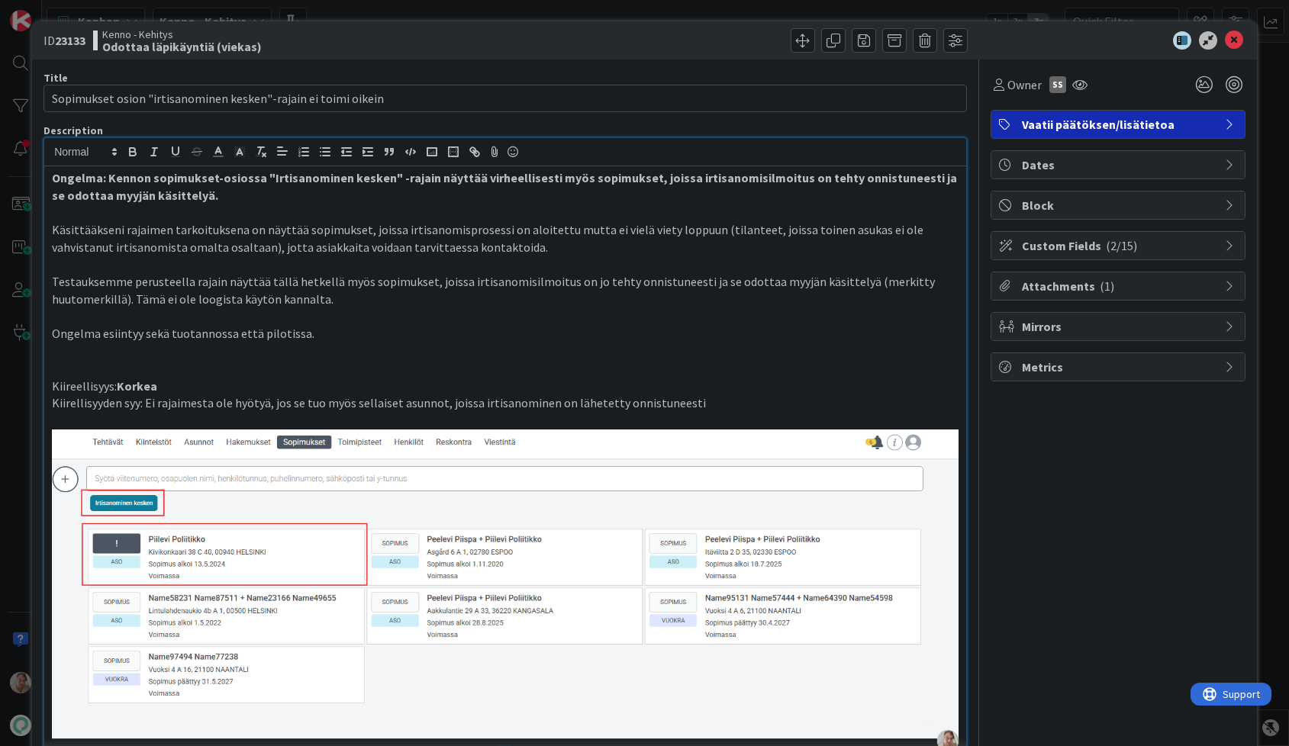
scroll to position [200, 0]
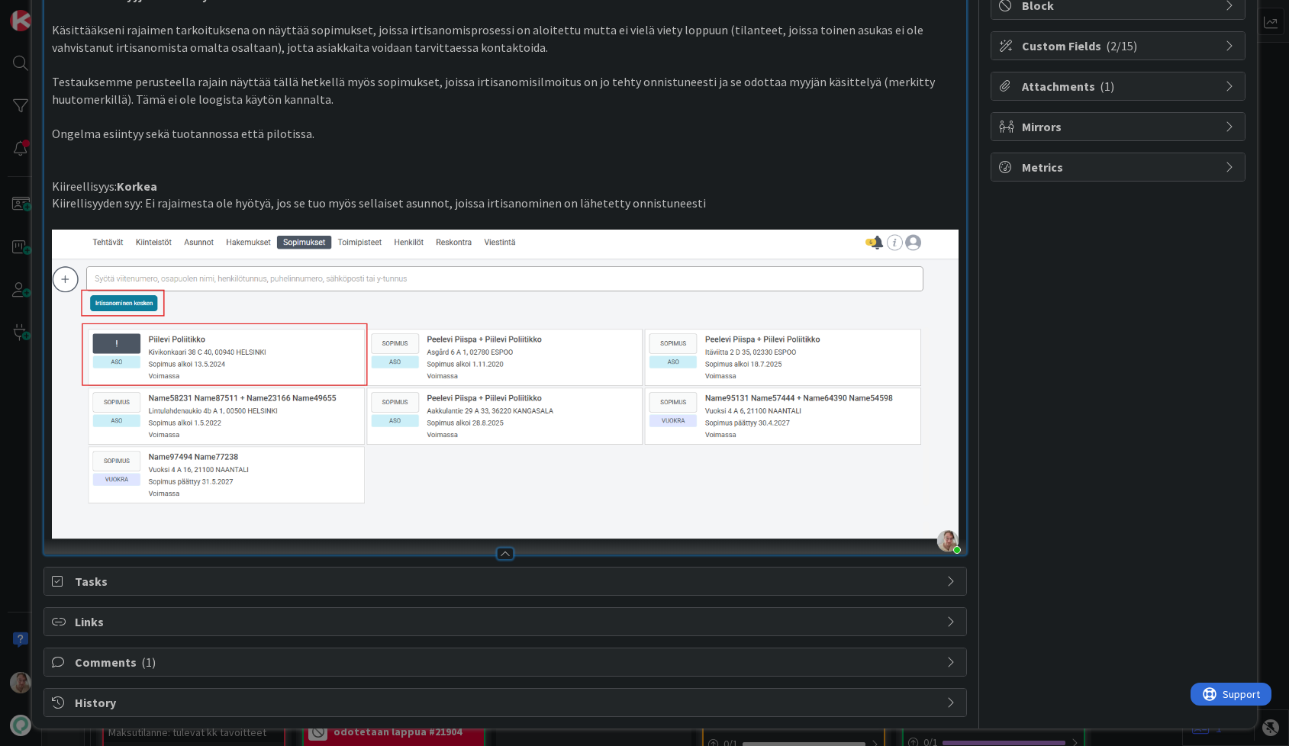
drag, startPoint x: 197, startPoint y: 659, endPoint x: 216, endPoint y: 658, distance: 19.1
click at [198, 659] on span "Comments ( 1 )" at bounding box center [507, 662] width 864 height 18
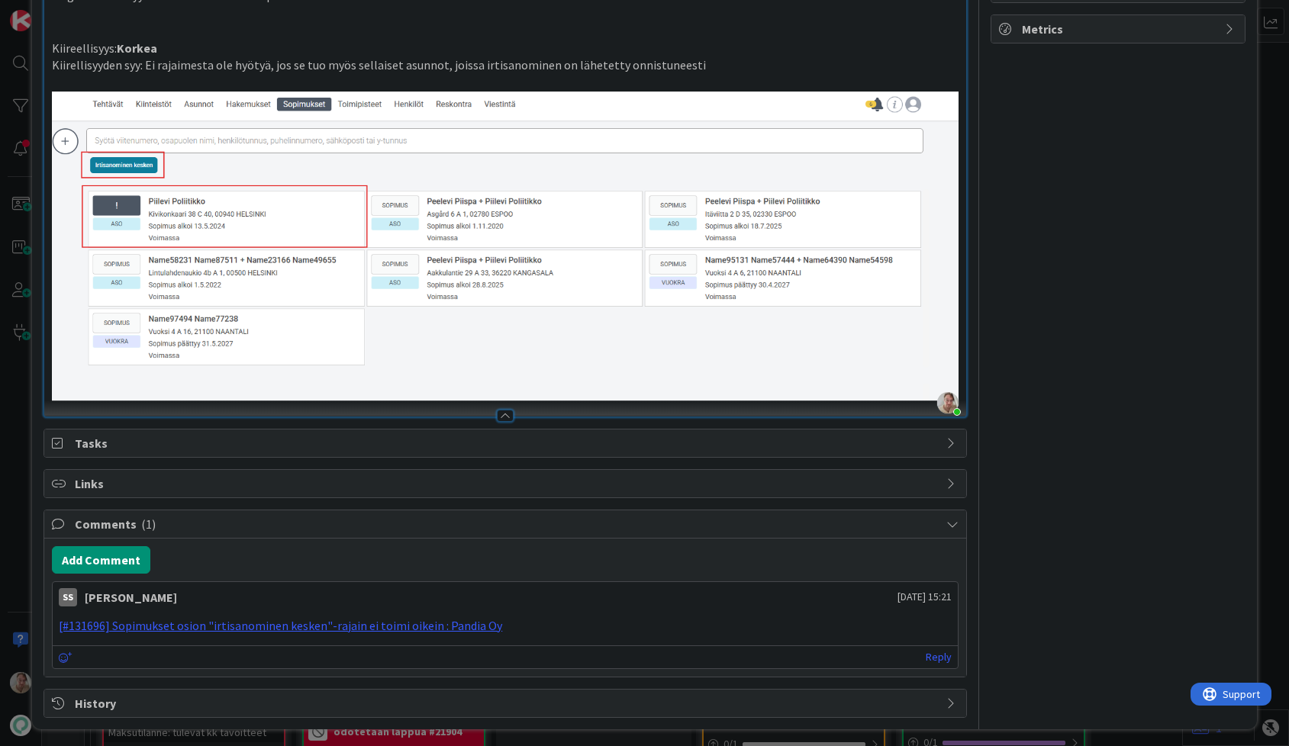
scroll to position [339, 0]
click at [315, 701] on span "History" at bounding box center [507, 703] width 864 height 18
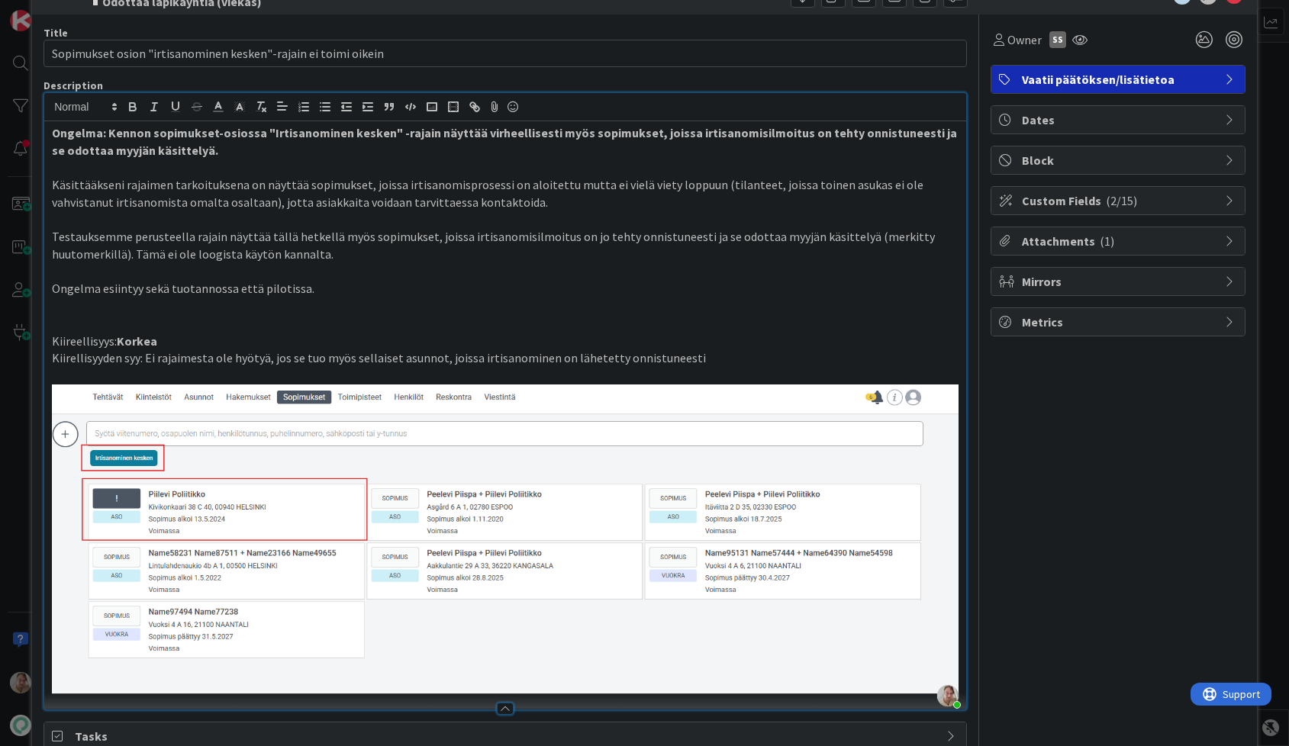
scroll to position [0, 0]
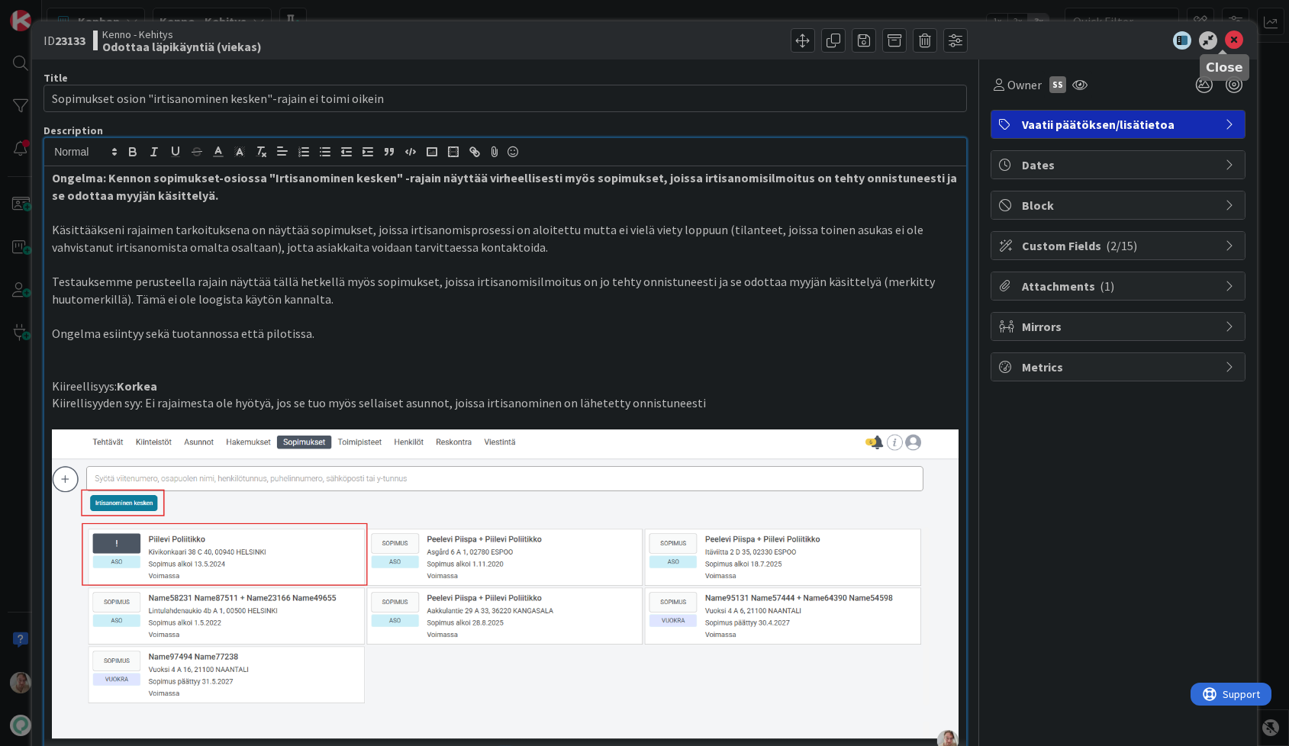
click at [1225, 47] on icon at bounding box center [1234, 40] width 18 height 18
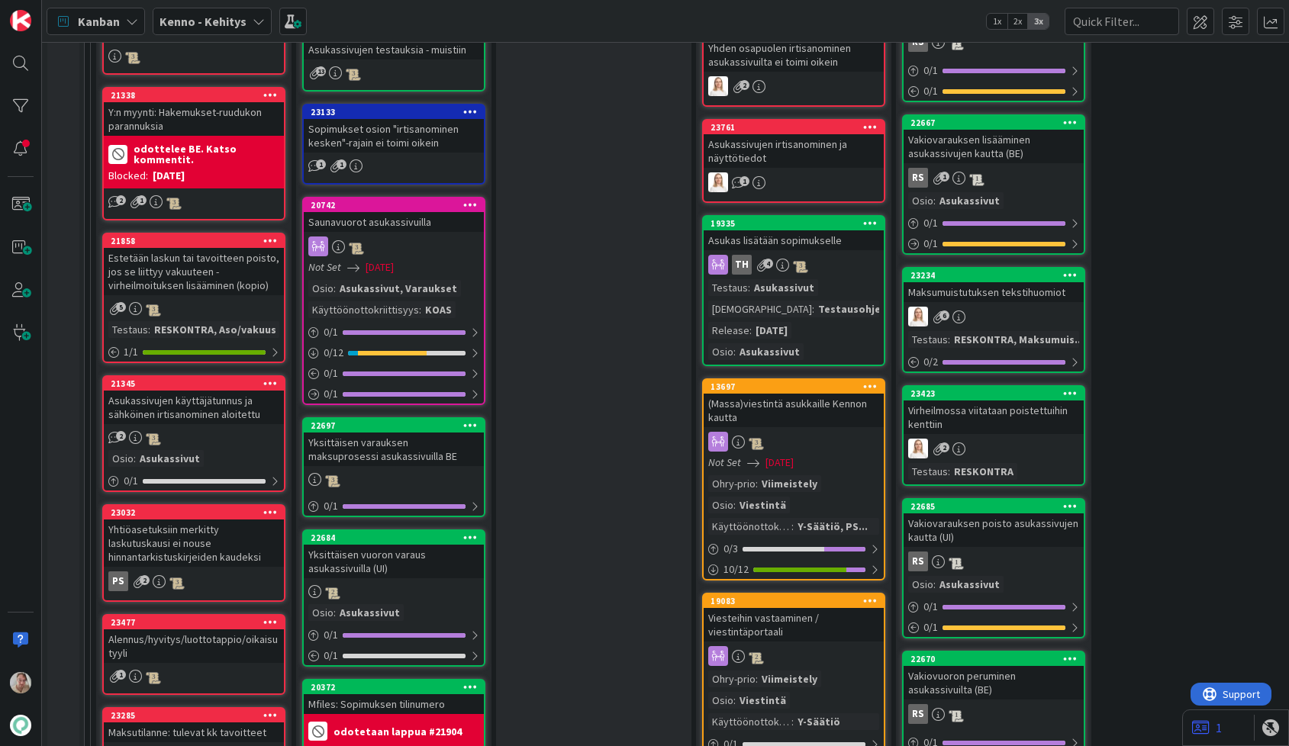
click at [478, 118] on div at bounding box center [469, 112] width 27 height 11
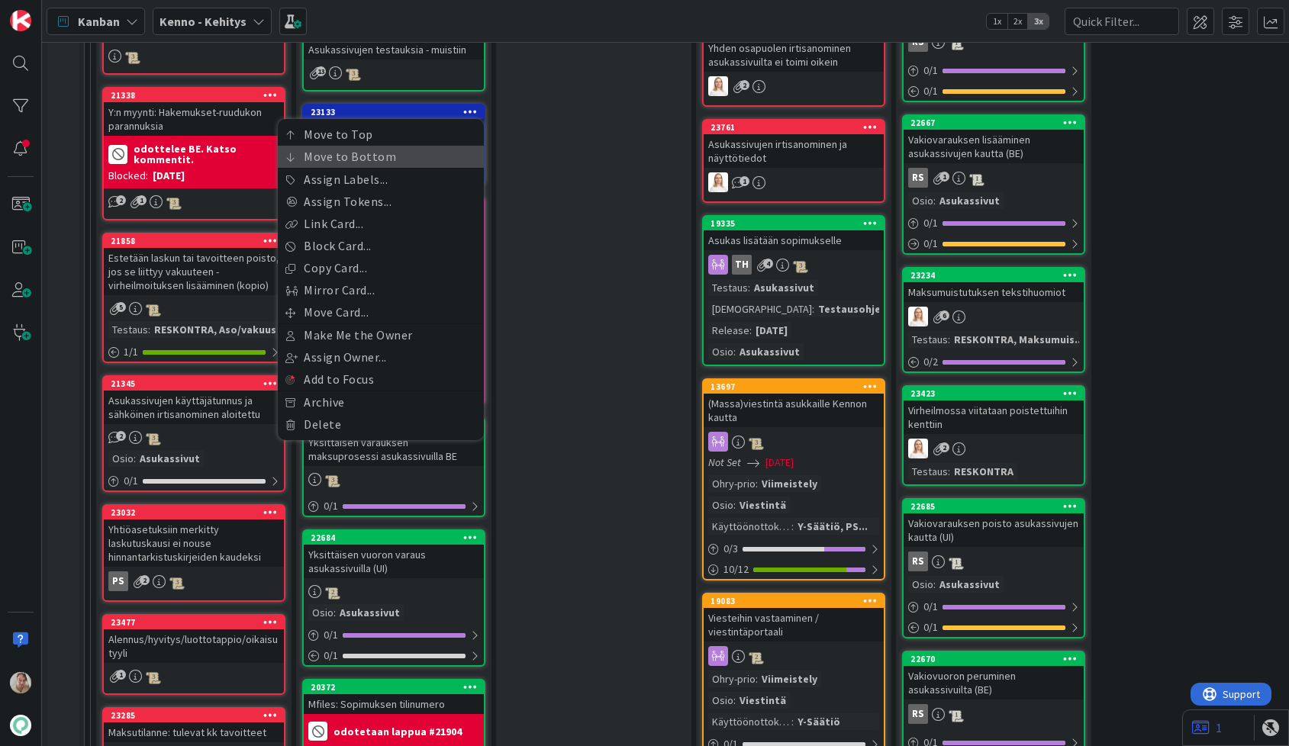
drag, startPoint x: 389, startPoint y: 182, endPoint x: 442, endPoint y: 203, distance: 56.8
click at [390, 168] on link "Move to Bottom" at bounding box center [381, 157] width 206 height 22
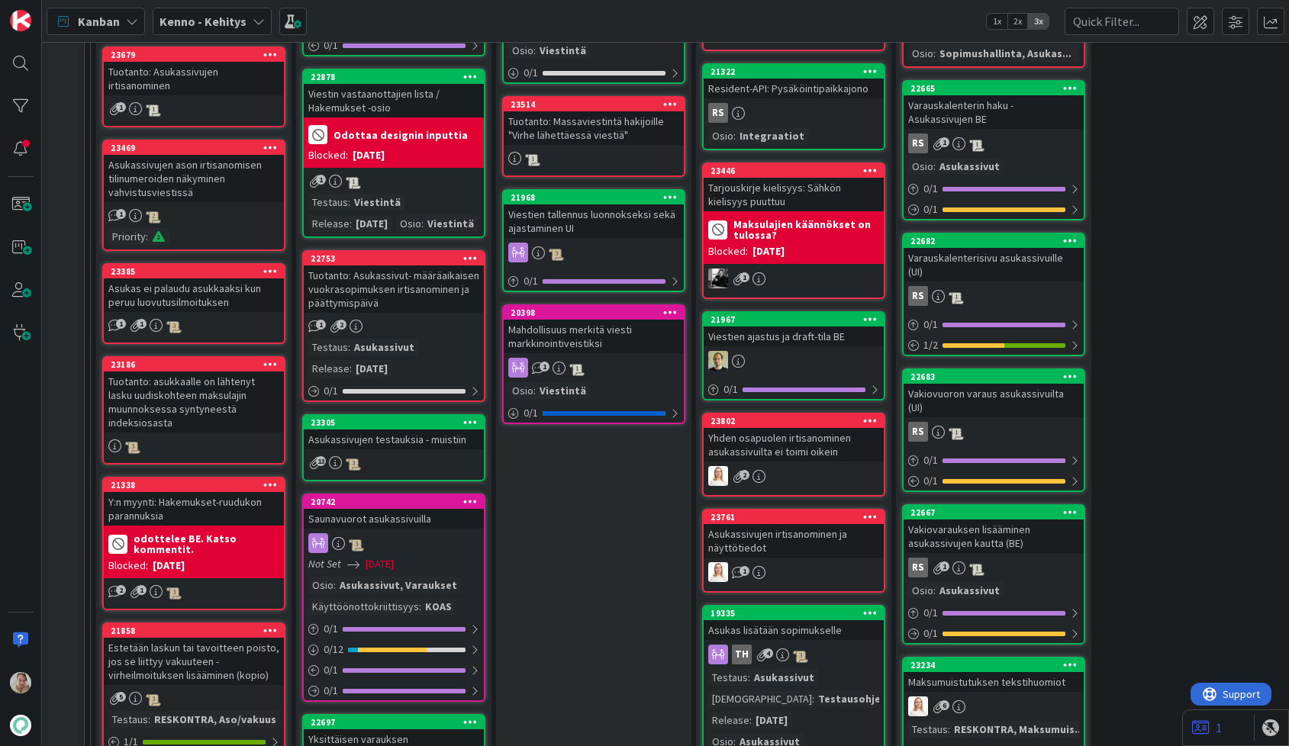
scroll to position [415, 0]
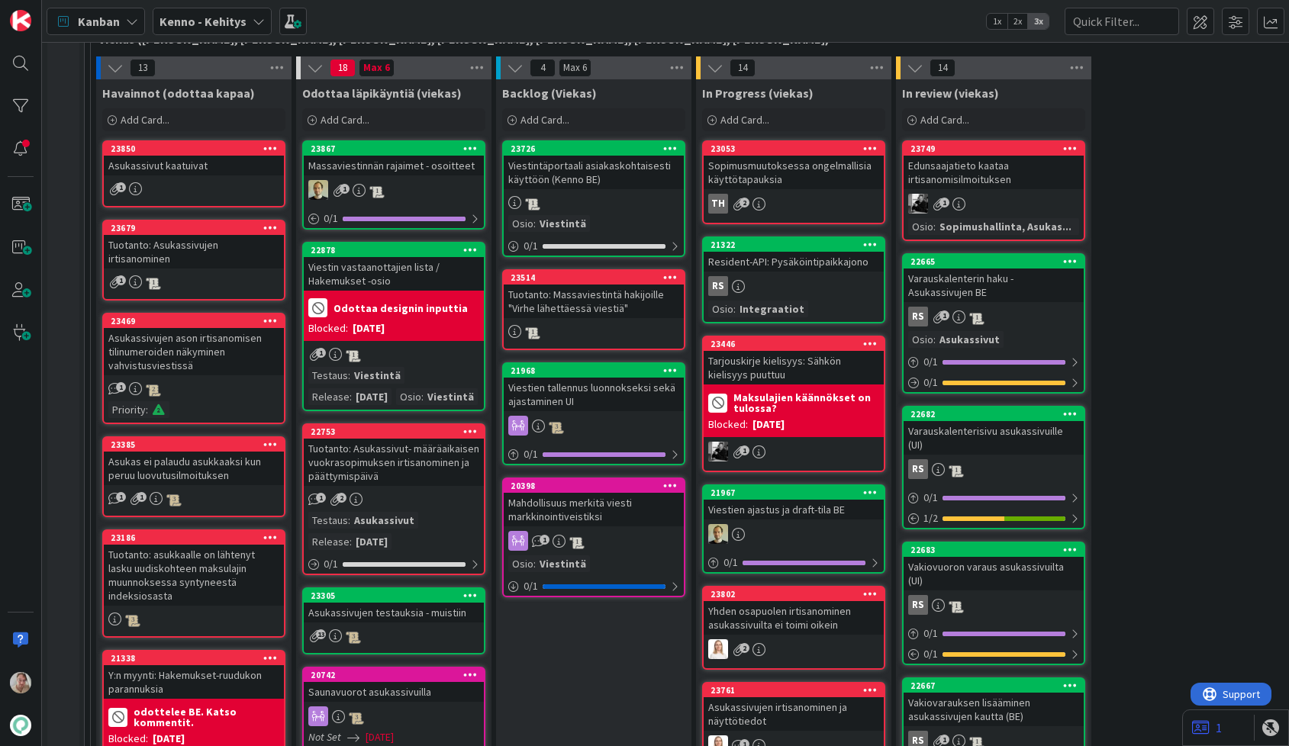
click at [437, 170] on div "Massaviestinnän rajaimet - osoitteet" at bounding box center [394, 166] width 180 height 20
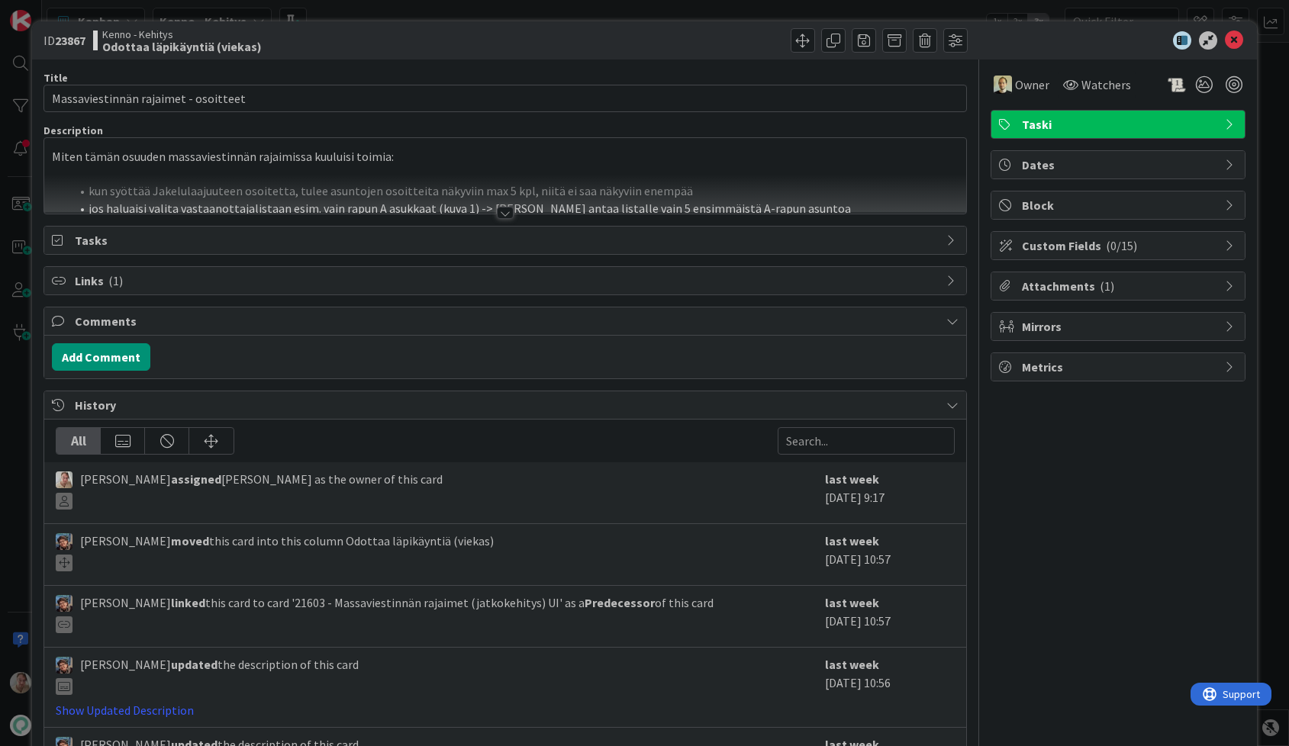
click at [489, 163] on p "Miten tämän osuuden massaviestinnän rajaimissa kuuluisi toimia:" at bounding box center [505, 157] width 907 height 18
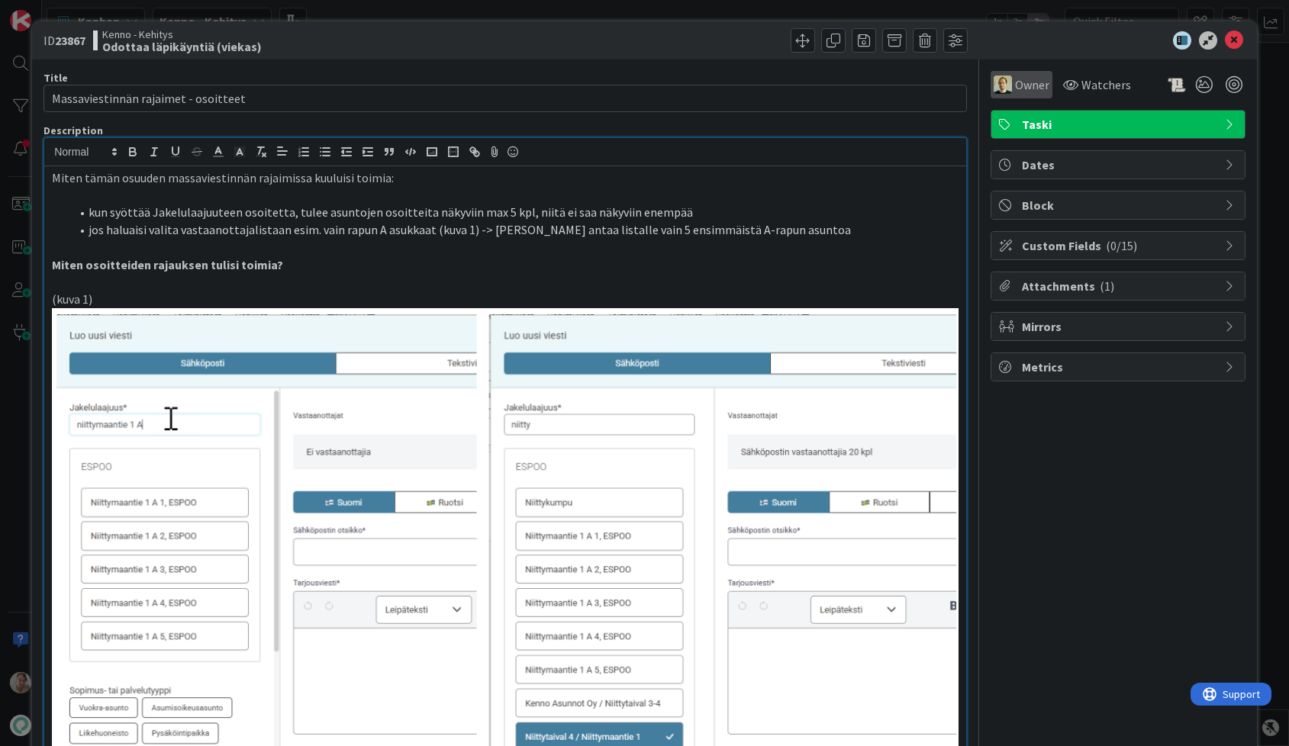
click at [1015, 79] on span "Owner" at bounding box center [1032, 85] width 34 height 18
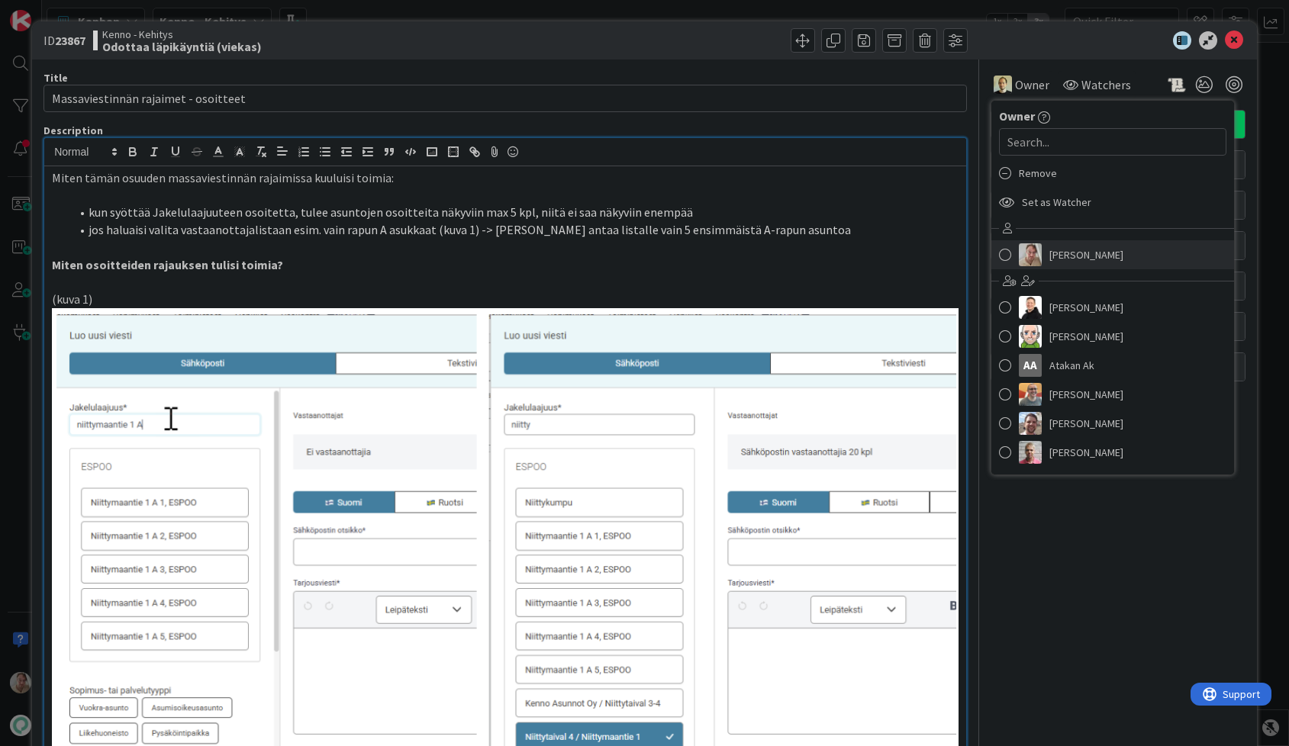
click at [1055, 263] on span "[PERSON_NAME]" at bounding box center [1086, 254] width 74 height 23
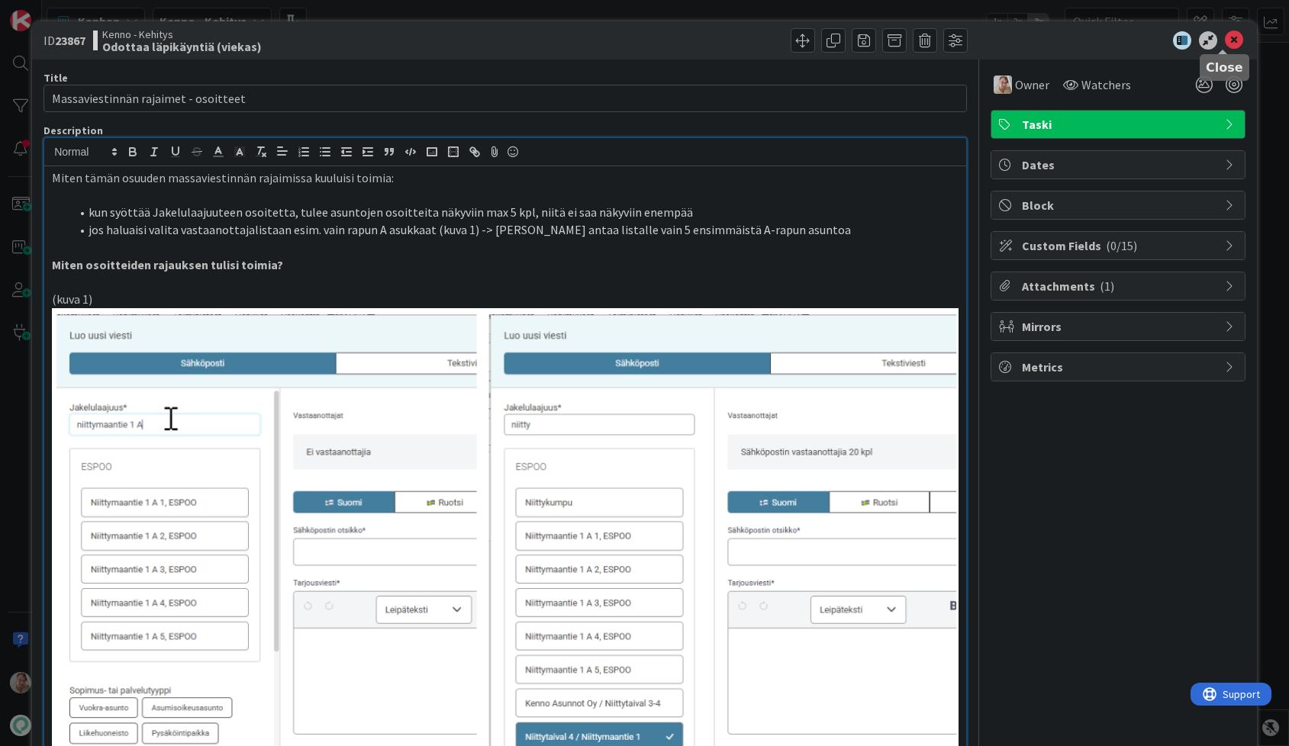
click at [1225, 40] on icon at bounding box center [1234, 40] width 18 height 18
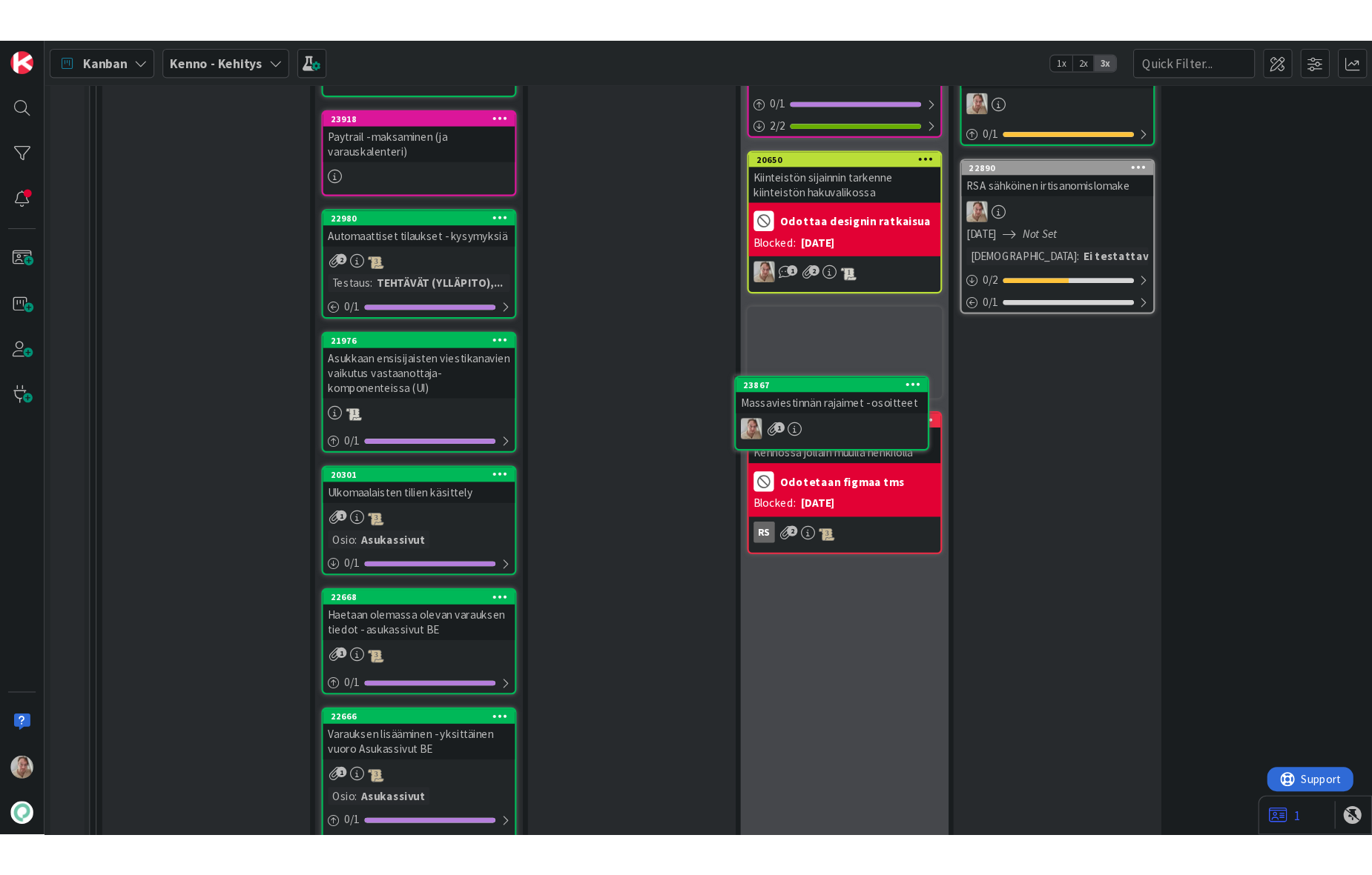
scroll to position [2023, 0]
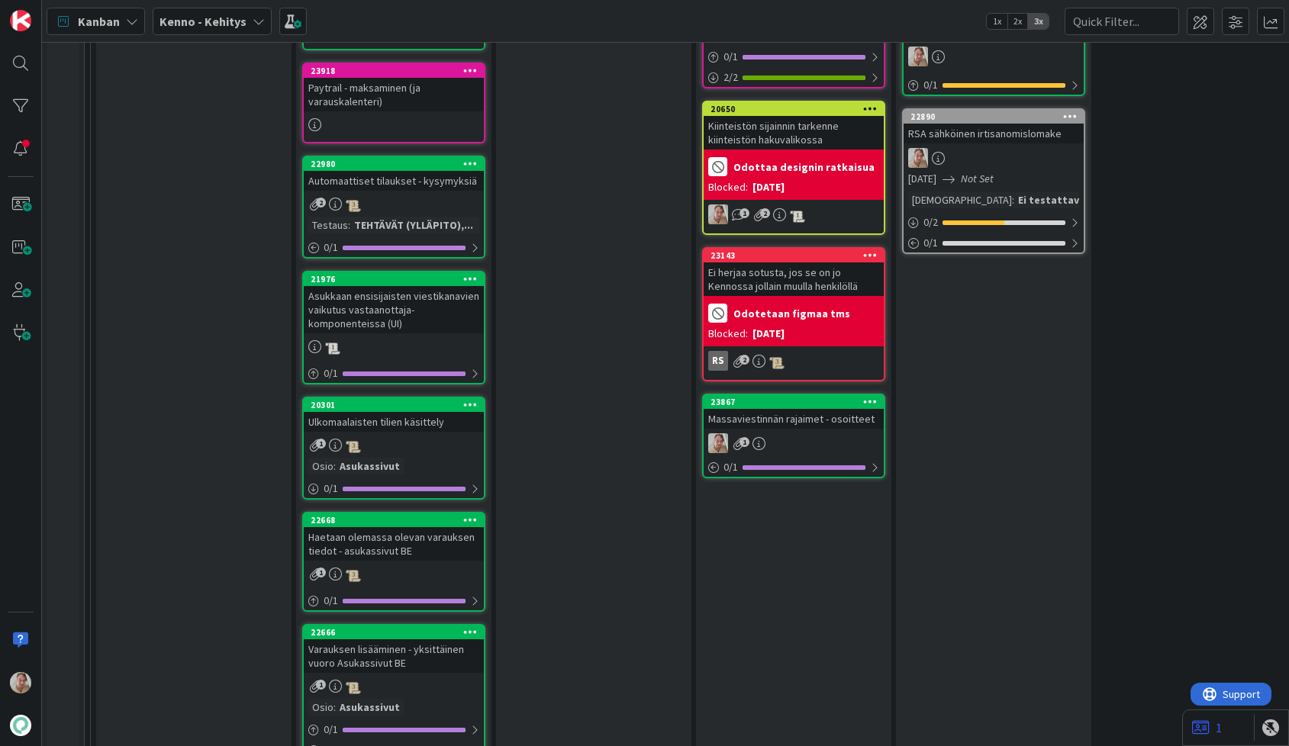
drag, startPoint x: 391, startPoint y: 169, endPoint x: 1256, endPoint y: 481, distance: 919.8
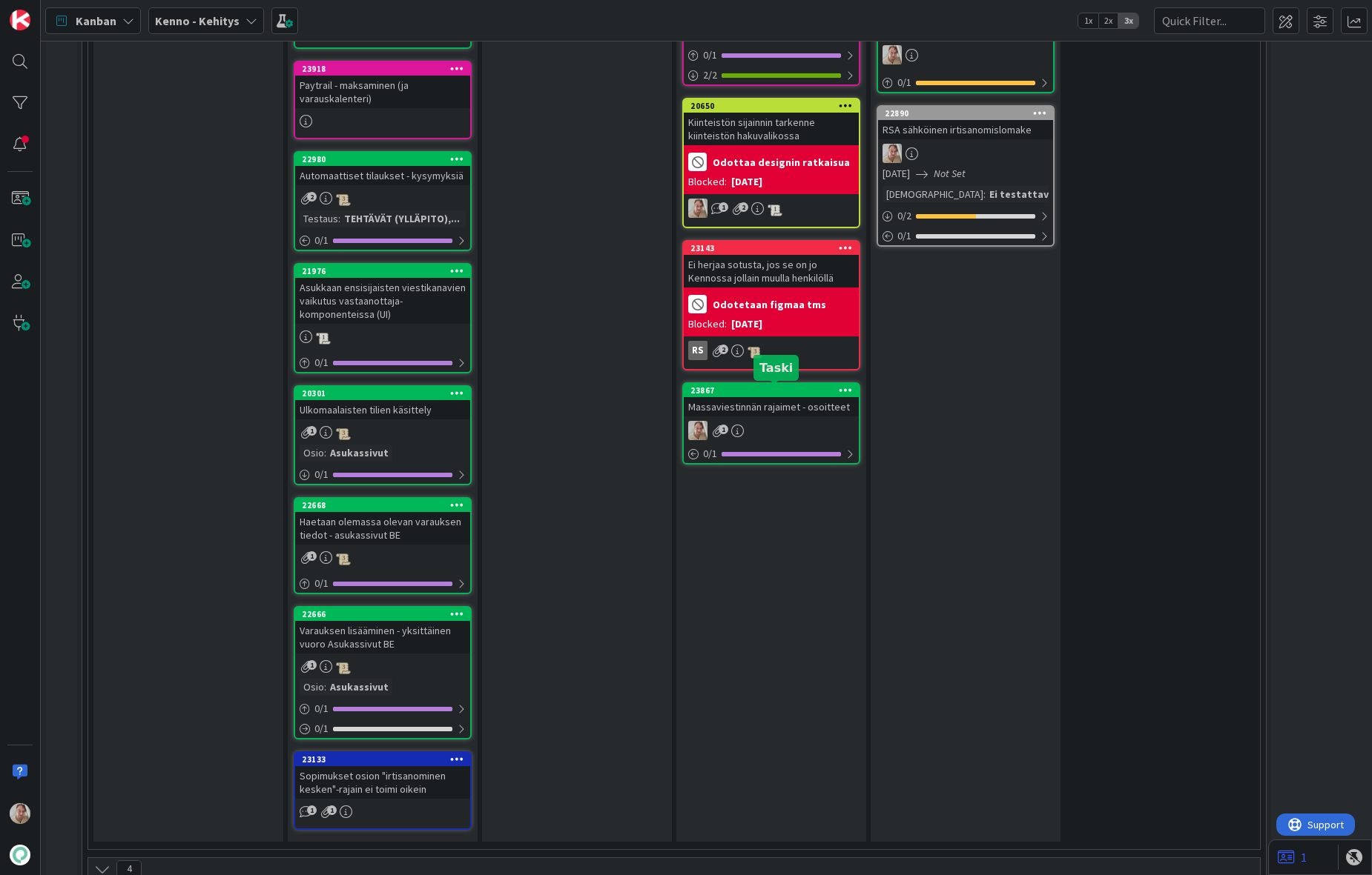
click at [772, 389] on div "23867" at bounding box center [774, 390] width 168 height 11
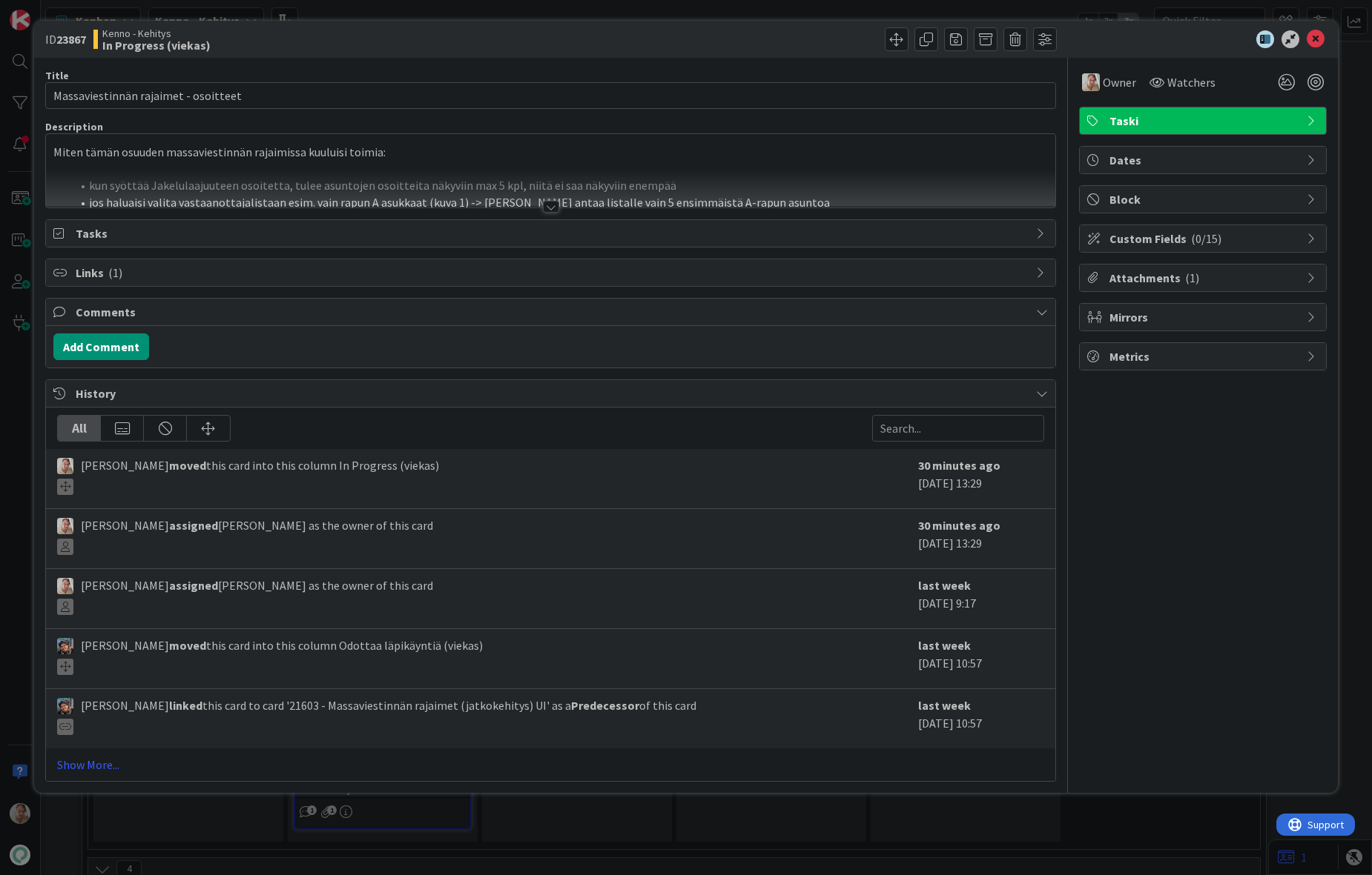
click at [396, 173] on div at bounding box center [550, 188] width 1010 height 38
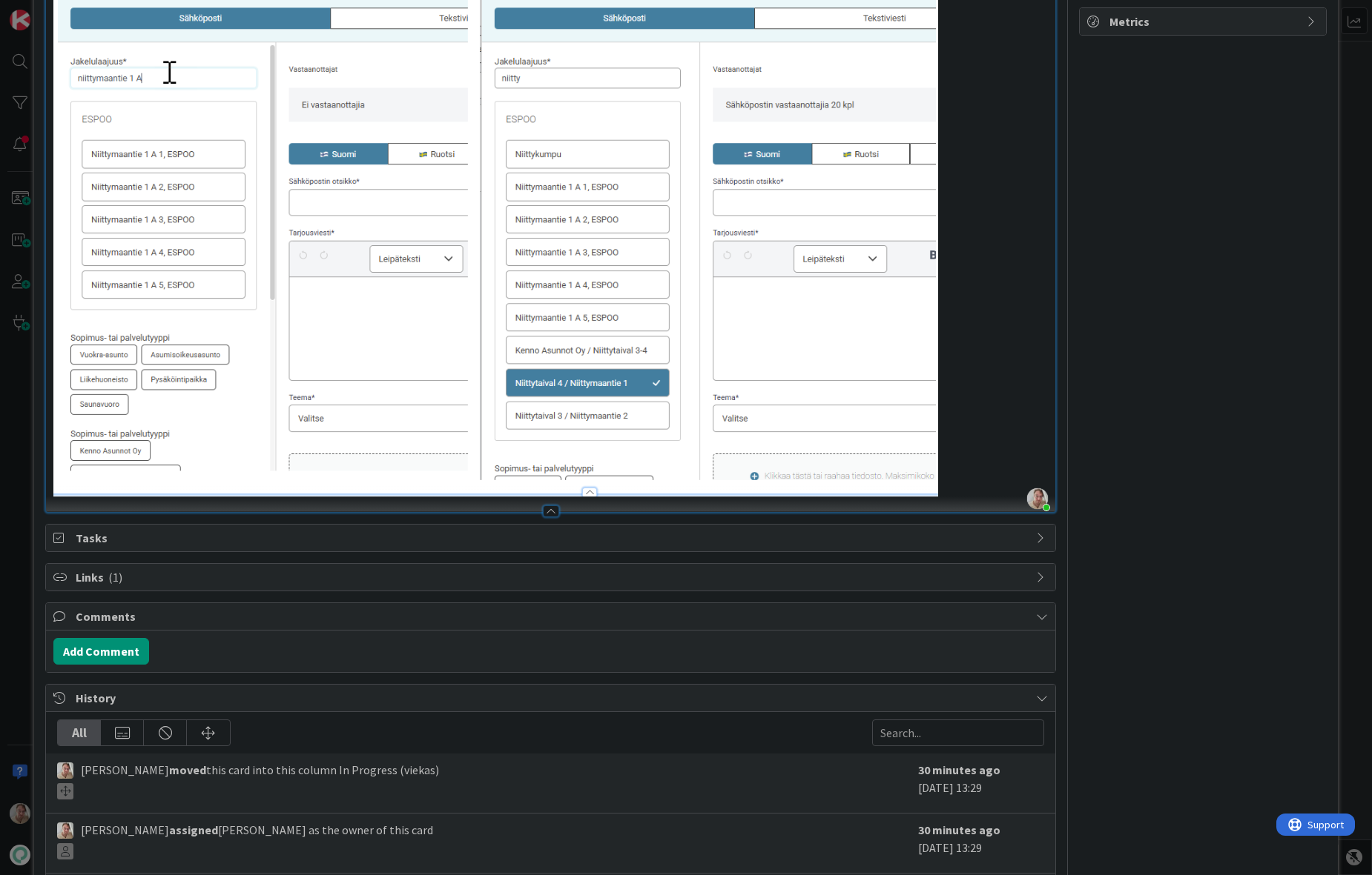
scroll to position [374, 0]
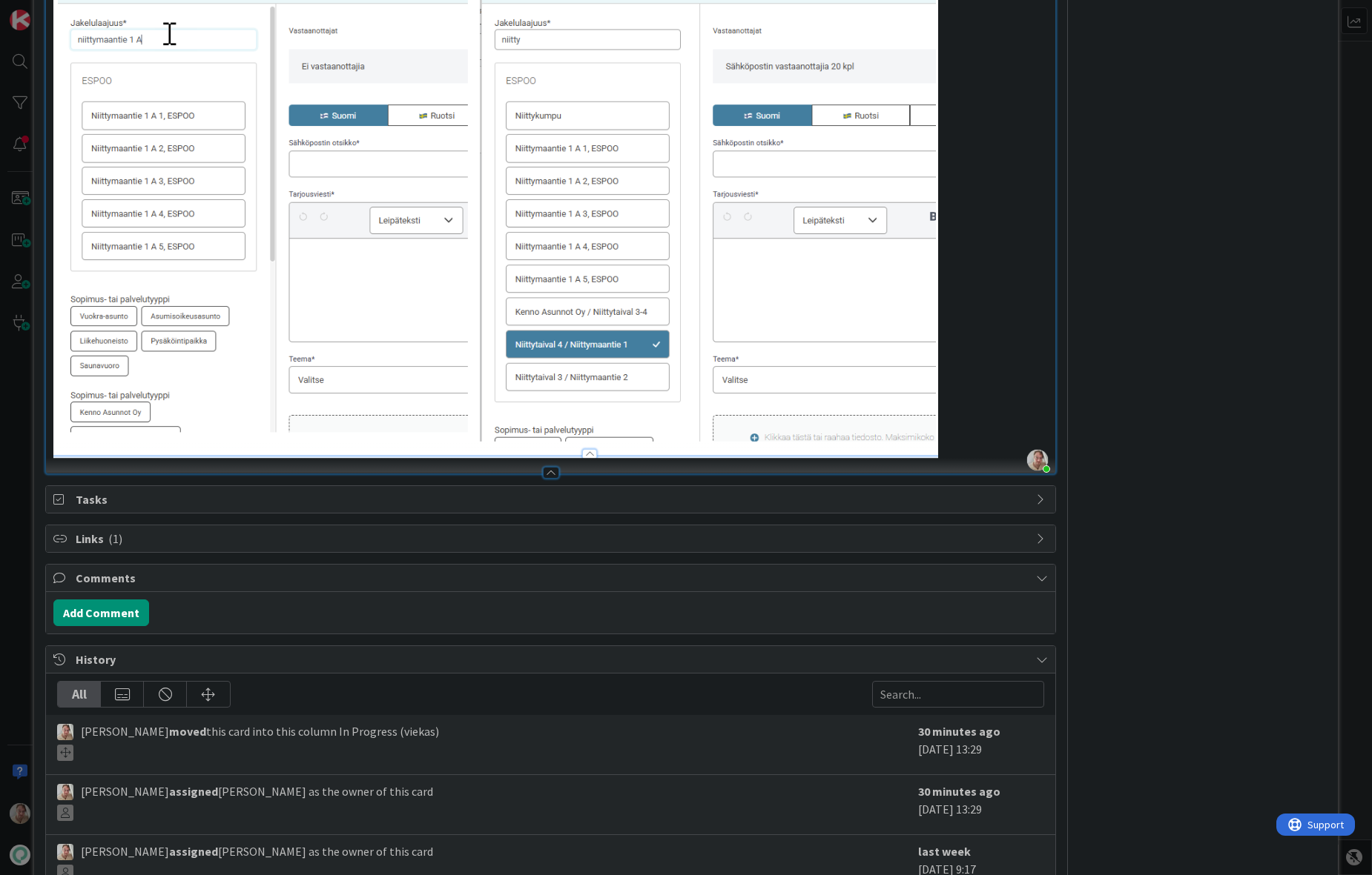
click at [970, 400] on p at bounding box center [550, 192] width 994 height 533
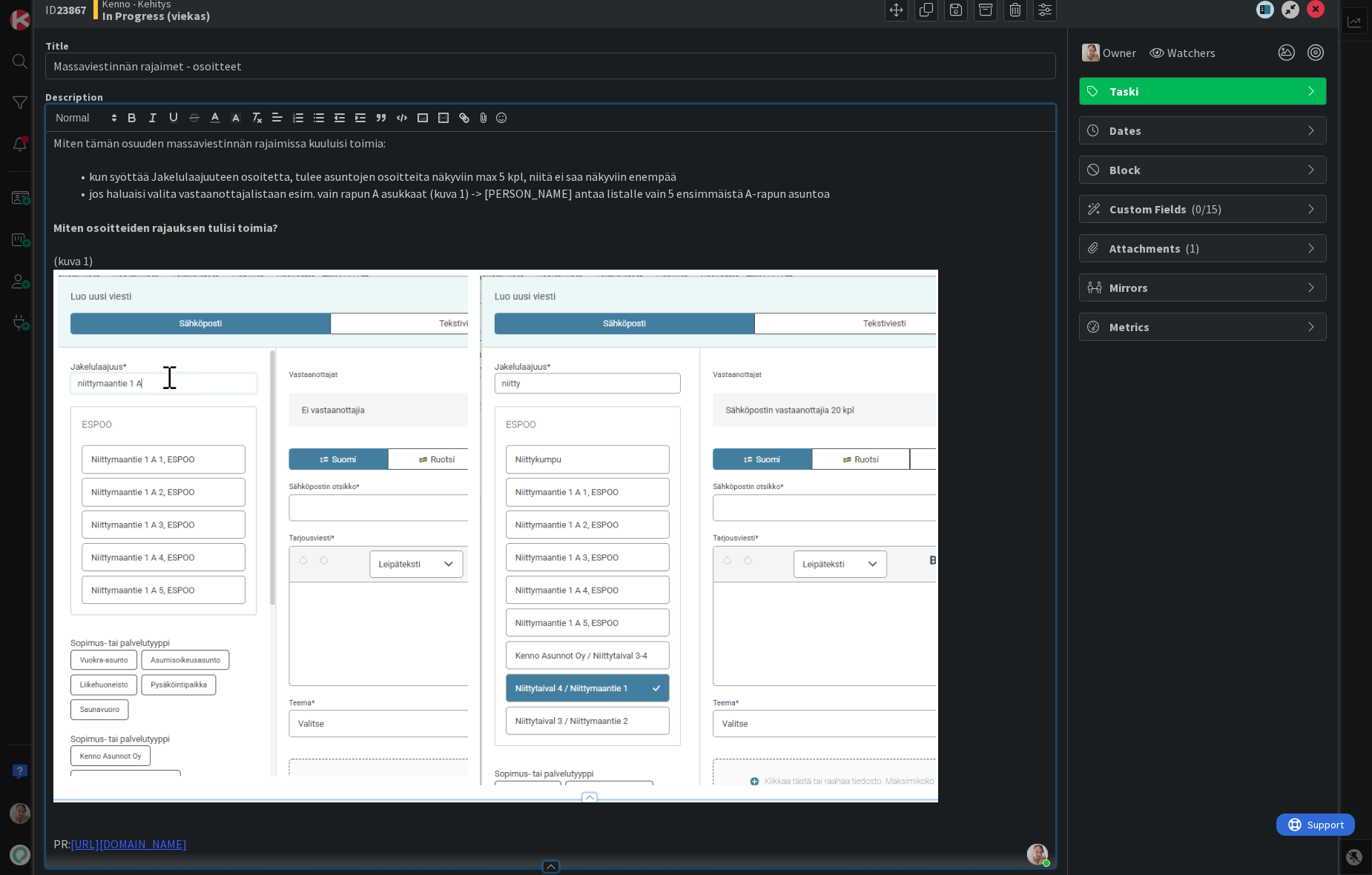
scroll to position [0, 0]
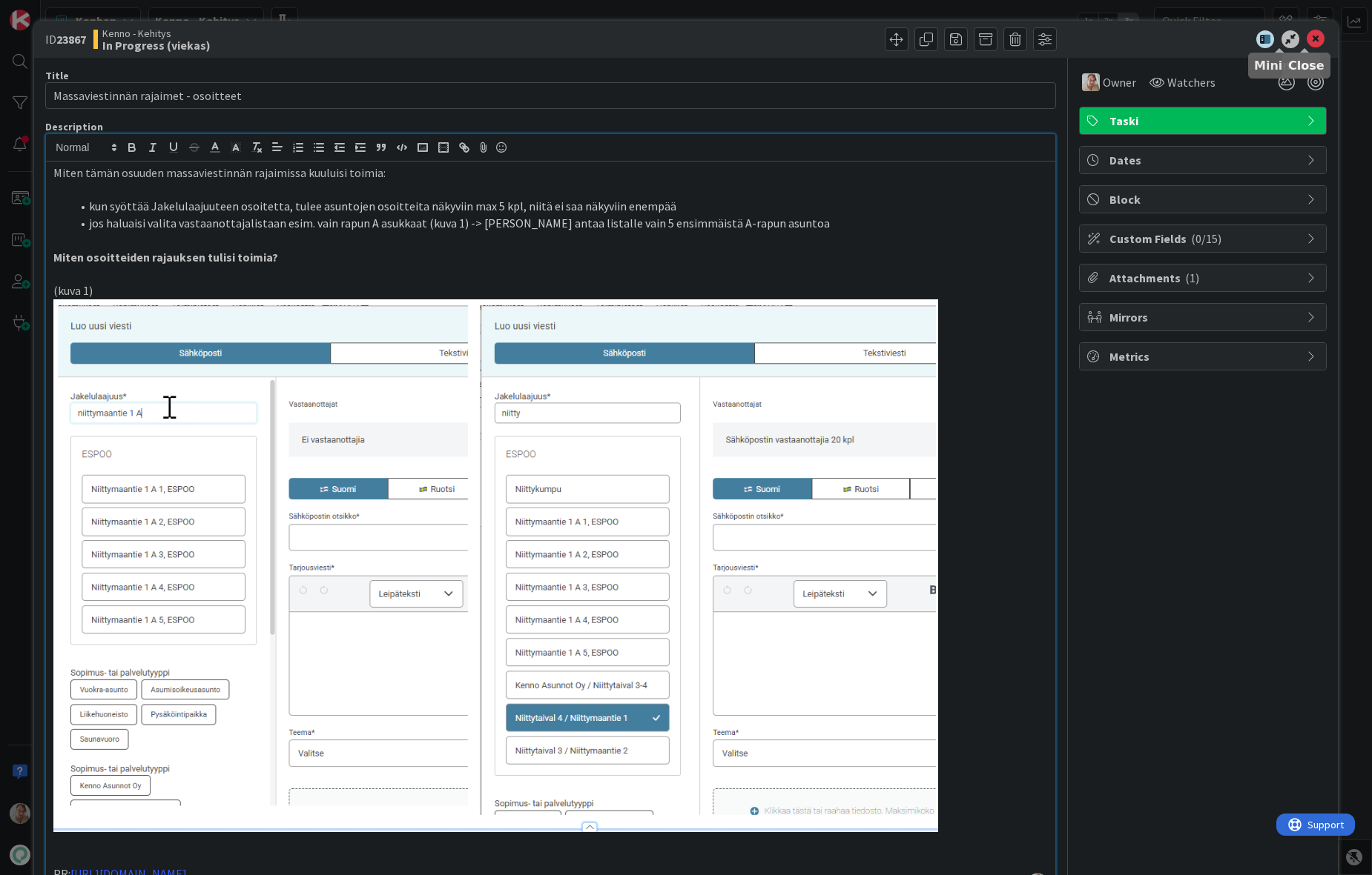
click at [1266, 41] on icon at bounding box center [1316, 39] width 17 height 17
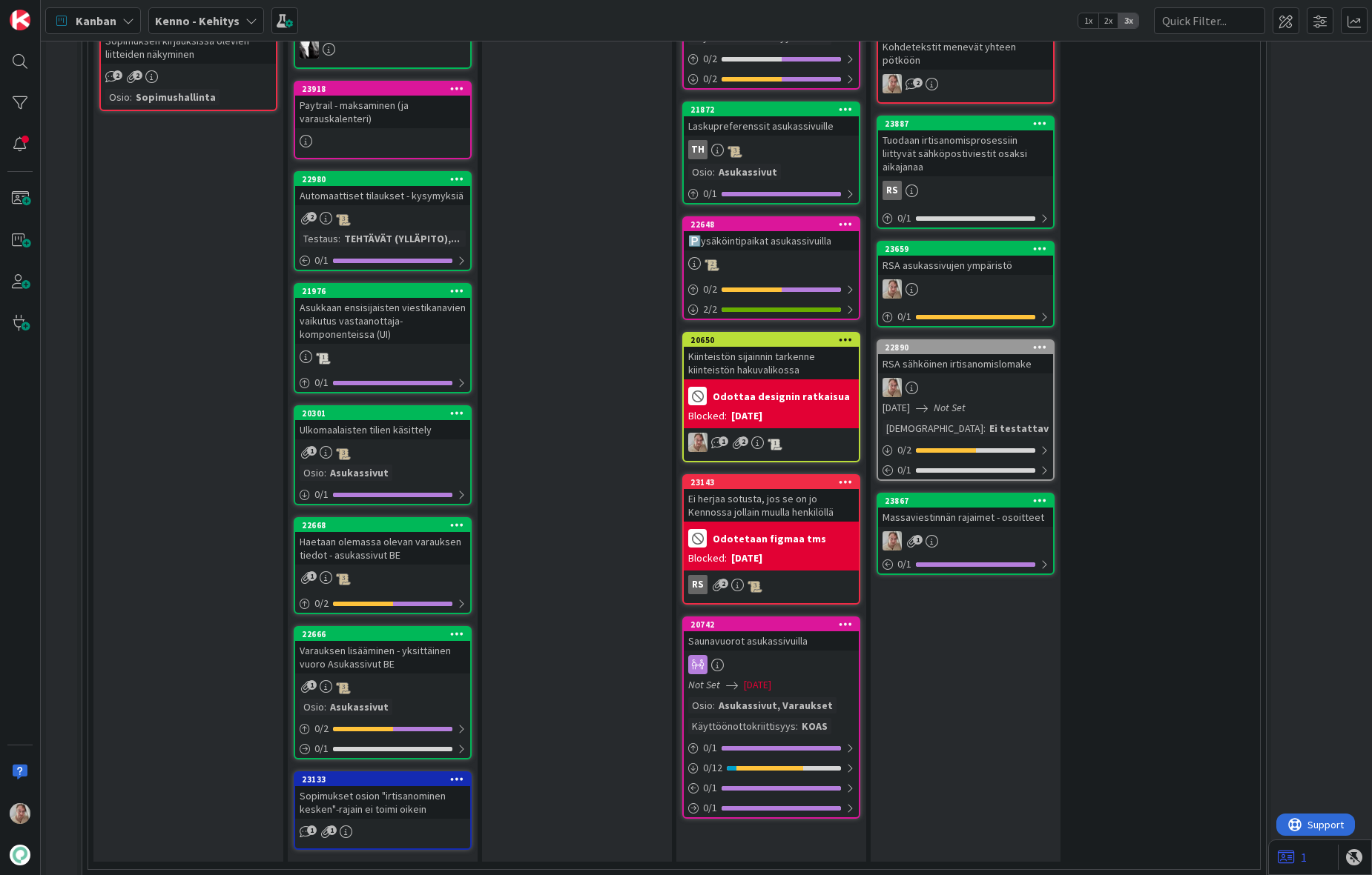
scroll to position [1772, 0]
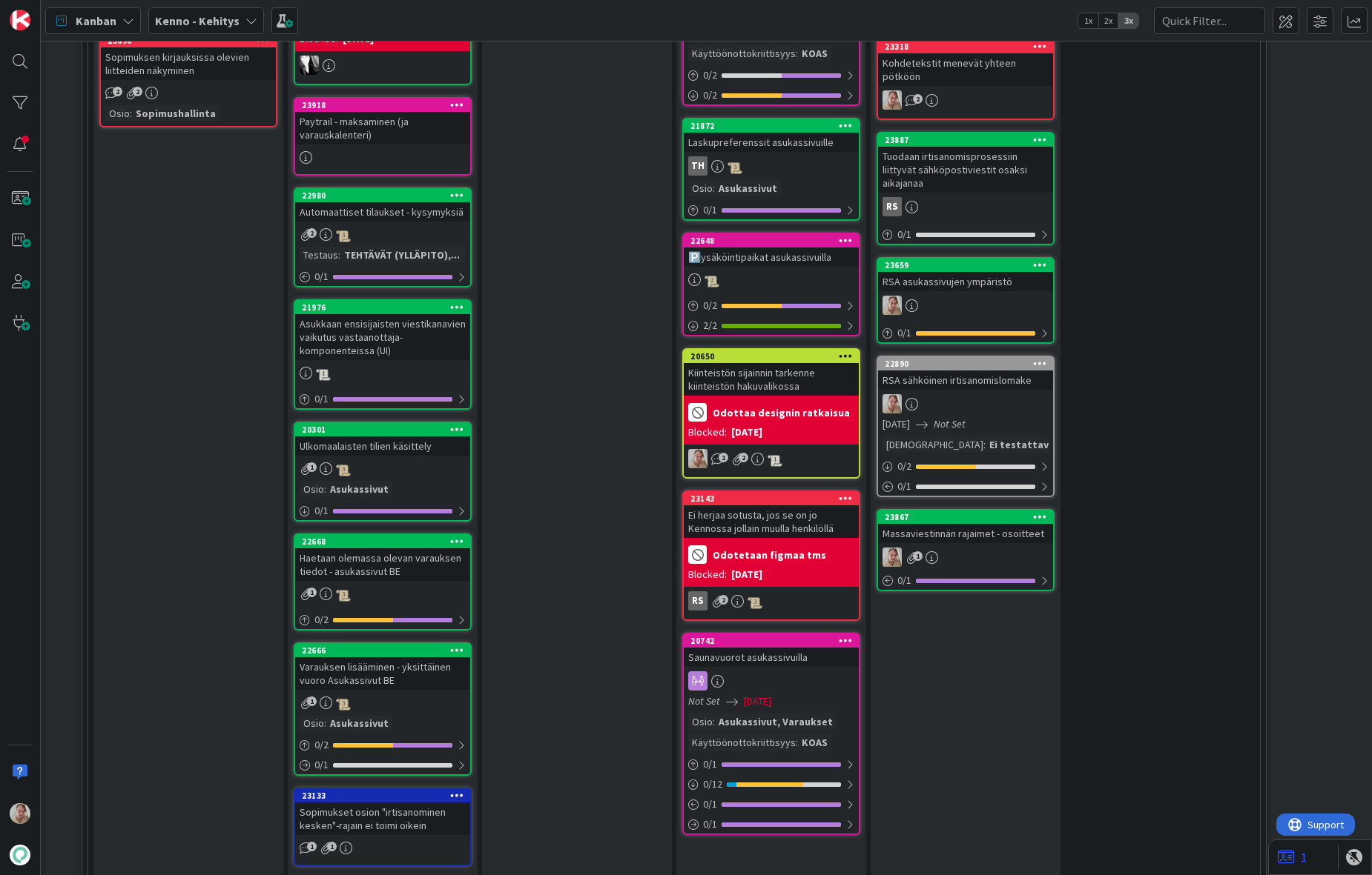
drag, startPoint x: 399, startPoint y: 197, endPoint x: 1360, endPoint y: 428, distance: 988.4
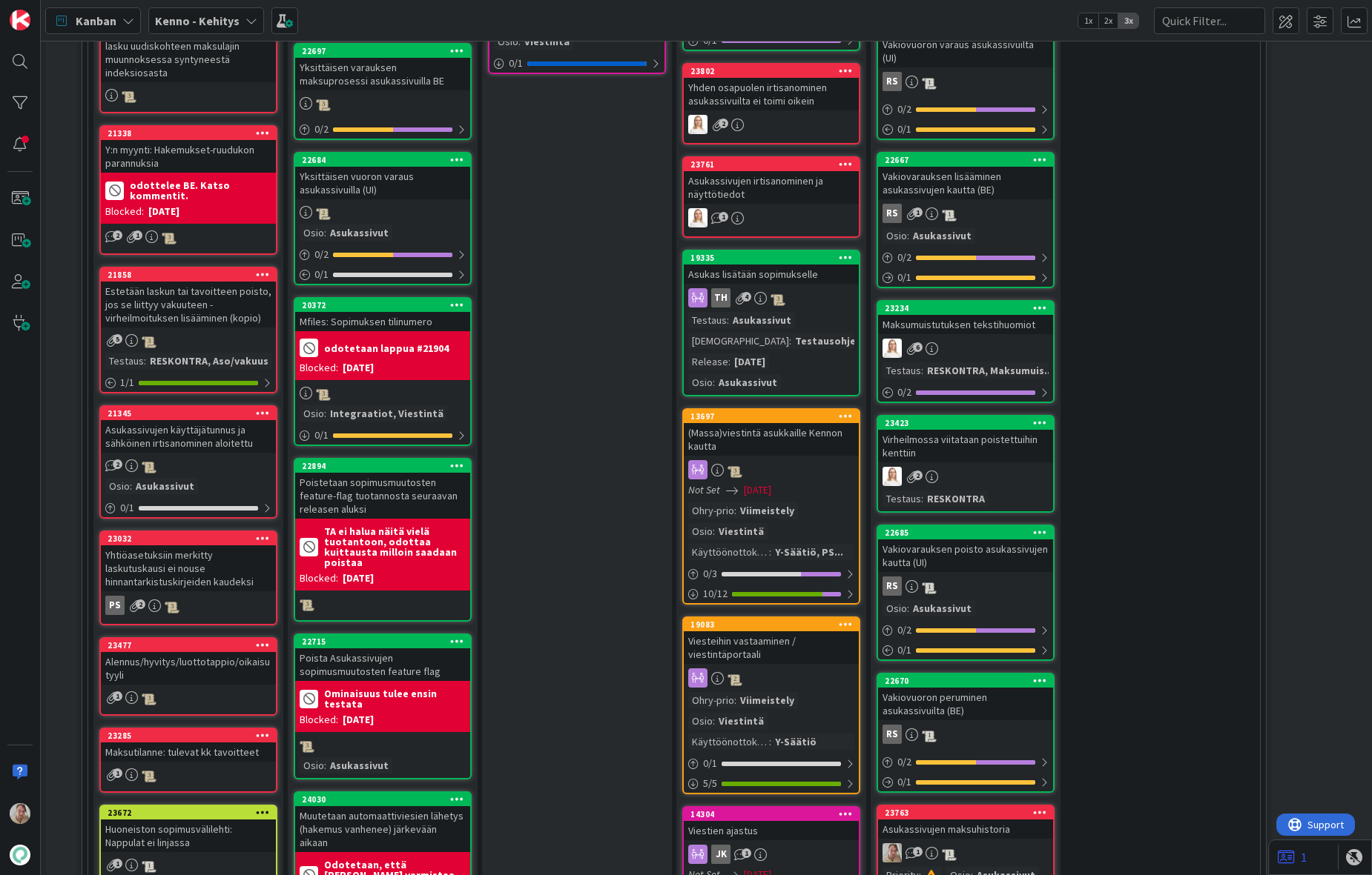
scroll to position [1400, 0]
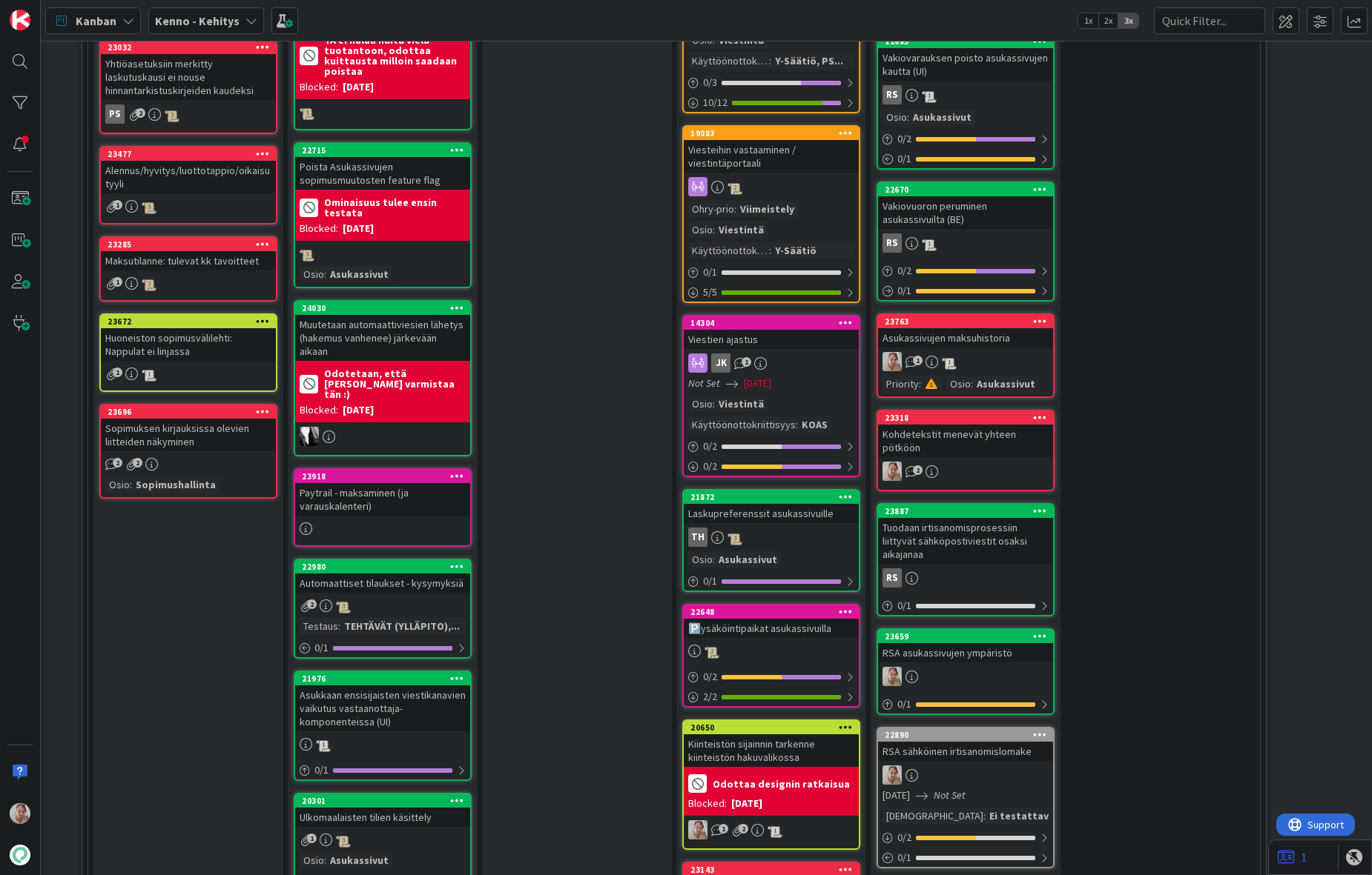
click at [218, 253] on div "Maksutilanne: tulevat kk tavoitteet" at bounding box center [189, 261] width 175 height 19
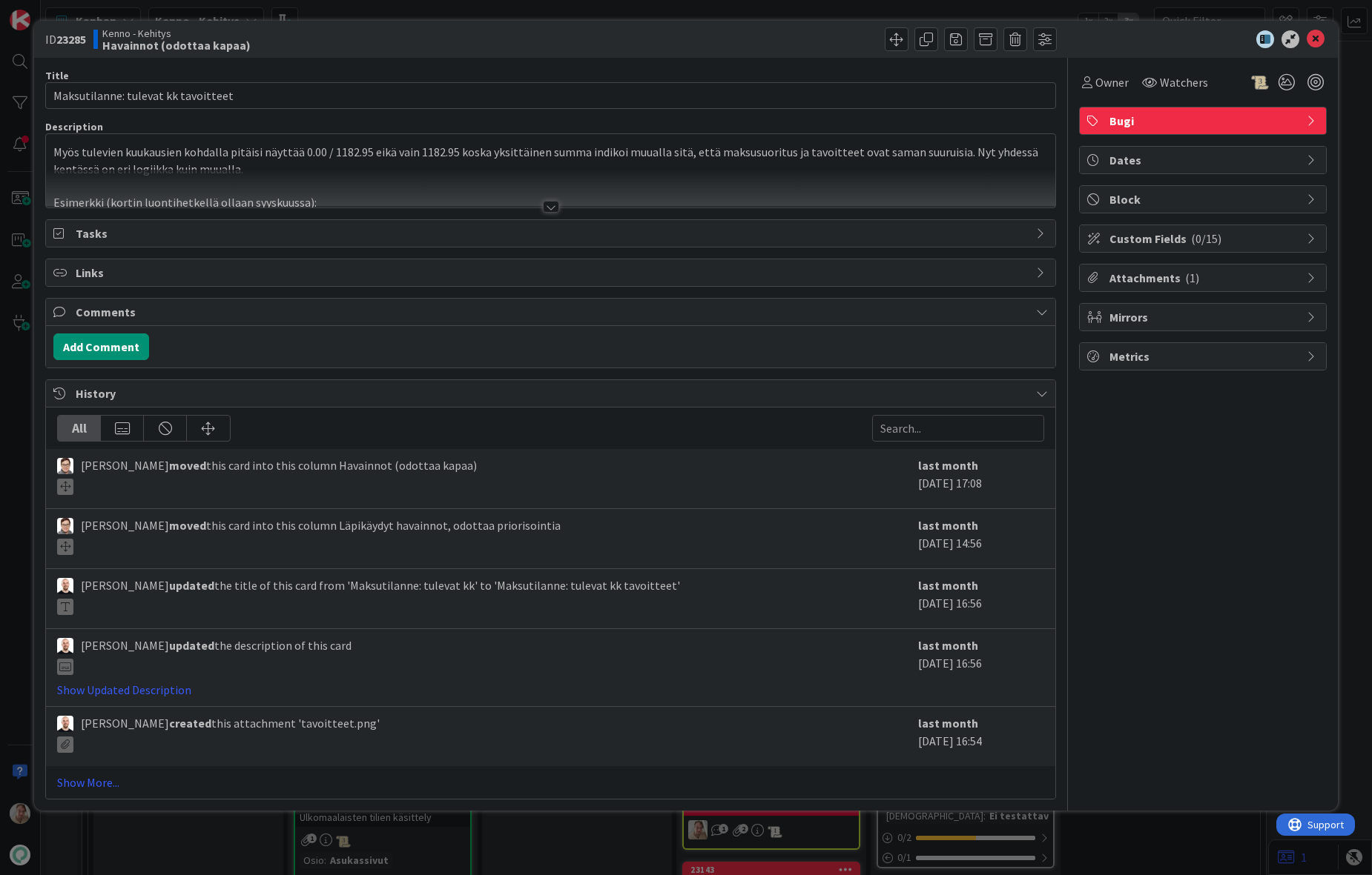
click at [409, 153] on p "Myös tulevien kuukausien kohdalla pitäisi näyttää 0.00 / 1182.95 eikä vain 1182…" at bounding box center [550, 160] width 994 height 33
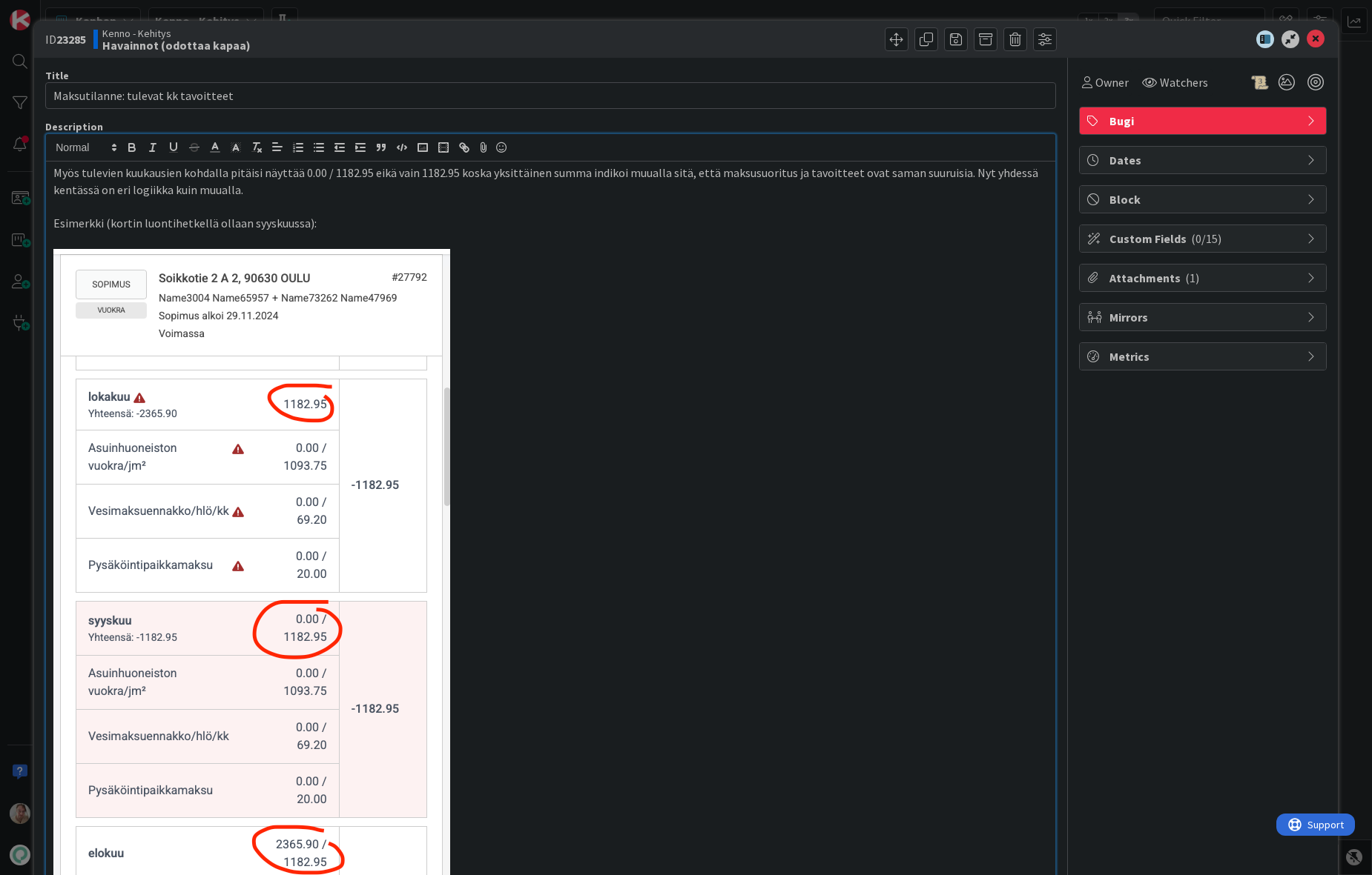
click at [407, 218] on p "Esimerkki (kortin luontihetkellä ollaan syyskuussa):" at bounding box center [550, 223] width 994 height 17
click at [1266, 42] on icon at bounding box center [1316, 39] width 17 height 17
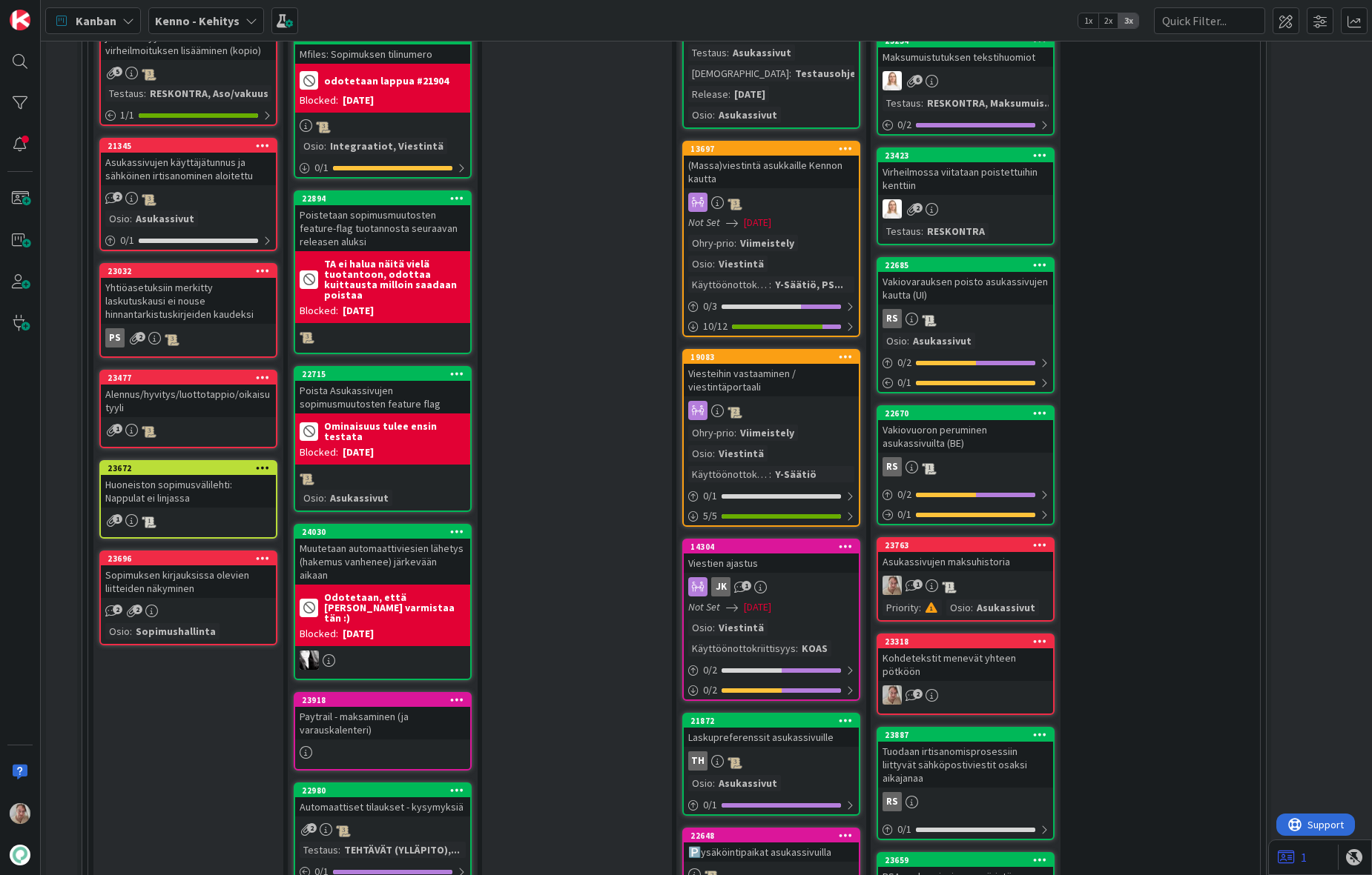
scroll to position [1169, 0]
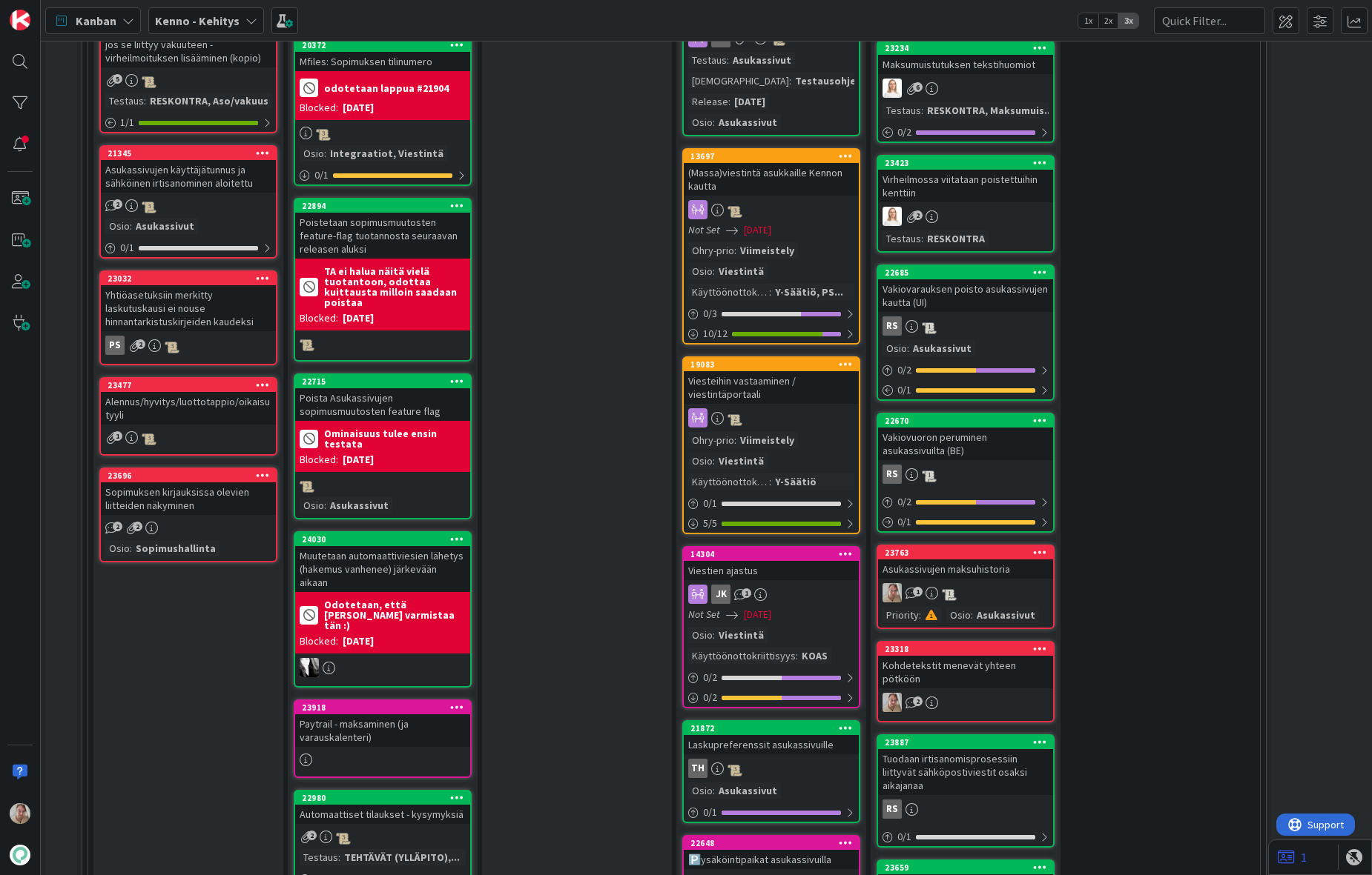
click at [221, 411] on div "Alennus/hyvitys/luottotappio/oikaisu tyyli" at bounding box center [189, 409] width 175 height 33
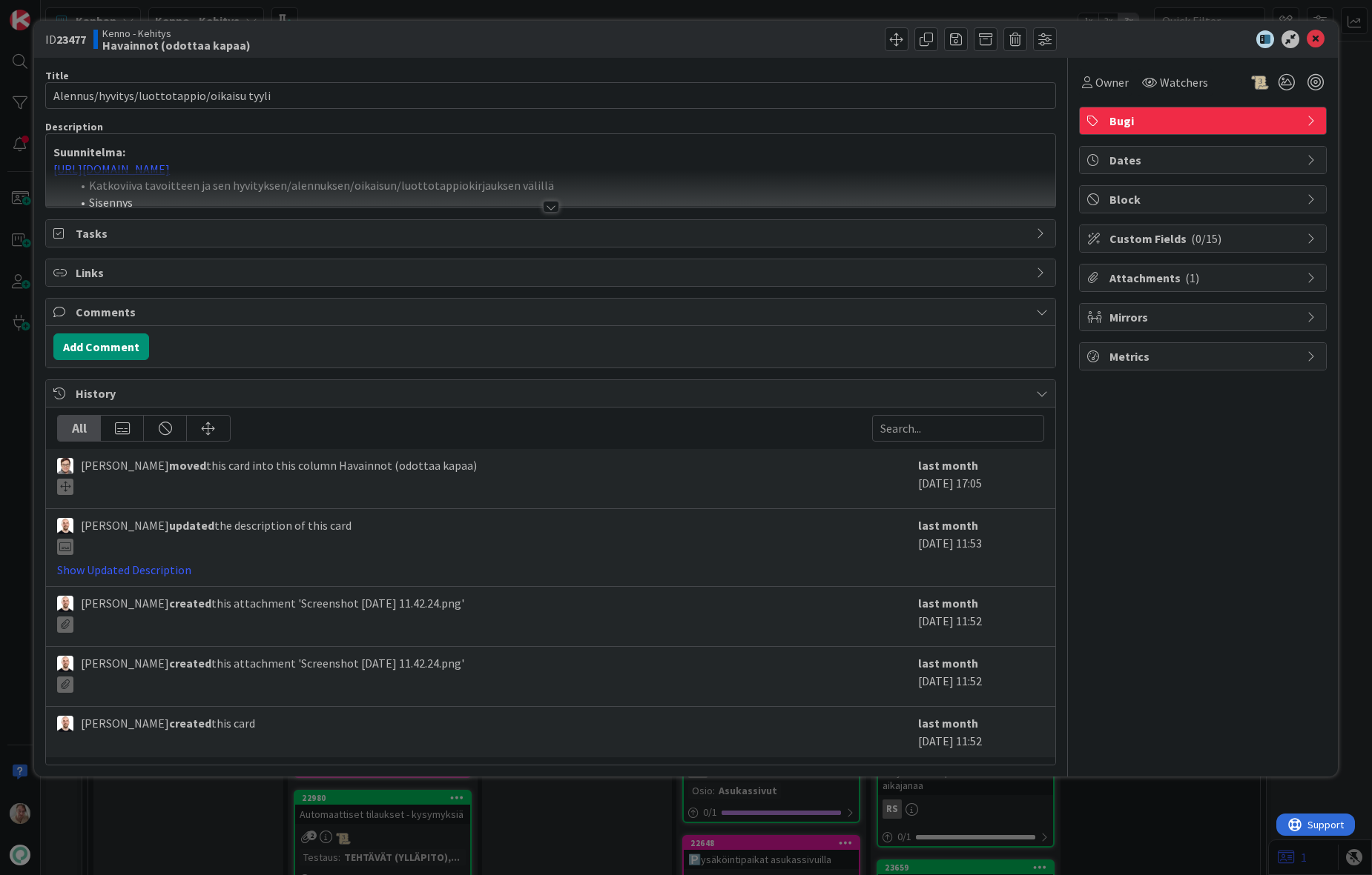
click at [587, 192] on div at bounding box center [550, 188] width 1010 height 38
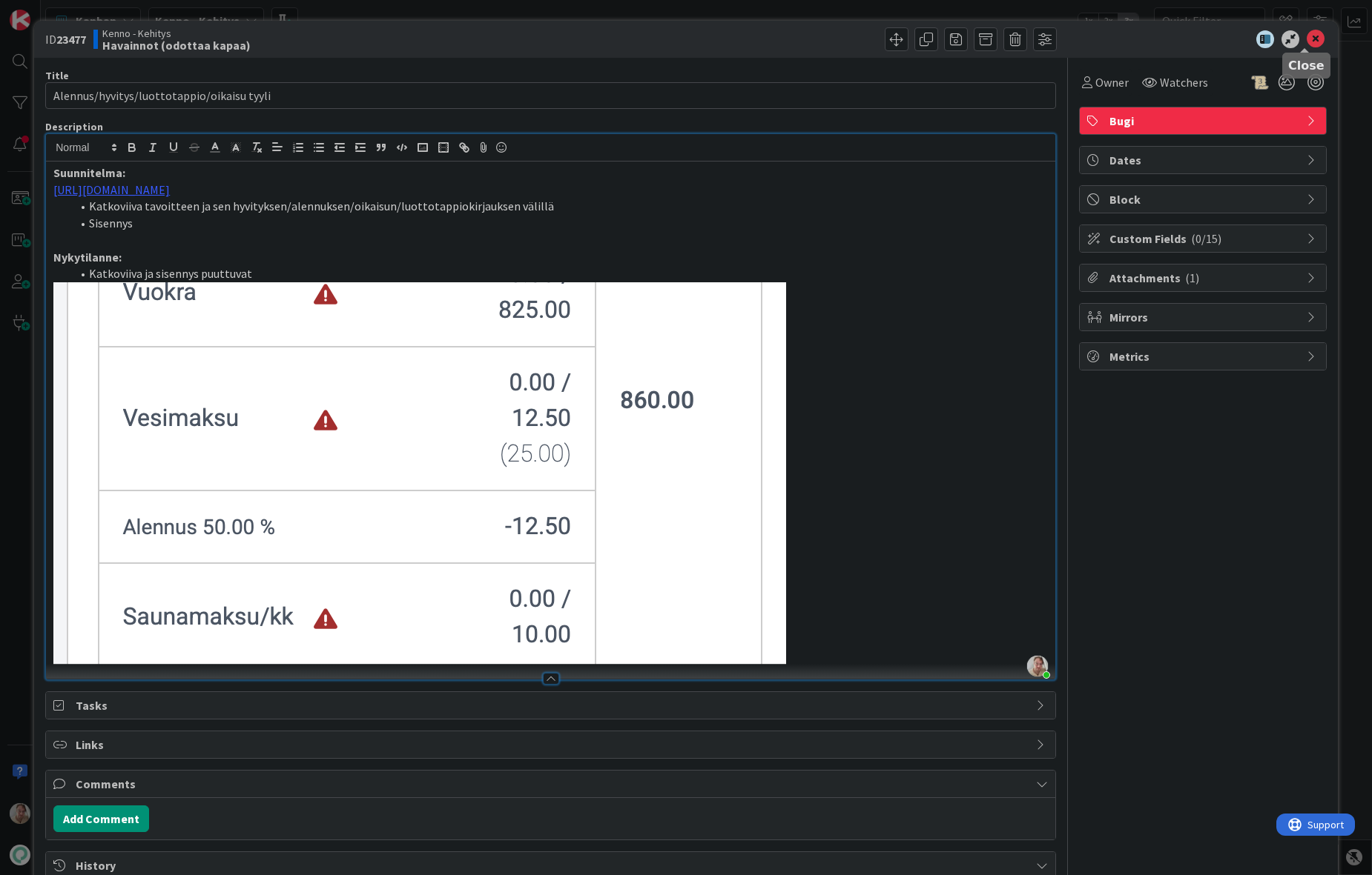
click at [1266, 37] on icon at bounding box center [1316, 39] width 17 height 17
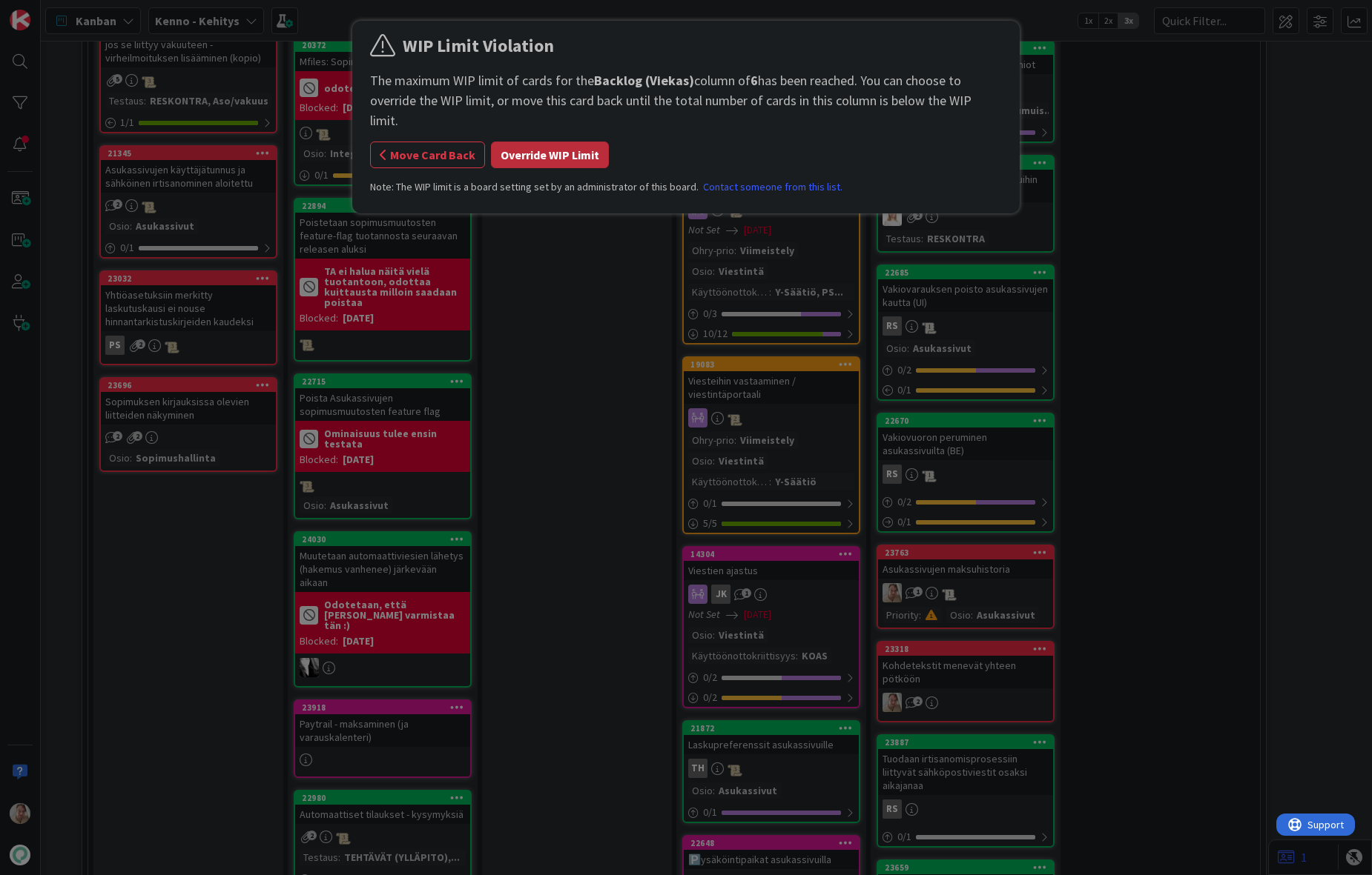
click at [562, 143] on button "Override WIP Limit" at bounding box center [549, 154] width 118 height 26
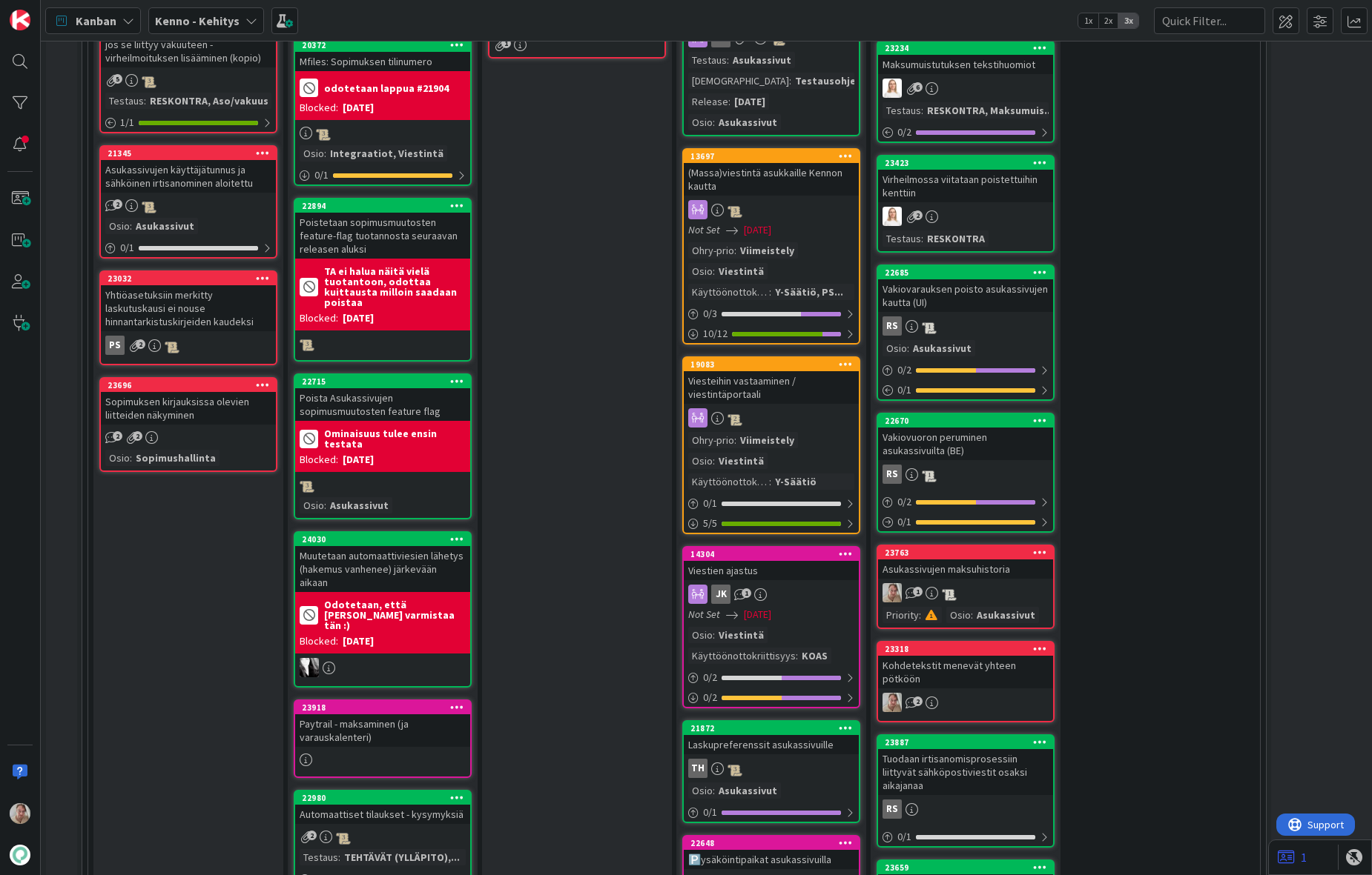
click at [195, 421] on div "Sopimuksen kirjauksissa olevien liitteiden näkyminen" at bounding box center [189, 409] width 175 height 33
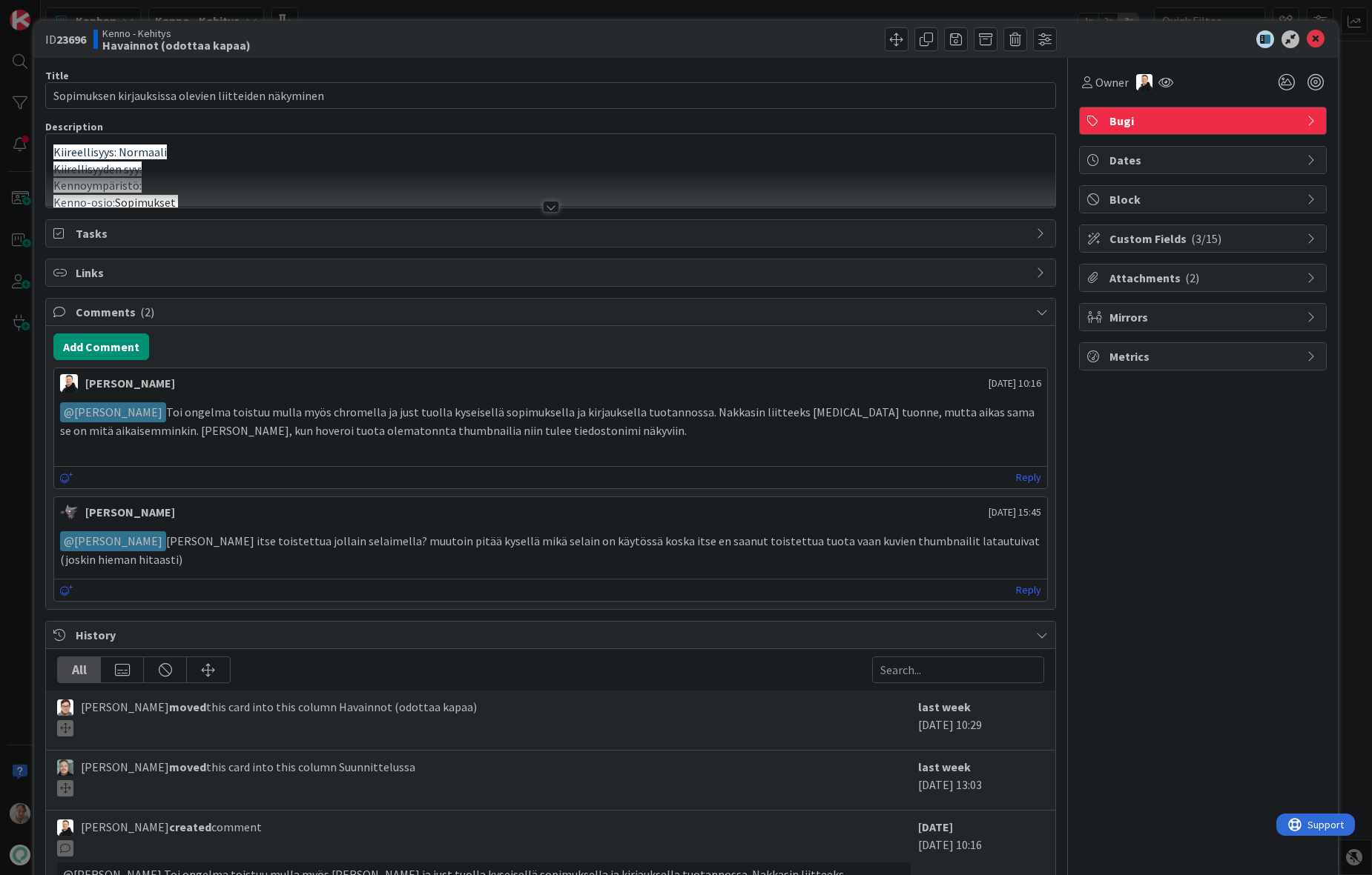
click at [510, 180] on div at bounding box center [550, 188] width 1010 height 38
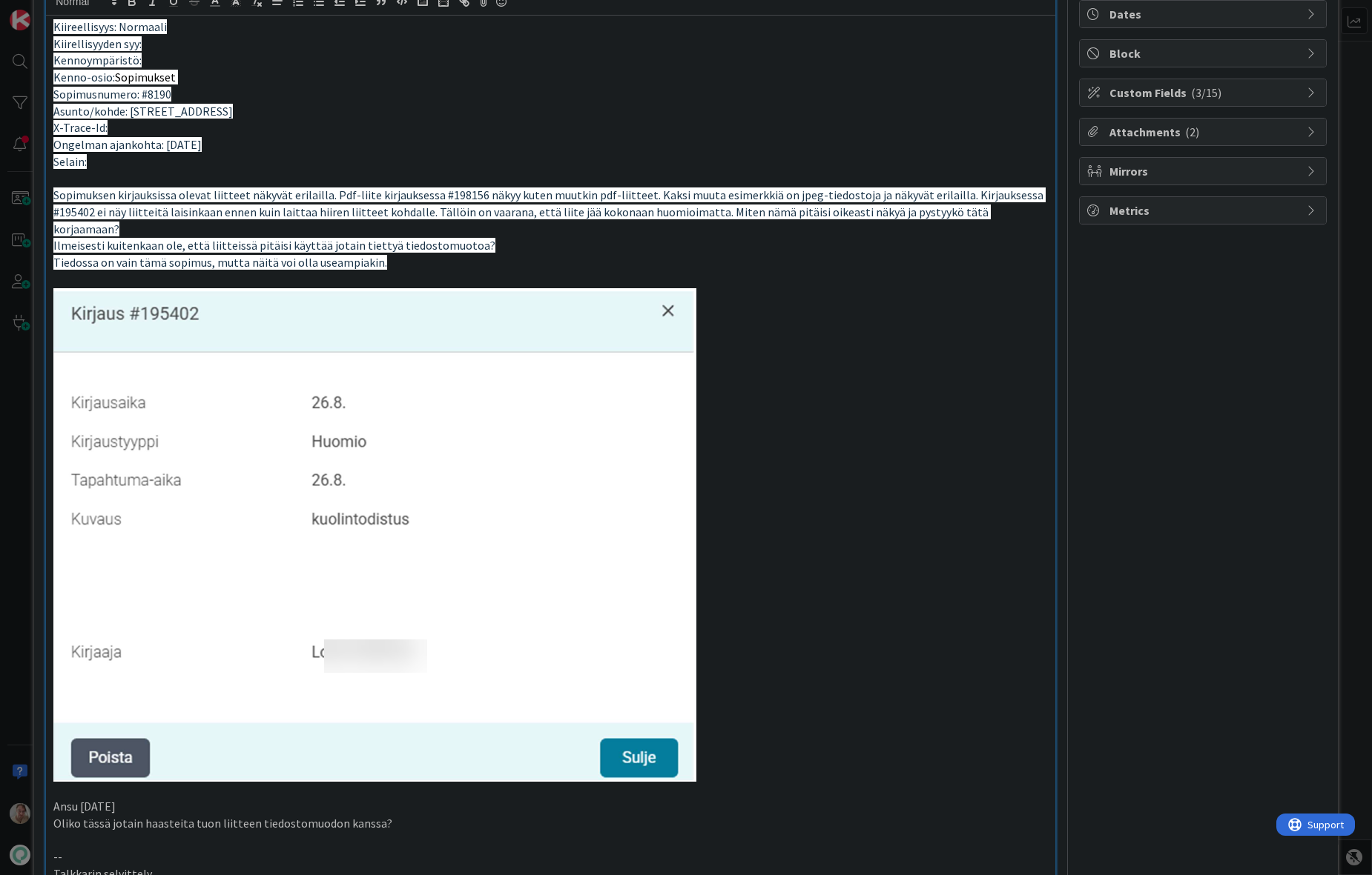
scroll to position [127, 0]
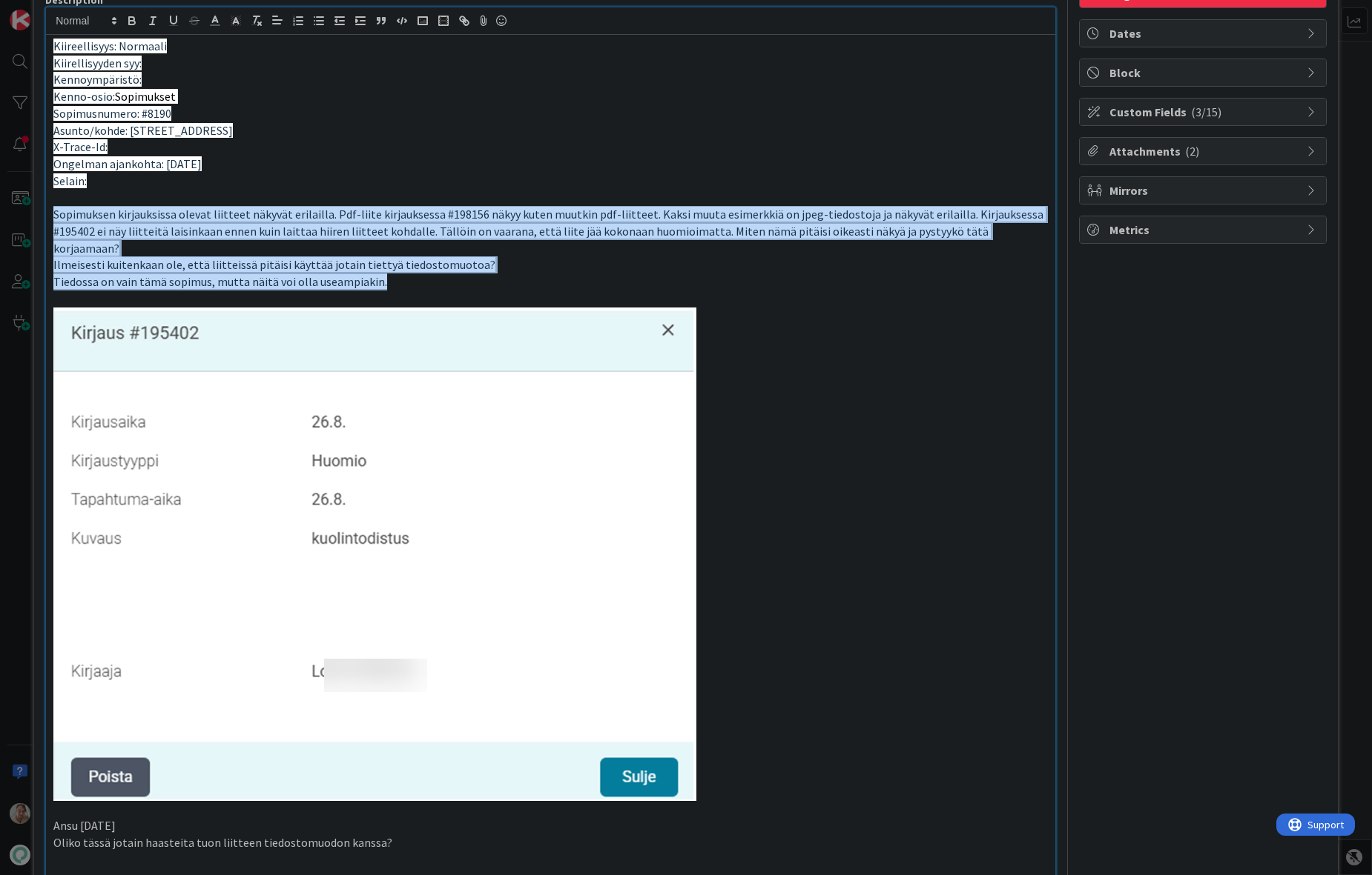
drag, startPoint x: 410, startPoint y: 266, endPoint x: 40, endPoint y: 218, distance: 373.1
click at [40, 218] on div "ID 23696 Kenno - Kehitys Havainnot (odottaa kapaa) Title 52 / 128 Sopimuksen ki…" at bounding box center [686, 874] width 1304 height 1960
click at [259, 26] on icon "button" at bounding box center [257, 21] width 14 height 14
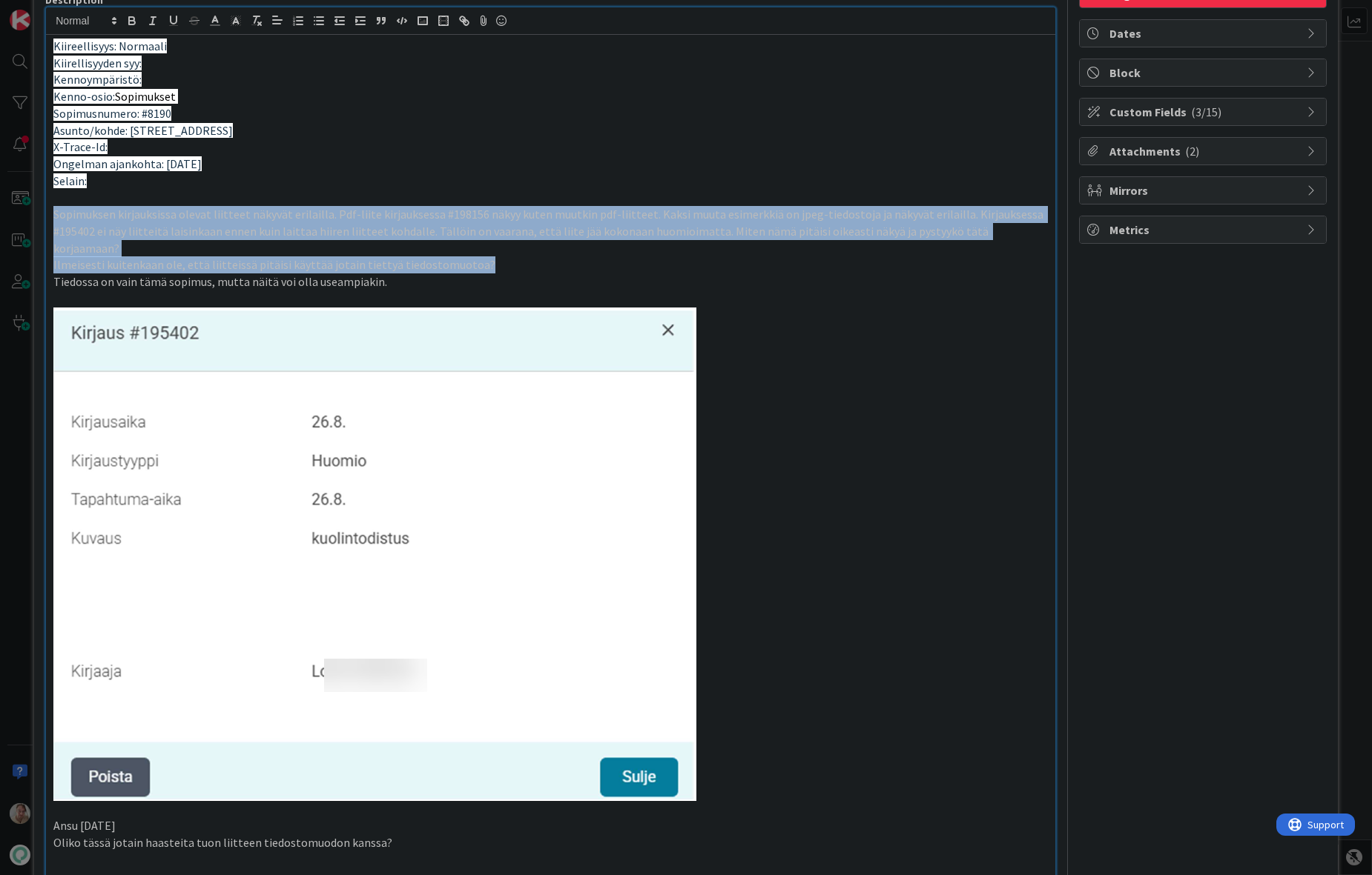
click at [442, 274] on p "Tiedossa on vain tämä sopimus, mutta näitä voi olla useampiakin." at bounding box center [550, 283] width 994 height 17
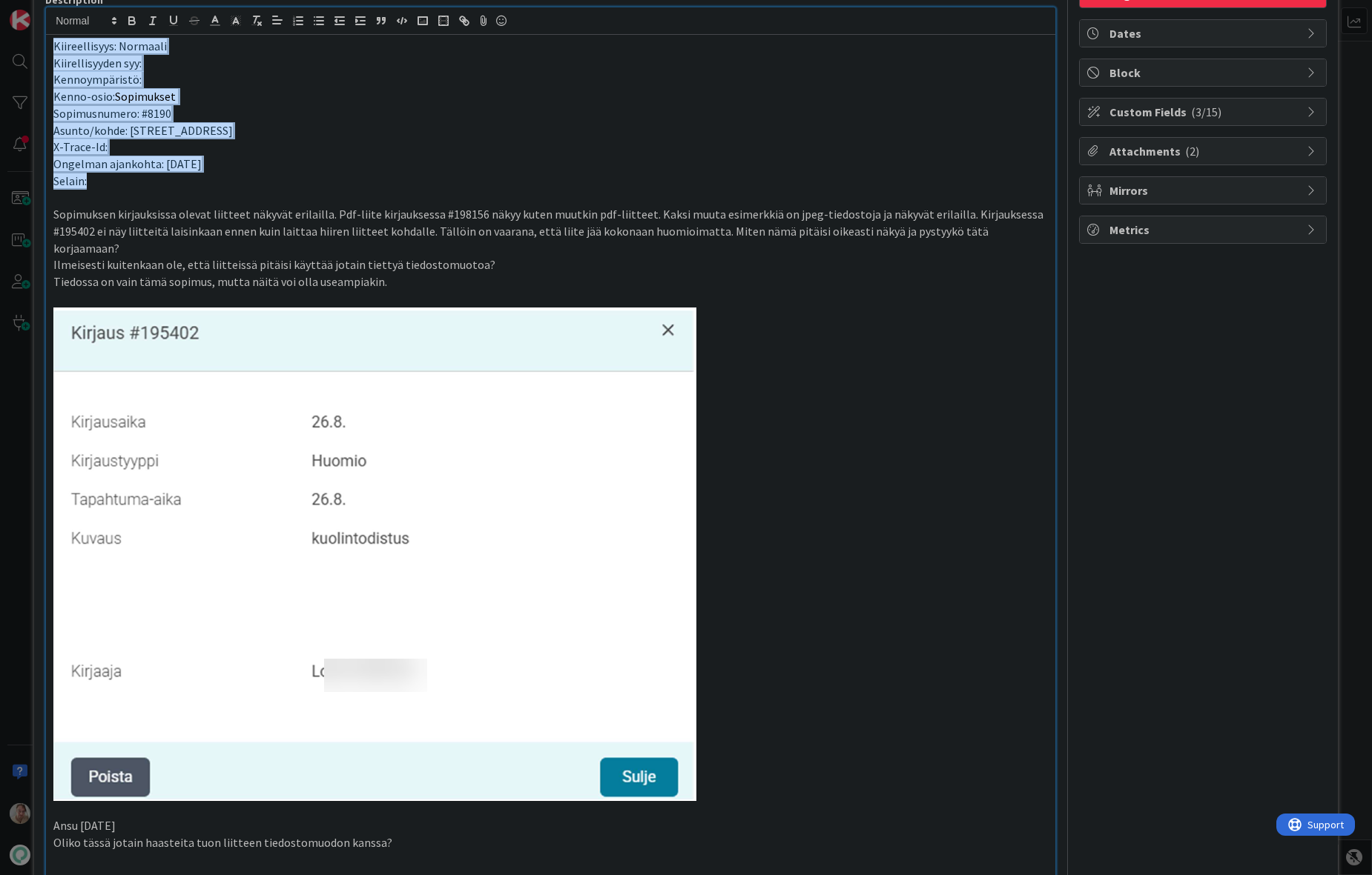
drag, startPoint x: 124, startPoint y: 176, endPoint x: 46, endPoint y: 37, distance: 159.4
click at [46, 37] on div "Kiireellisyys: Normaali Kiirellisyyden syy: Kennoympäristö: Kenno-osio: Sopimuk…" at bounding box center [550, 501] width 1010 height 932
click at [261, 24] on icon "button" at bounding box center [257, 21] width 14 height 14
click at [459, 144] on p "X-Trace-Id:" at bounding box center [550, 148] width 994 height 17
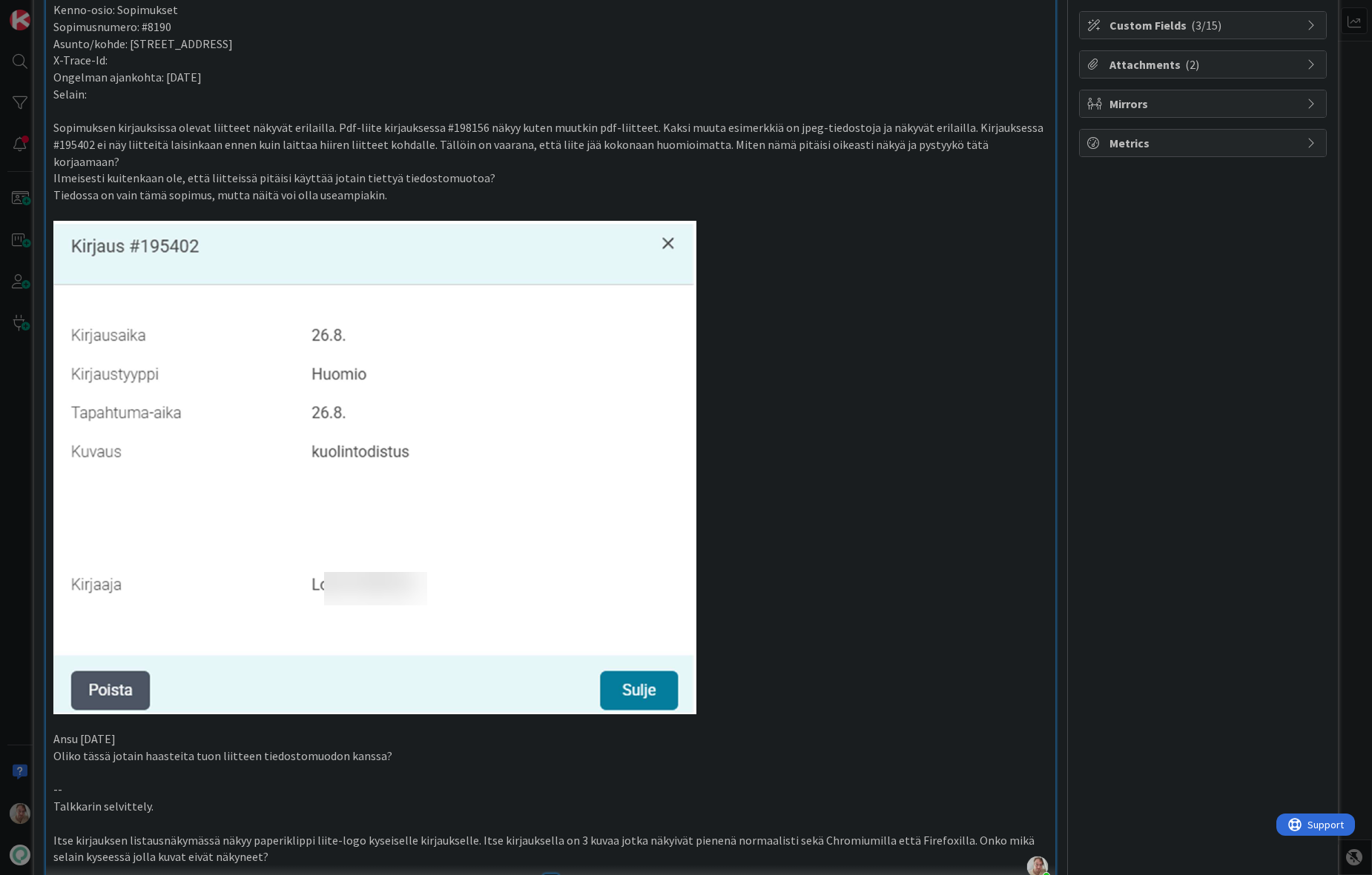
scroll to position [0, 0]
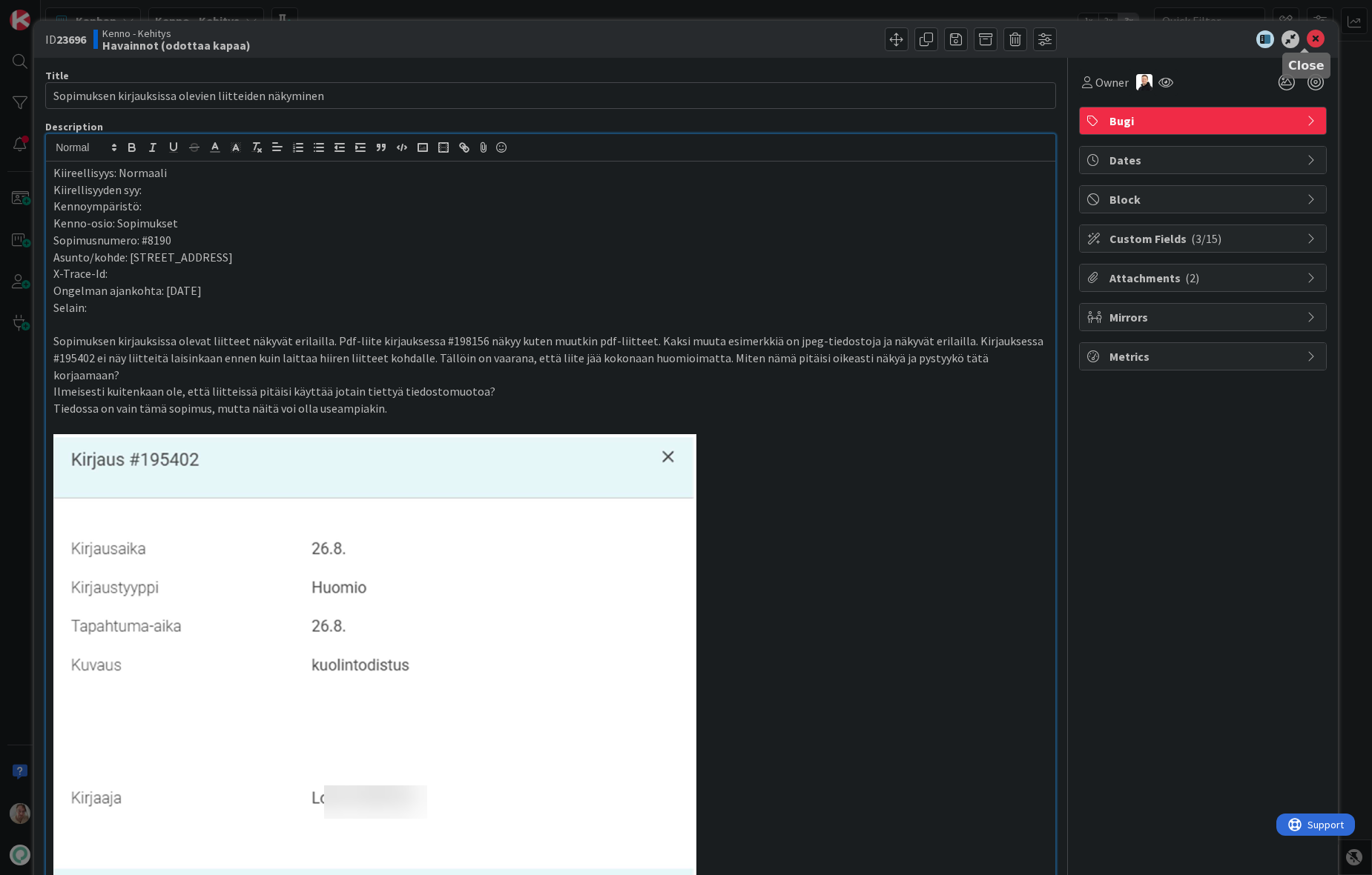
click at [1266, 43] on icon at bounding box center [1316, 39] width 17 height 17
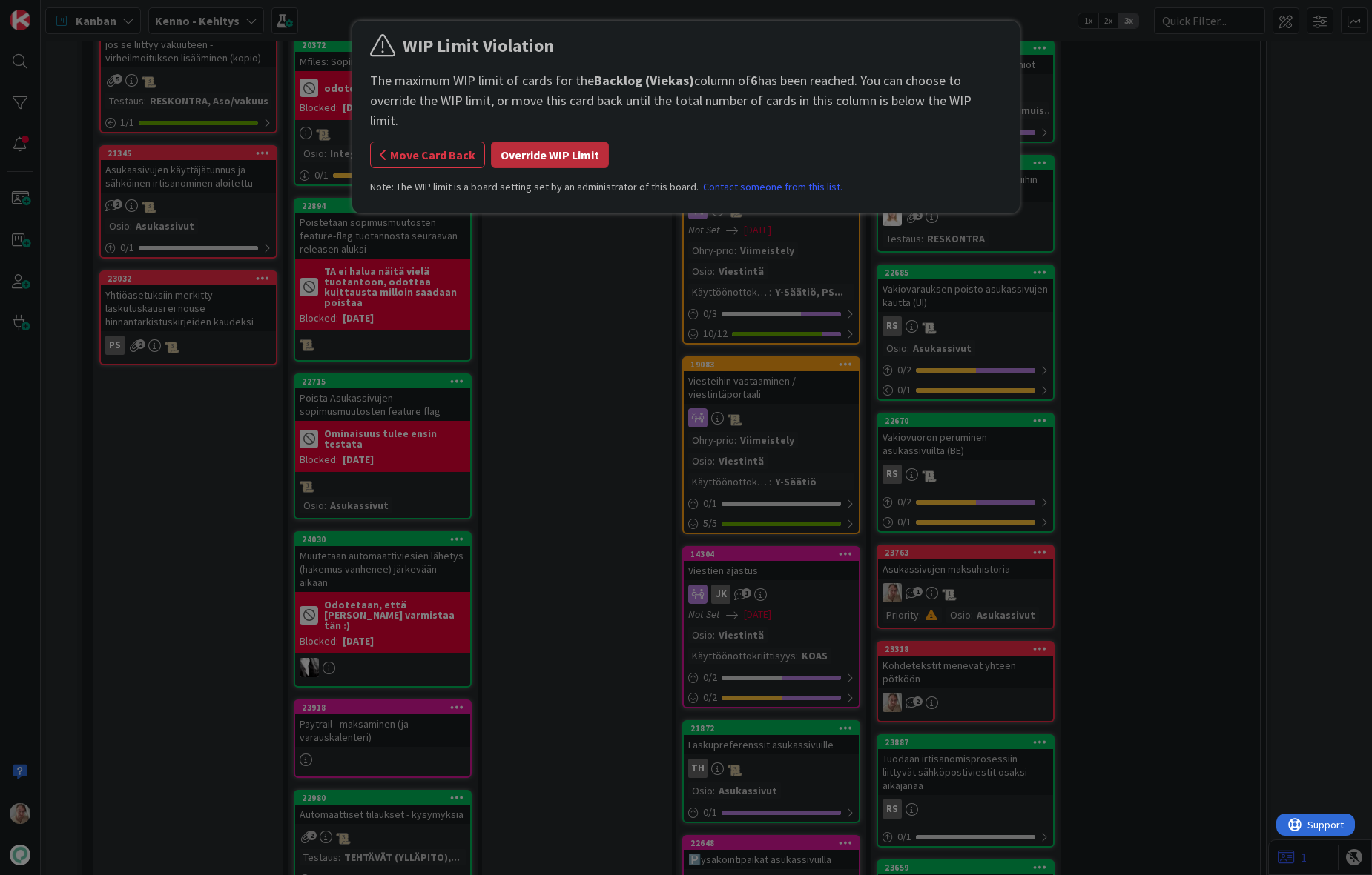
click at [554, 142] on button "Override WIP Limit" at bounding box center [549, 154] width 118 height 26
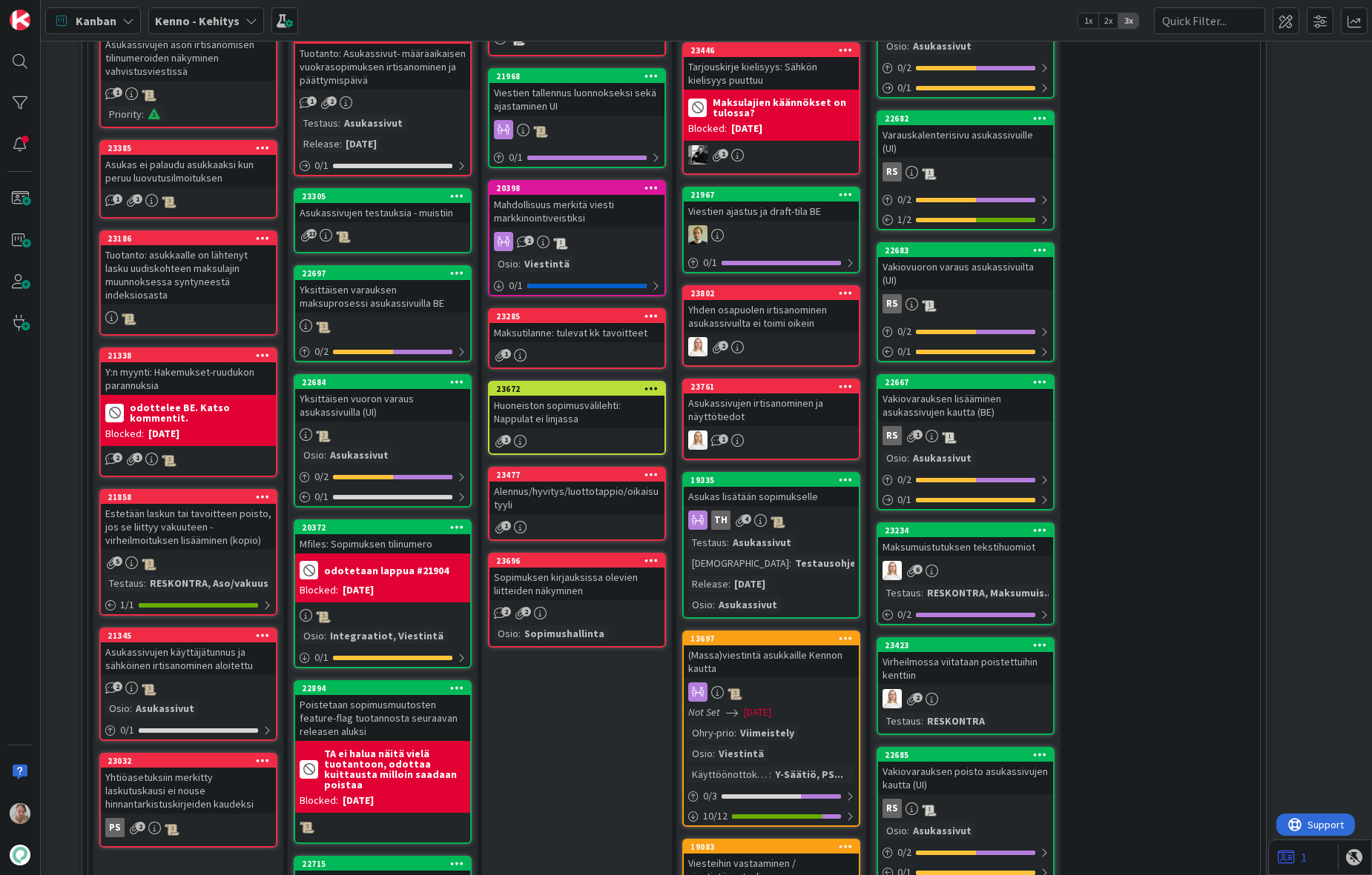
scroll to position [399, 0]
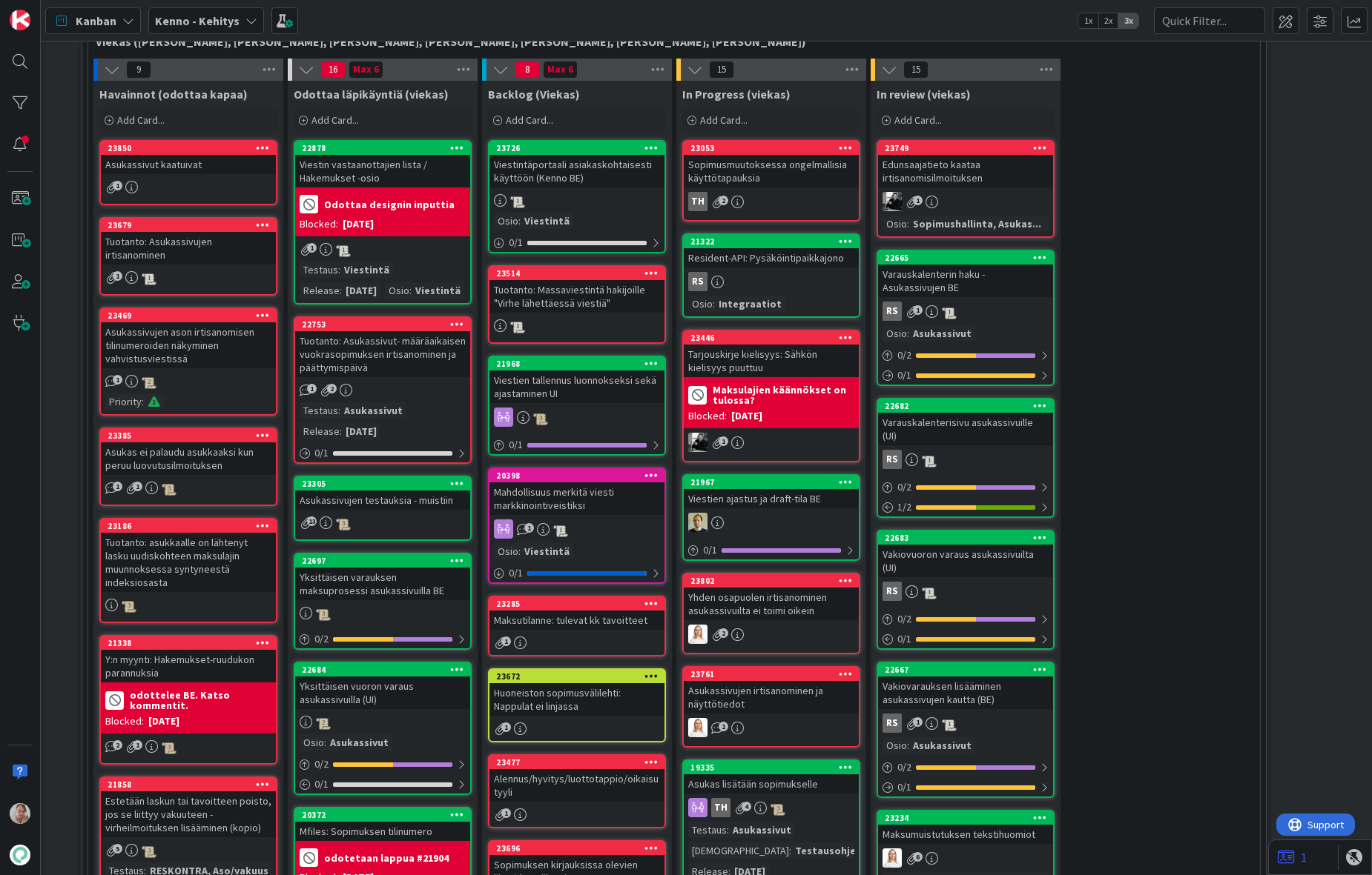
click at [159, 246] on div "Tuotanto: Asukassivujen irtisanominen" at bounding box center [189, 249] width 175 height 33
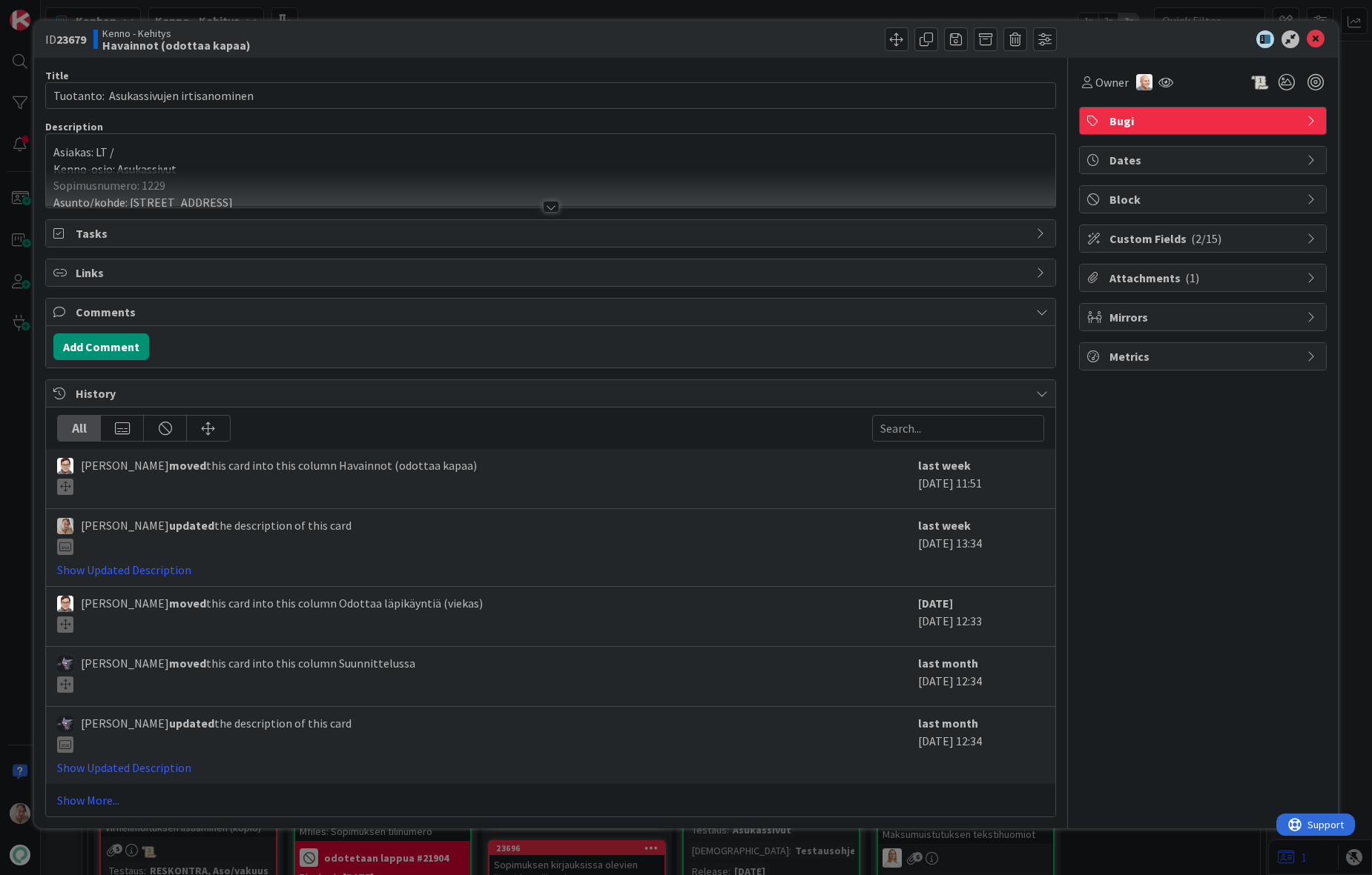
click at [392, 177] on div at bounding box center [550, 188] width 1010 height 38
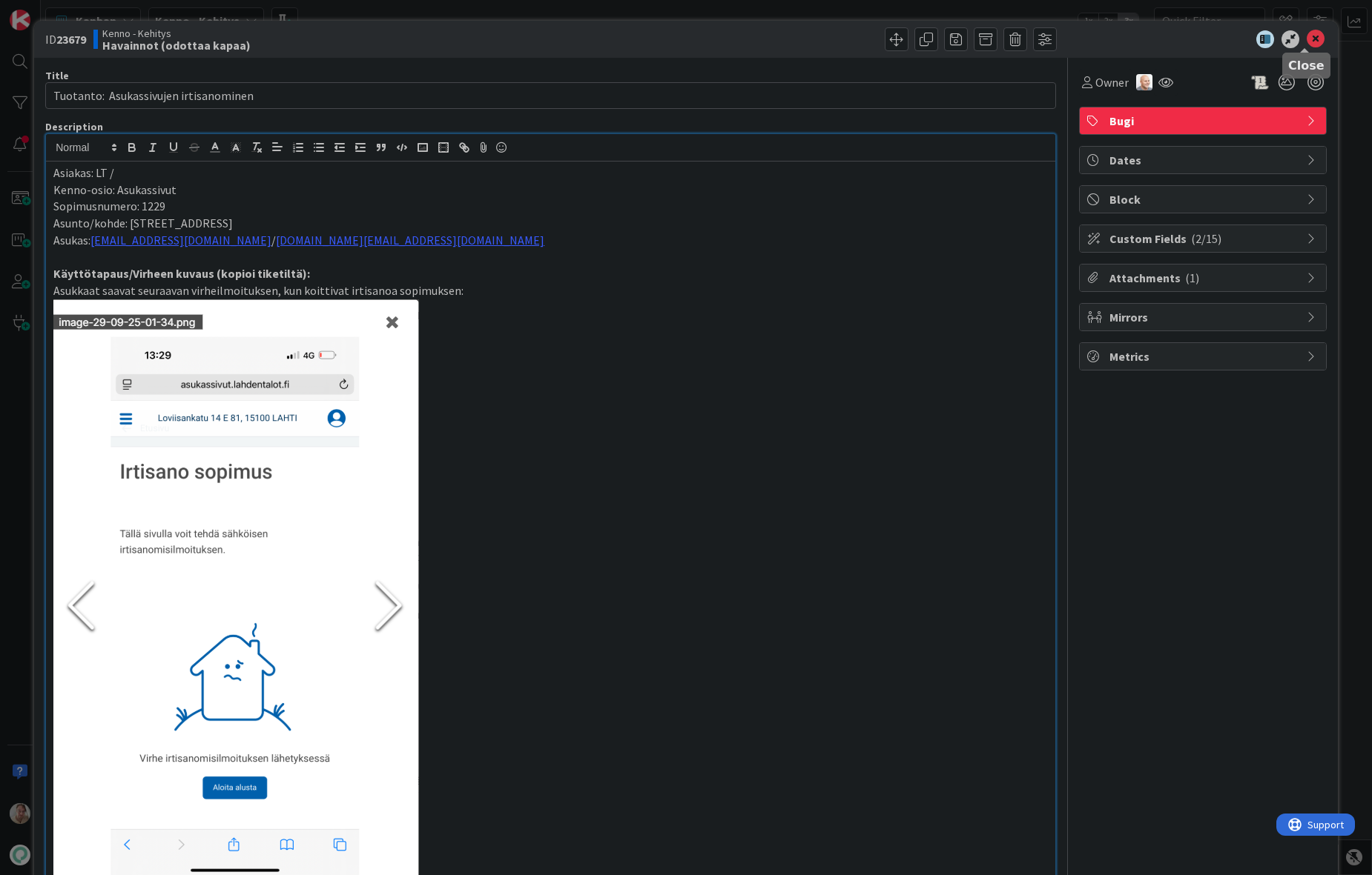
click at [1266, 37] on icon at bounding box center [1316, 39] width 17 height 17
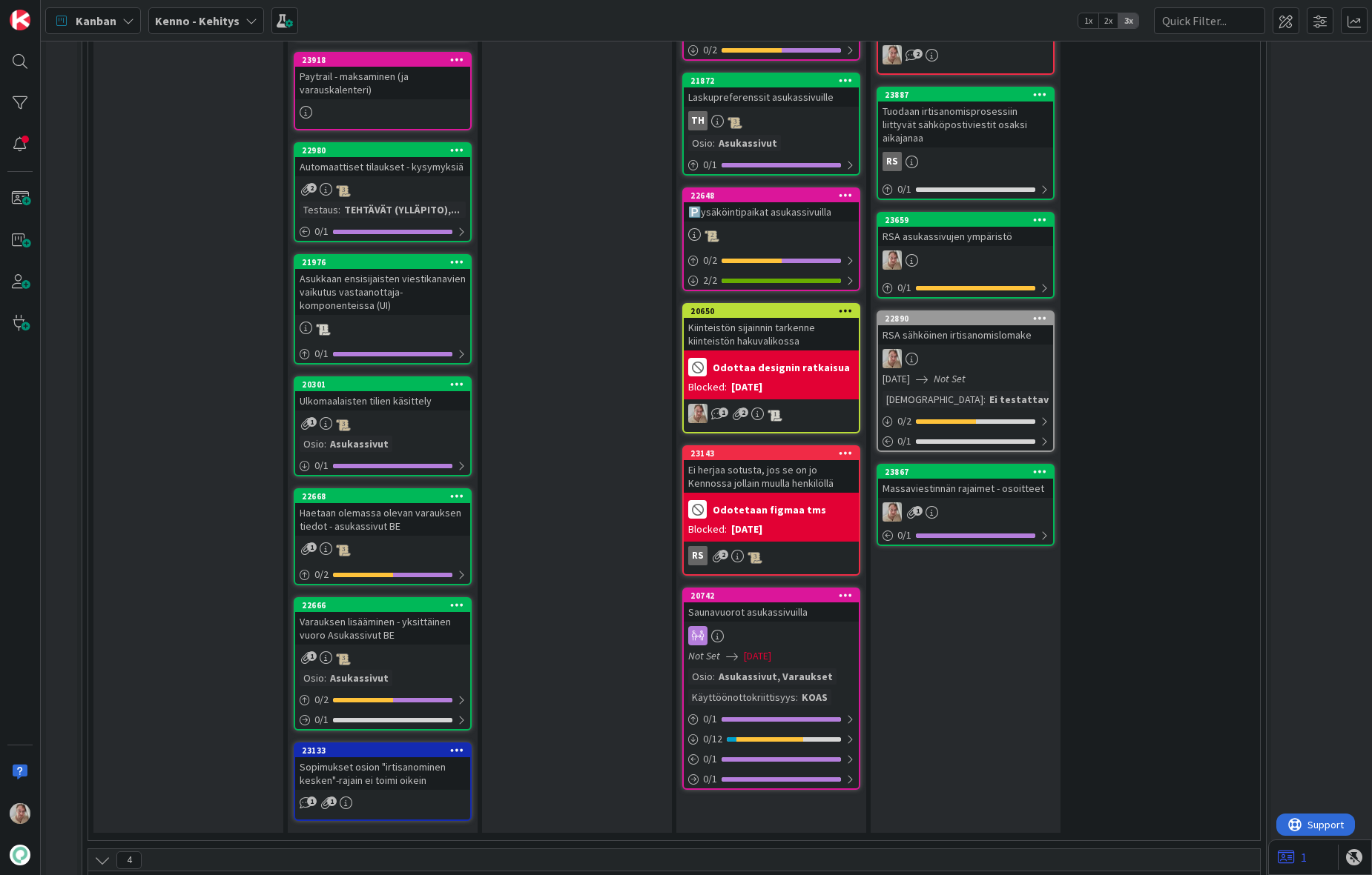
scroll to position [1831, 0]
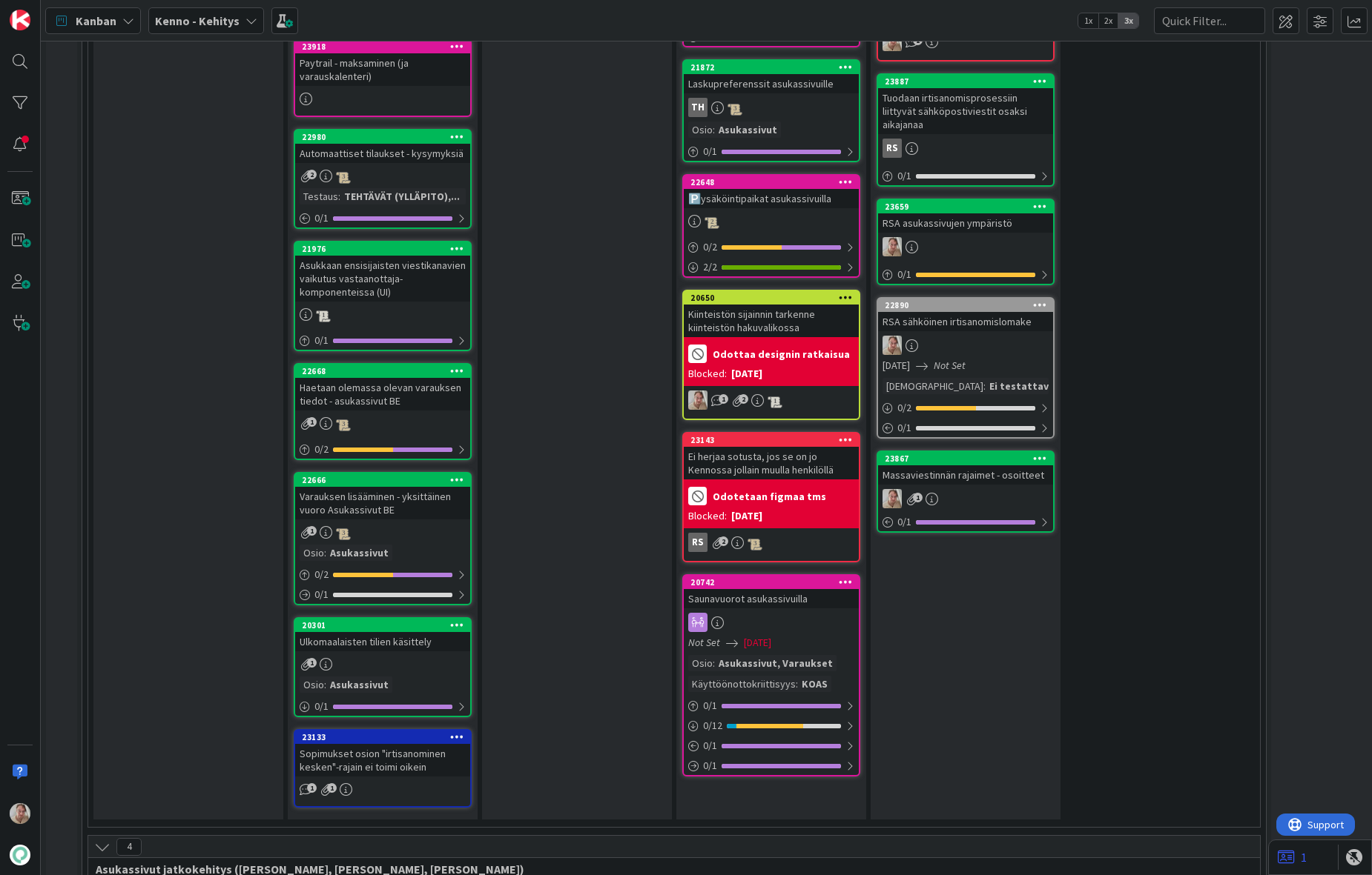
click at [375, 264] on div "Asukkaan ensisijaisten viestikanavien vaikutus vastaanottaja-komponenteissa (UI)" at bounding box center [383, 278] width 175 height 46
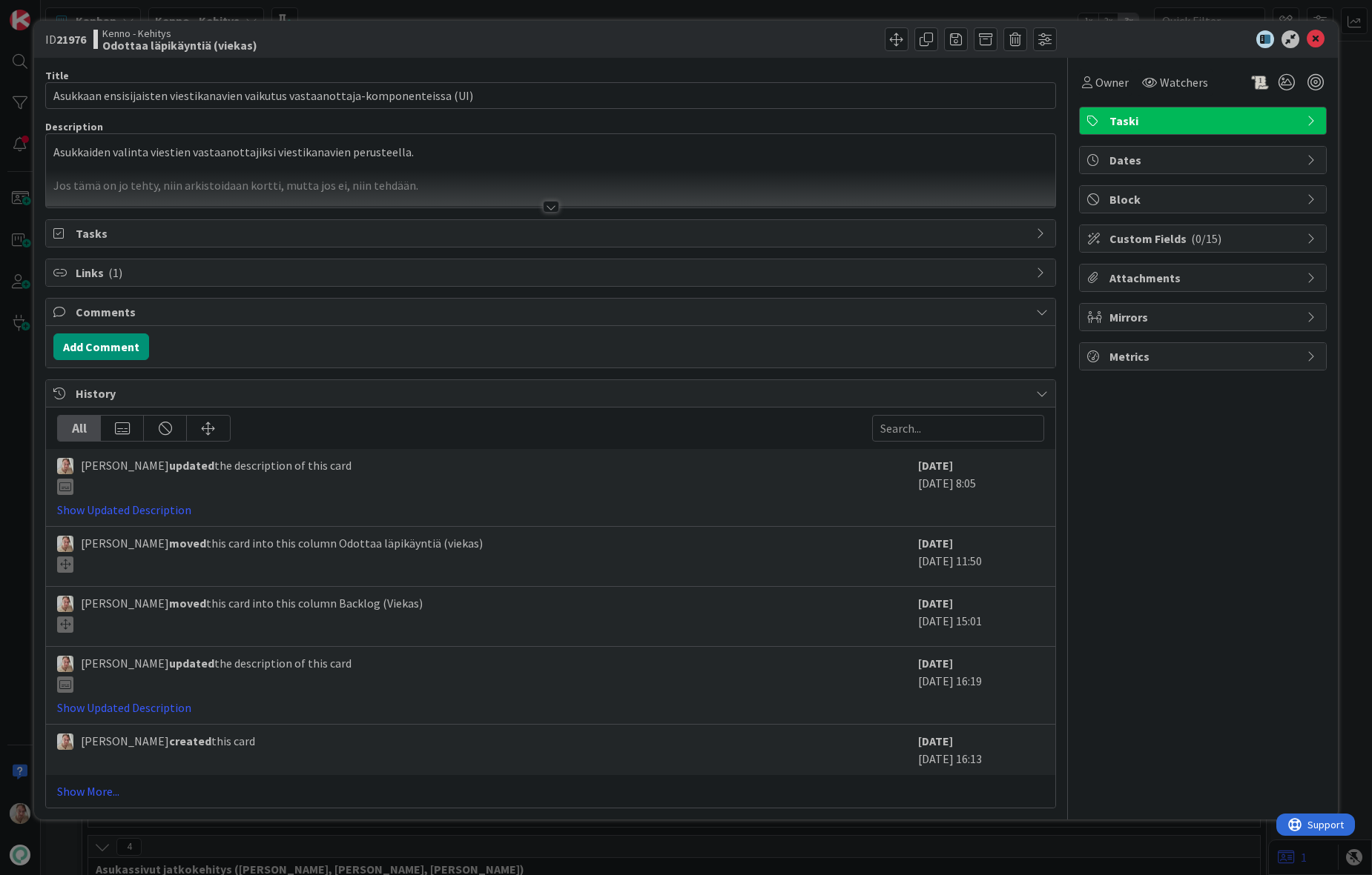
click at [485, 184] on div at bounding box center [550, 188] width 1010 height 38
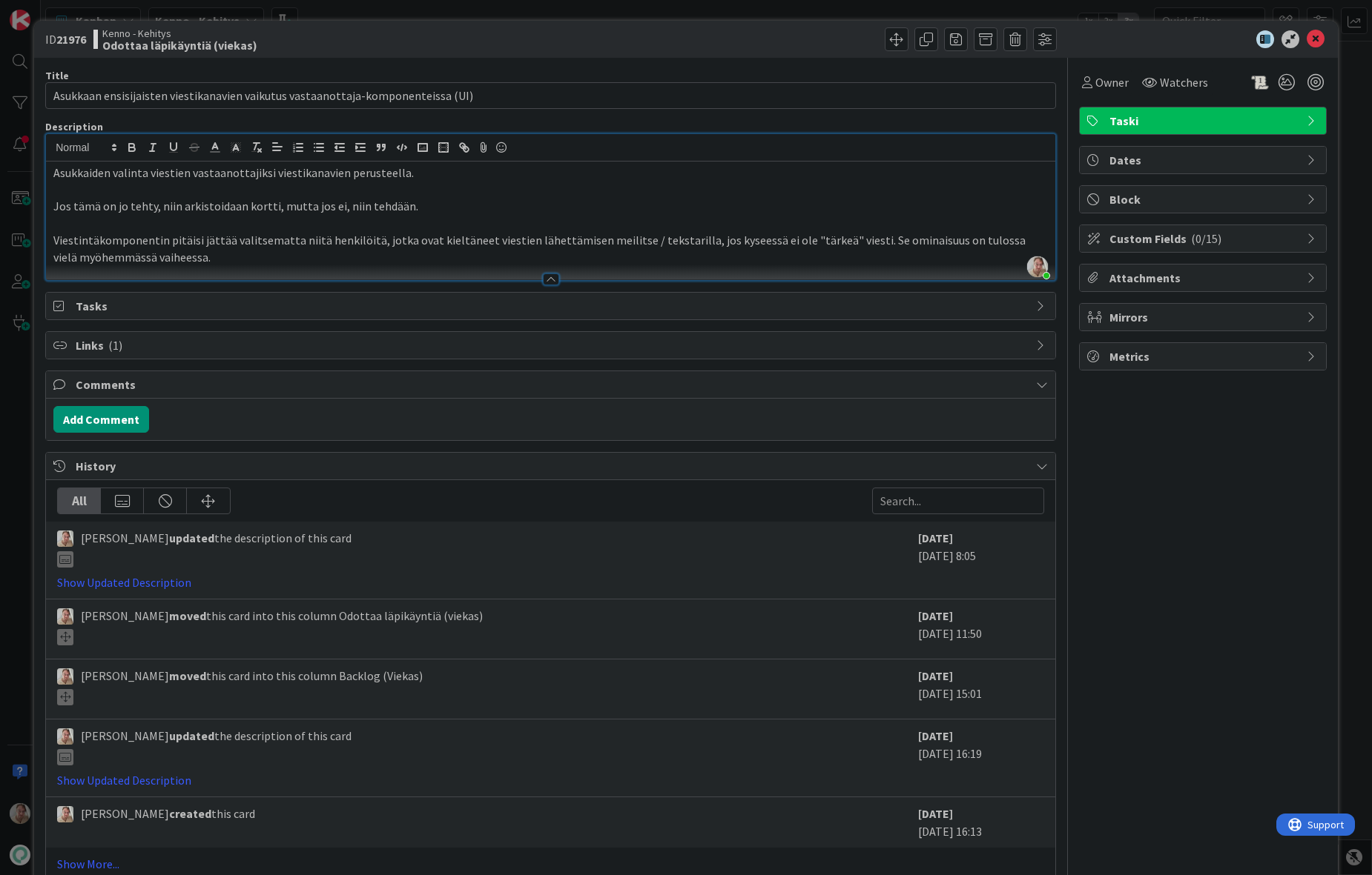
click at [211, 258] on p "Viestintäkomponentin pitäisi jättää valitsematta niitä henkilöitä, jotka ovat k…" at bounding box center [550, 249] width 994 height 33
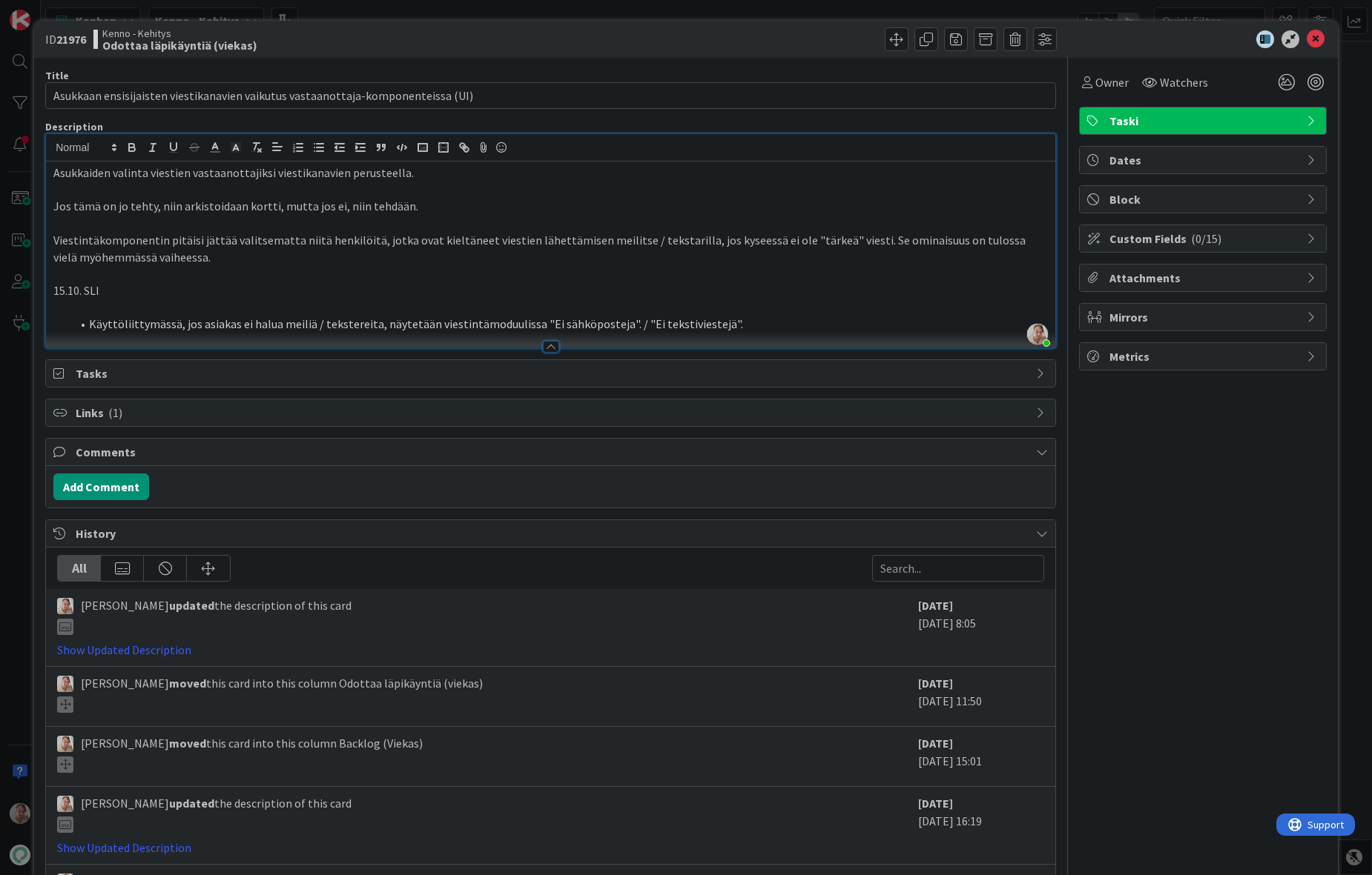
click at [806, 295] on p "15.10. SLI" at bounding box center [550, 291] width 994 height 17
click at [1266, 41] on icon at bounding box center [1316, 39] width 17 height 17
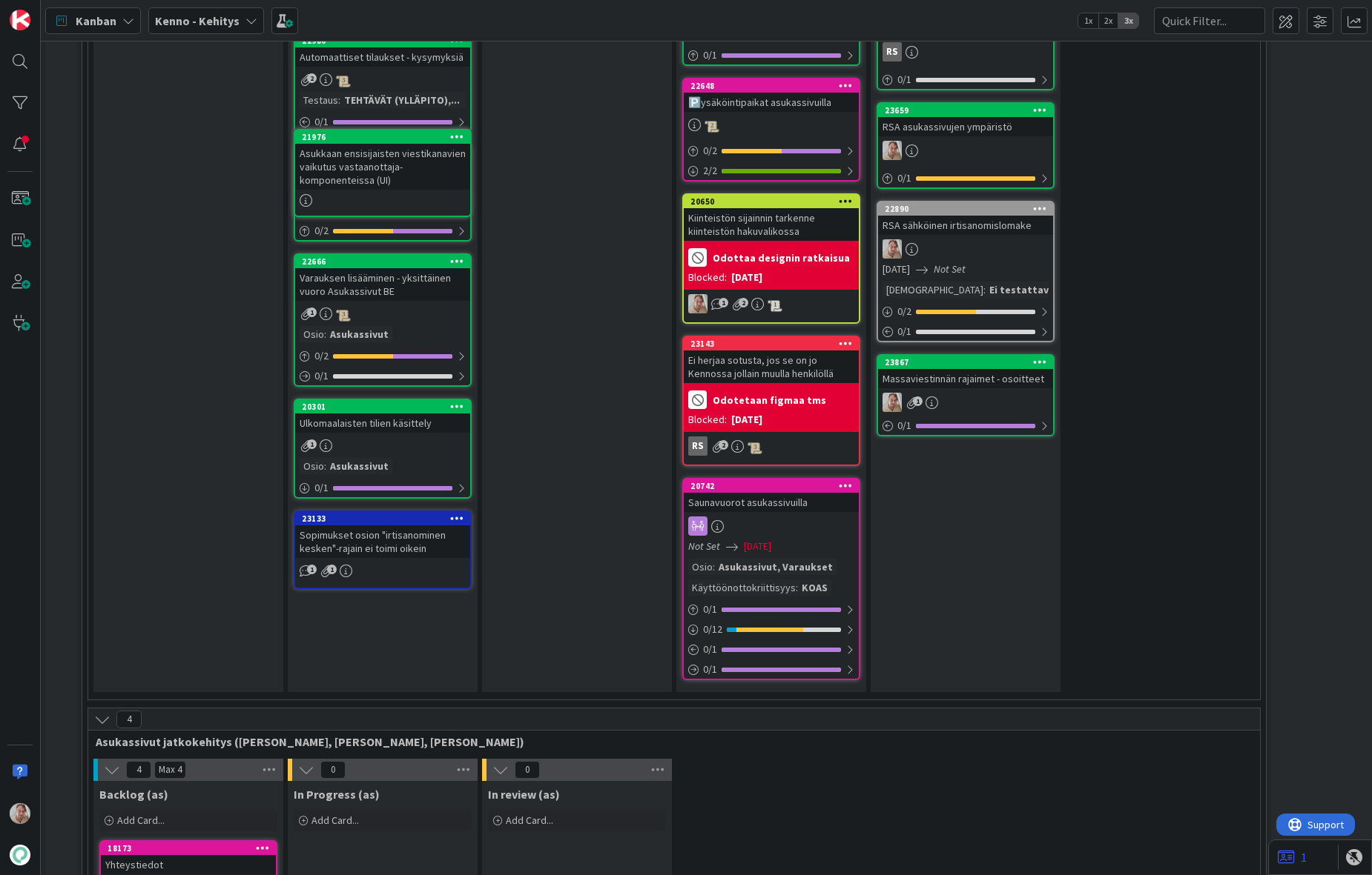
scroll to position [1901, 0]
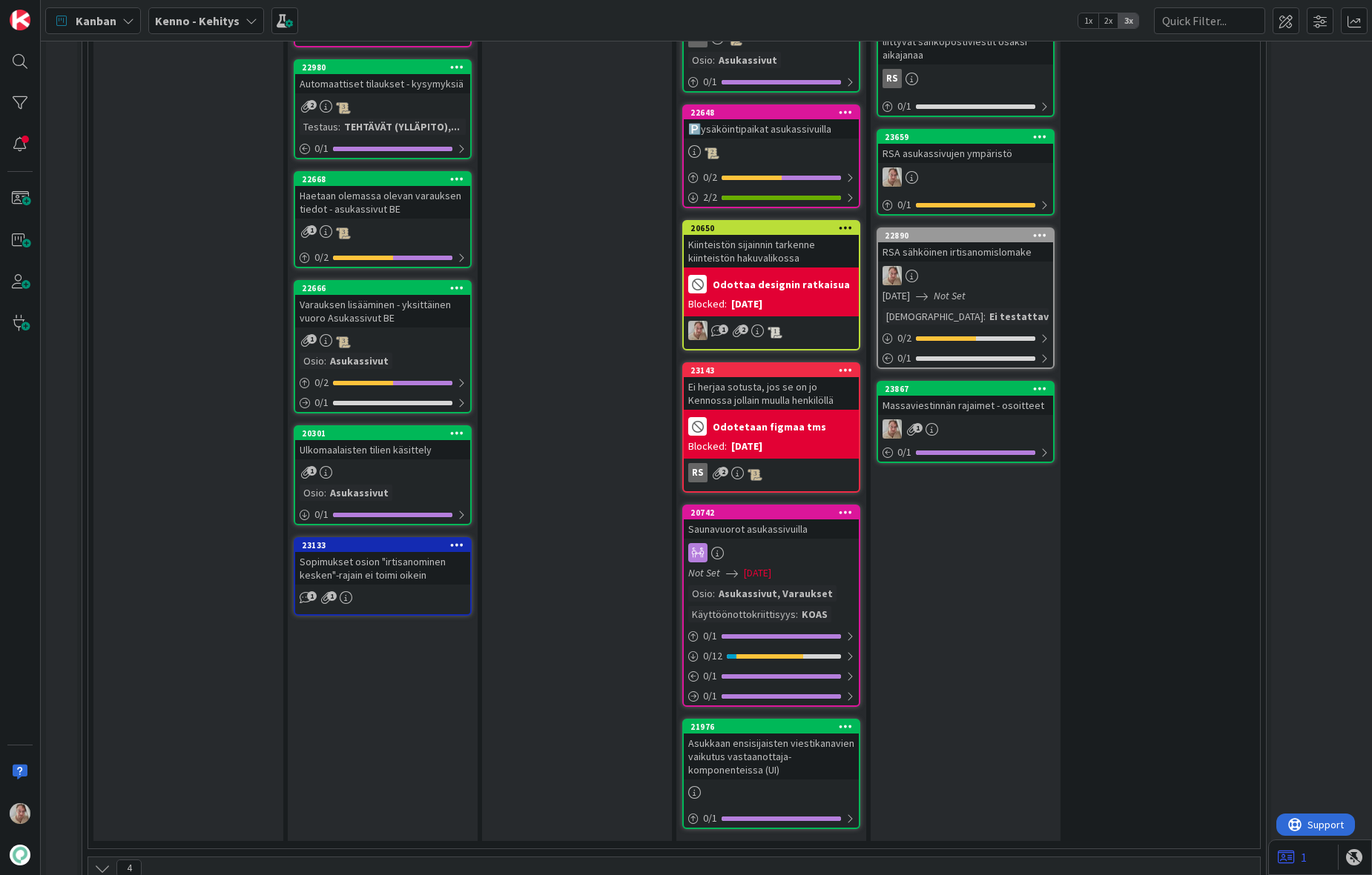
click at [794, 724] on div "Asukkaan ensisijaisten viestikanavien vaikutus vastaanottaja-komponenteissa (UI)" at bounding box center [772, 757] width 175 height 46
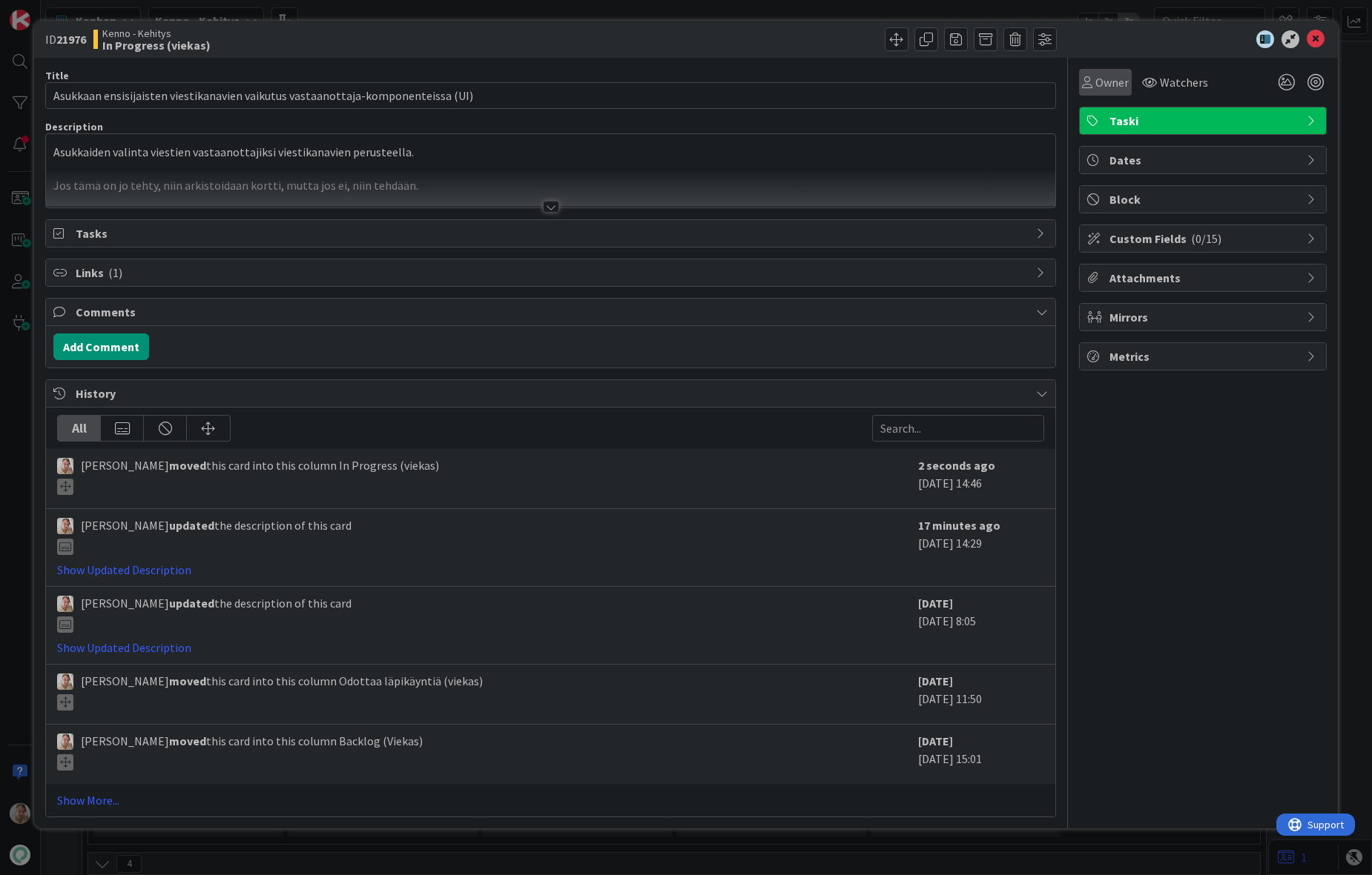
click at [1107, 78] on span "Owner" at bounding box center [1112, 83] width 33 height 17
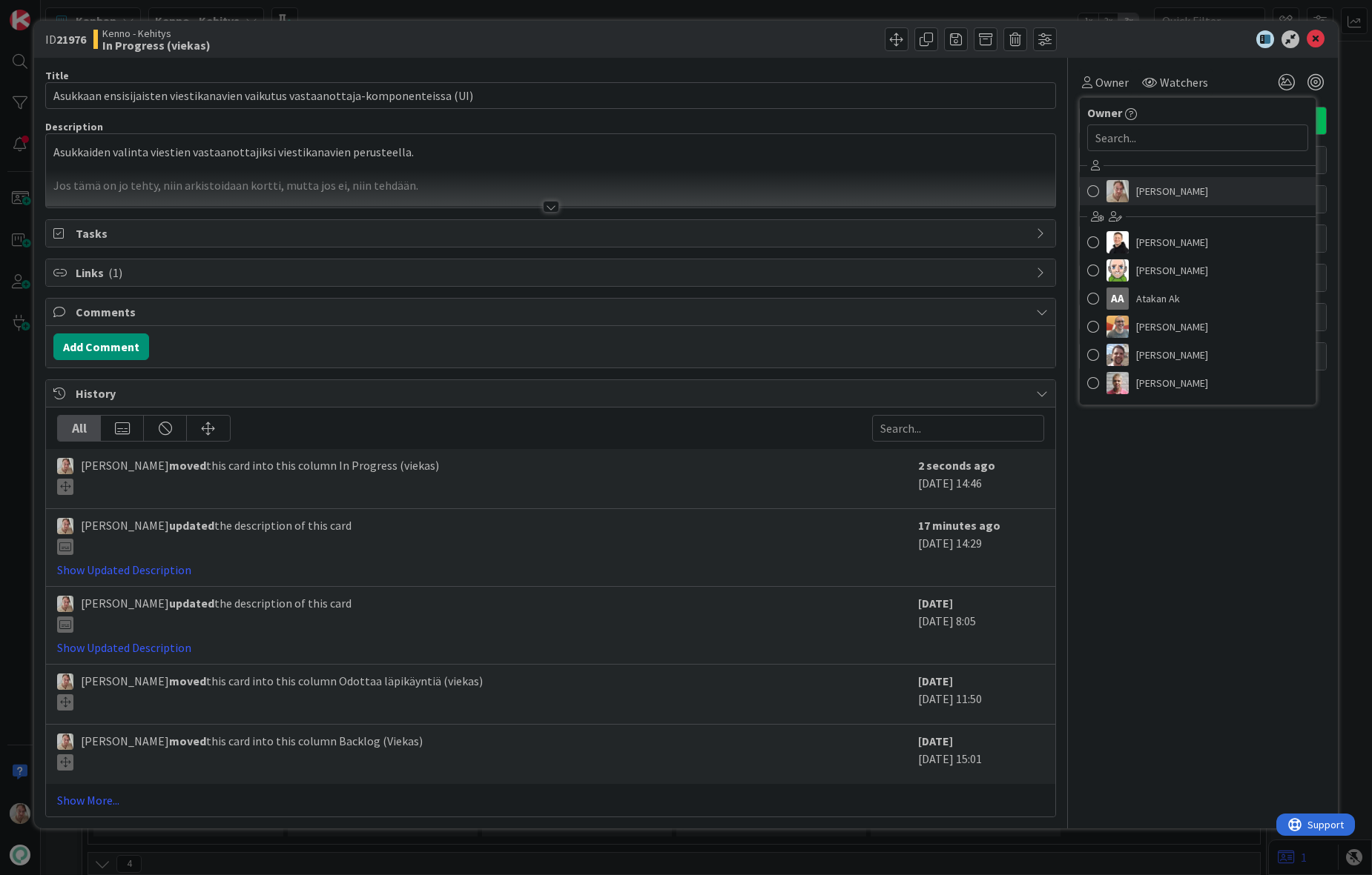
click at [1167, 202] on span "[PERSON_NAME]" at bounding box center [1172, 190] width 72 height 22
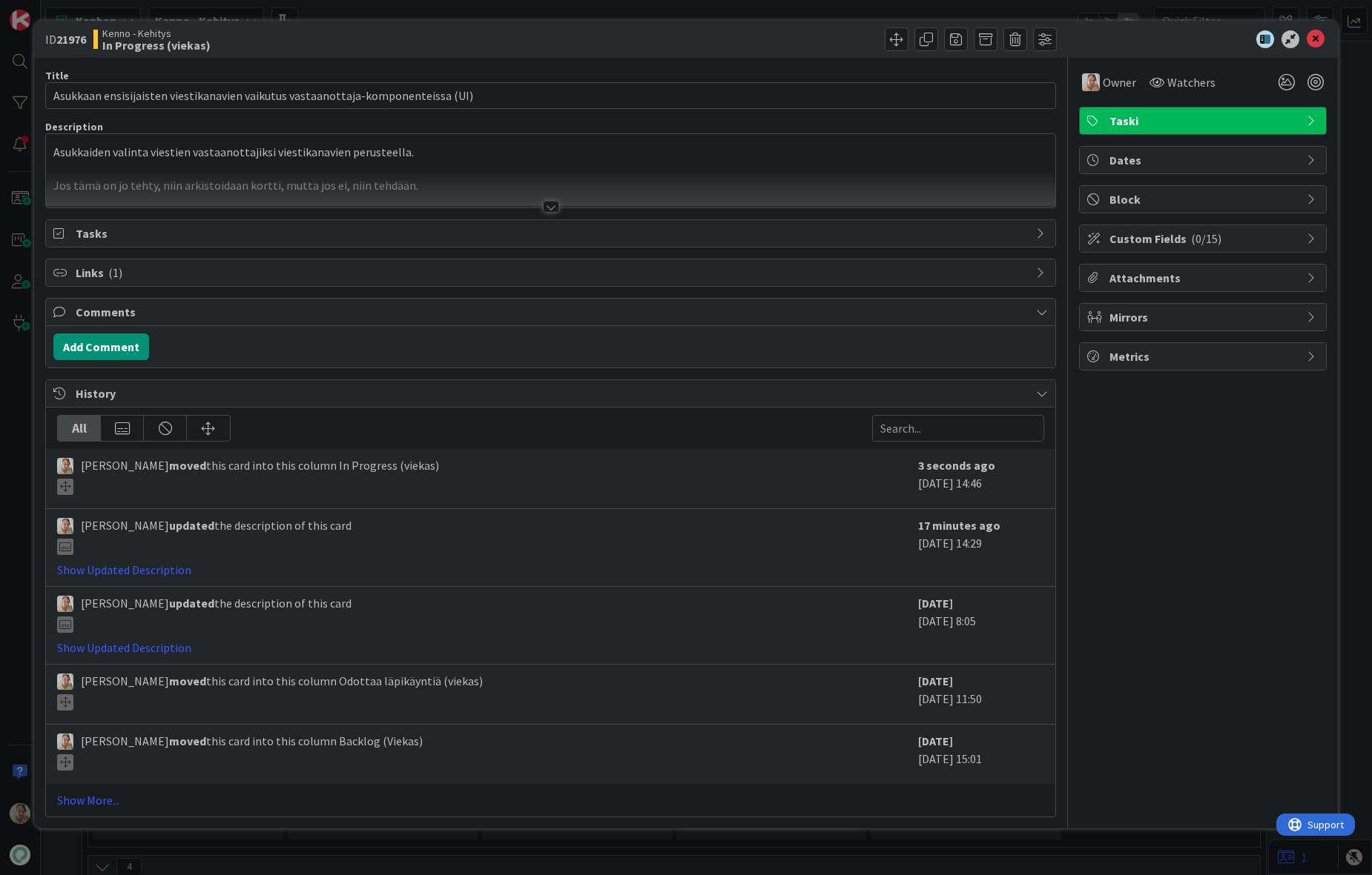
click at [1266, 42] on icon at bounding box center [1316, 39] width 17 height 17
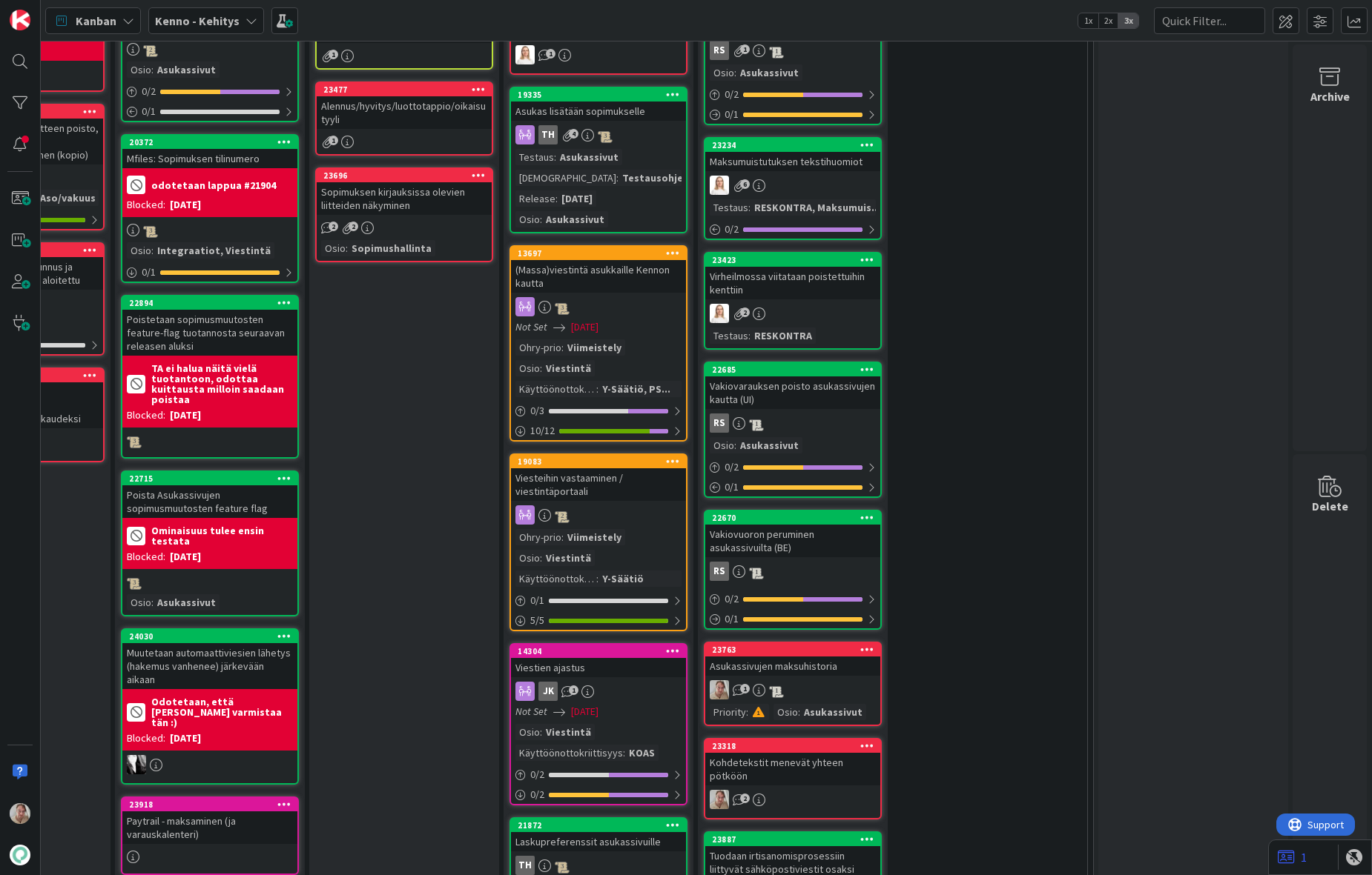
scroll to position [683, 184]
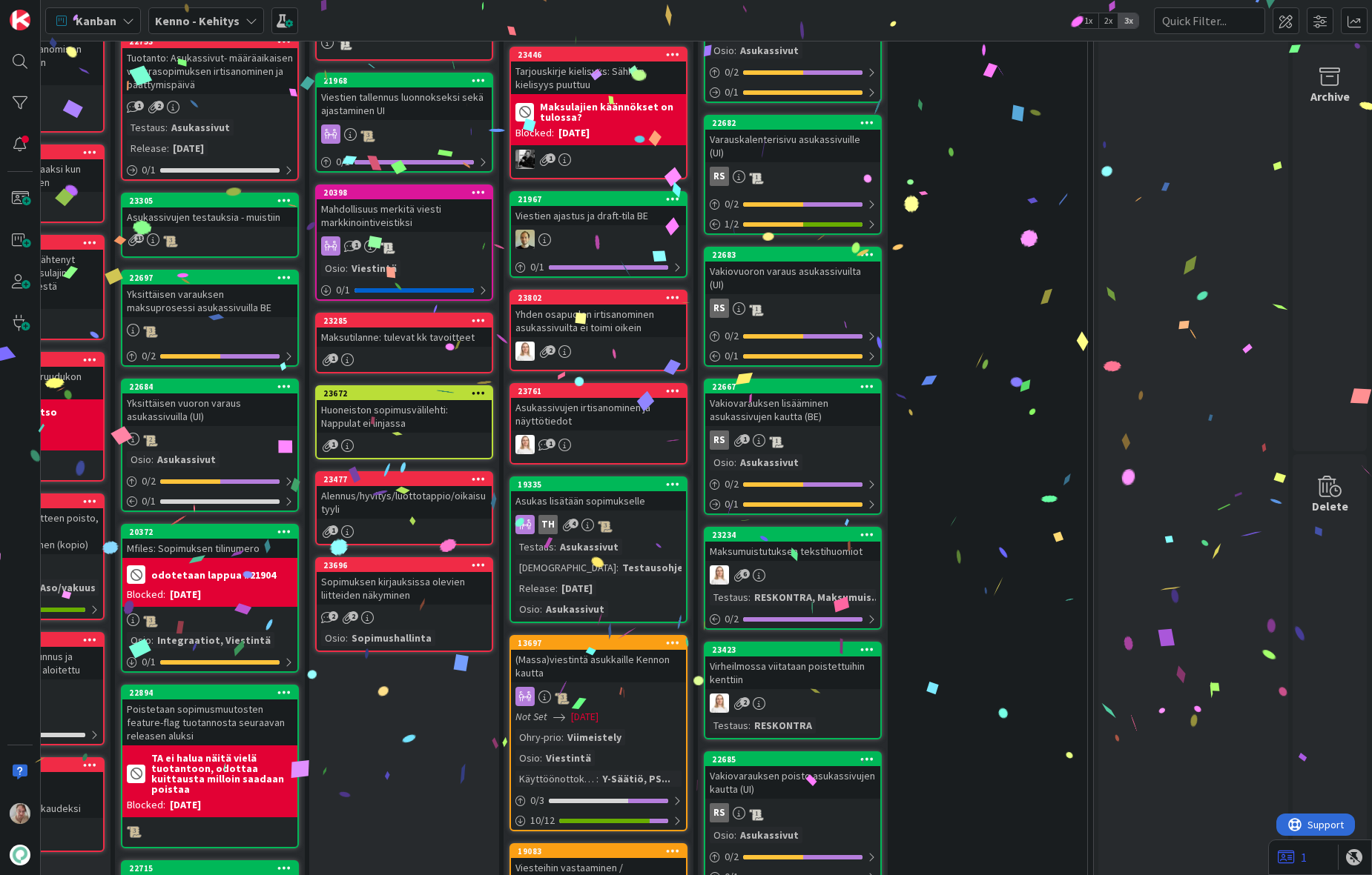
drag, startPoint x: 790, startPoint y: 364, endPoint x: 722, endPoint y: 20, distance: 350.7
